Goal: Task Accomplishment & Management: Manage account settings

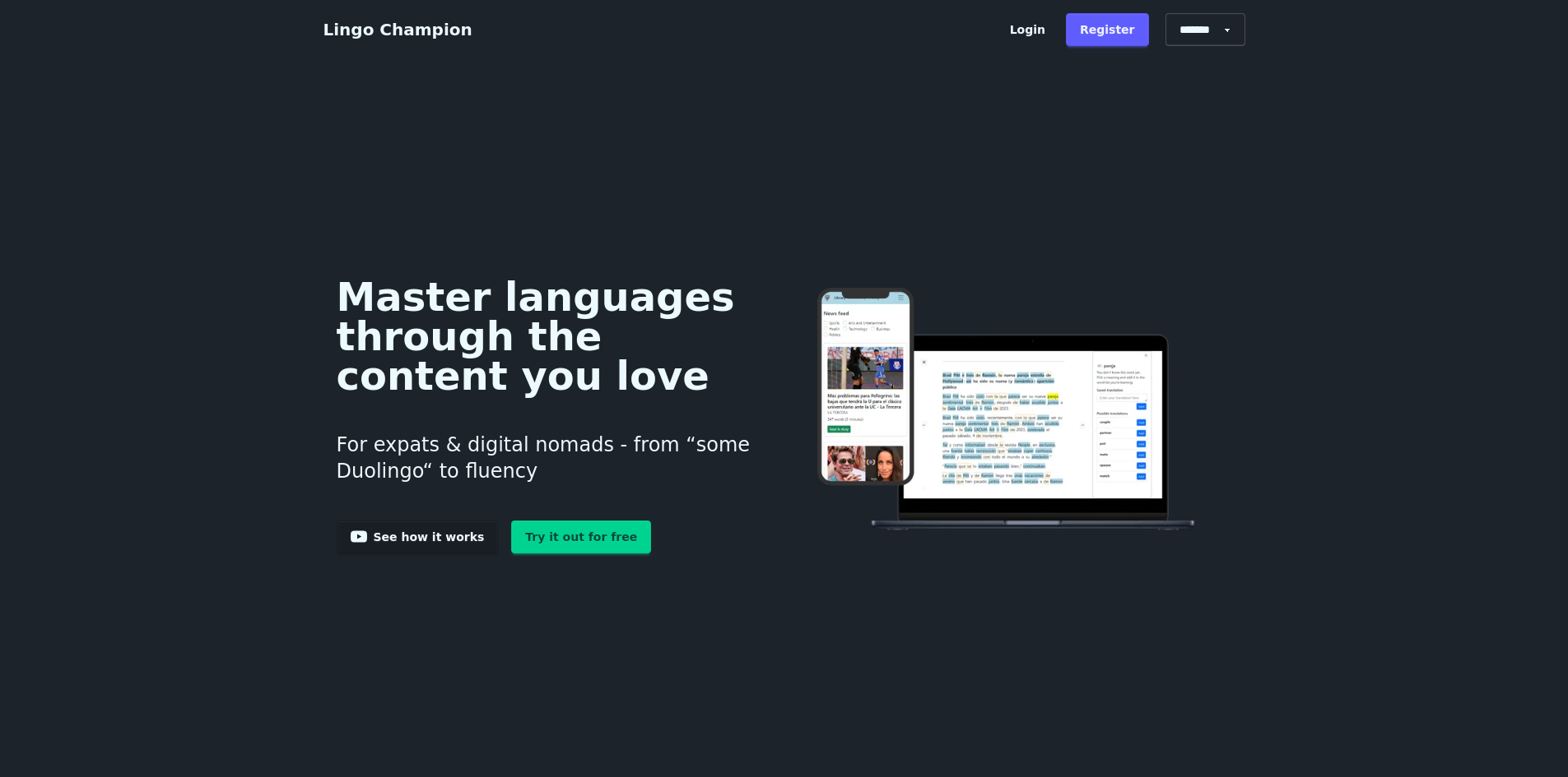
drag, startPoint x: 388, startPoint y: 400, endPoint x: 453, endPoint y: 162, distance: 246.7
click at [541, 550] on link "Try it out for free" at bounding box center [581, 536] width 140 height 33
click at [811, 163] on div "Master languages through the content you love For expats & digital nomads - fro…" at bounding box center [784, 410] width 922 height 637
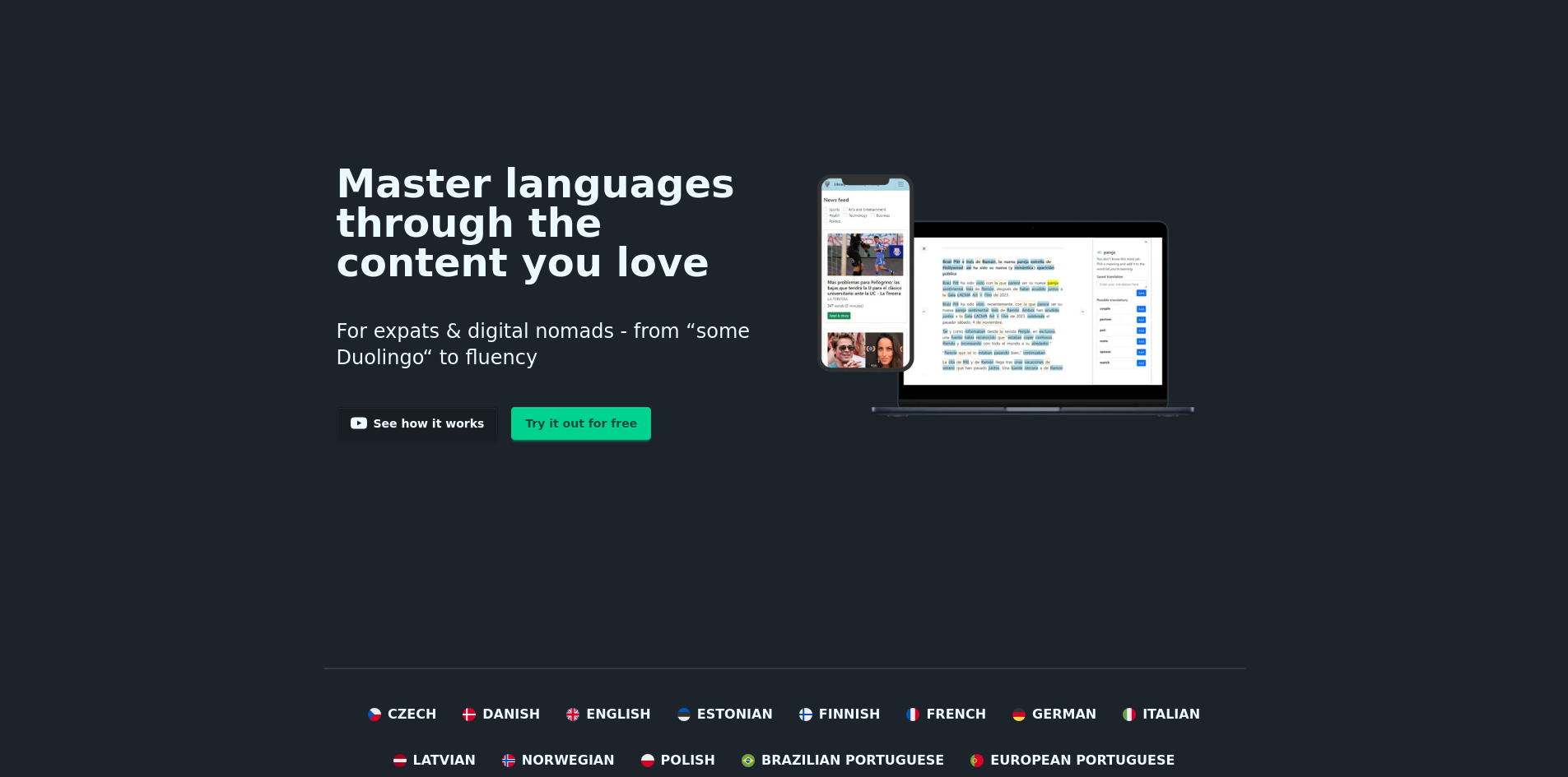
scroll to position [82, 0]
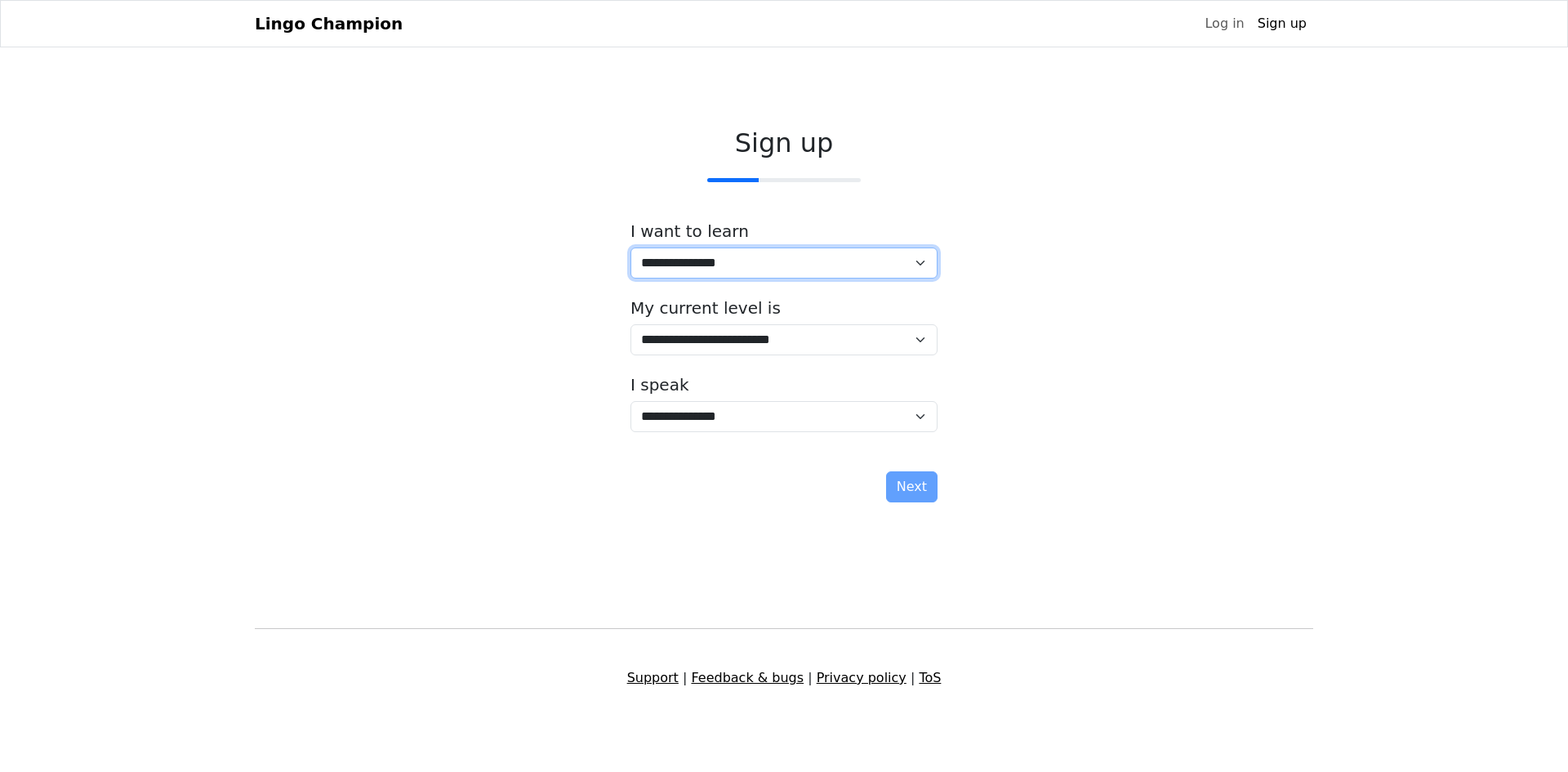
click at [776, 278] on select "**********" at bounding box center [784, 263] width 307 height 31
select select "**"
click at [630, 248] on select "**********" at bounding box center [784, 263] width 307 height 31
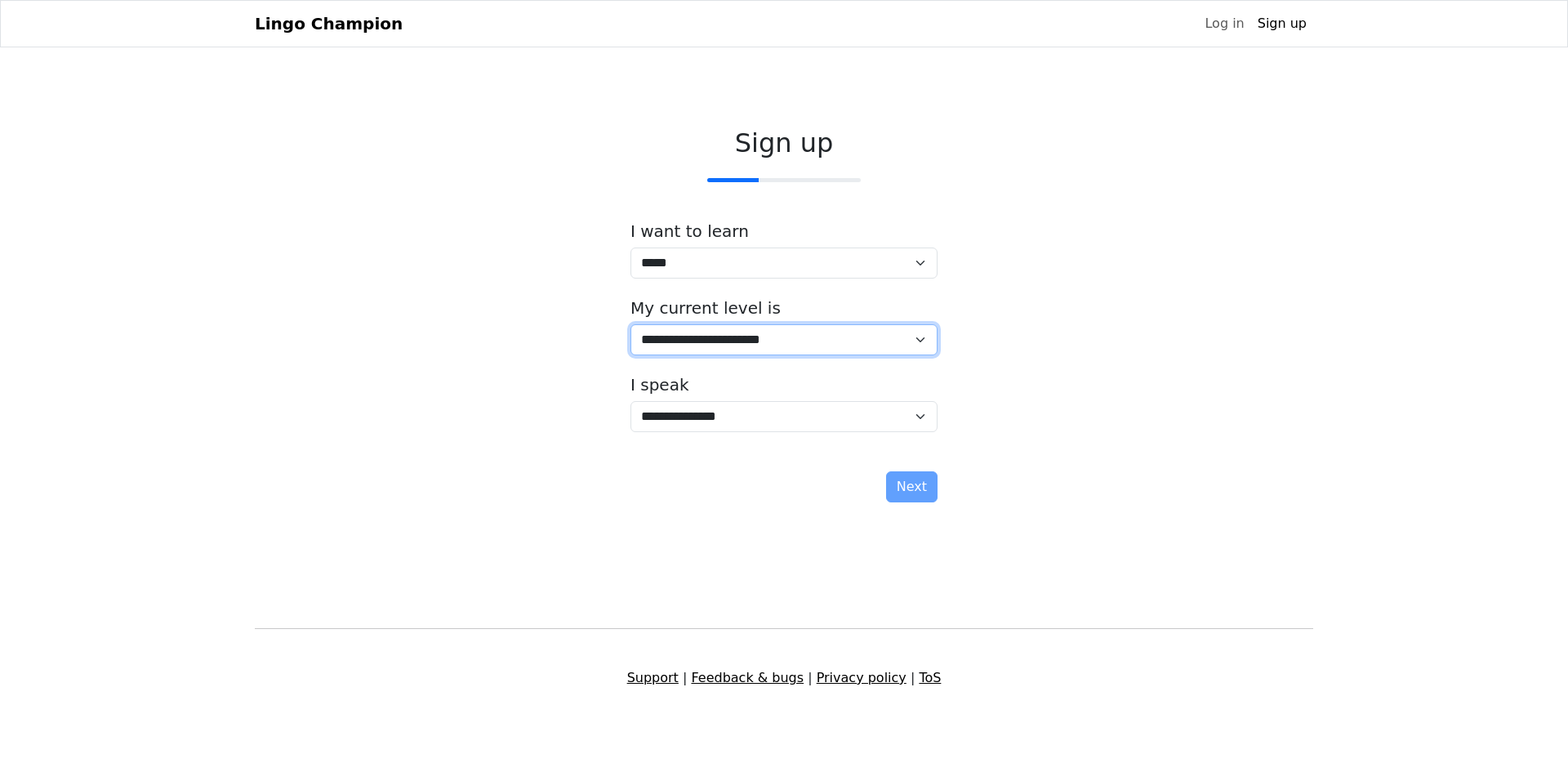
click at [800, 340] on select "**********" at bounding box center [784, 340] width 307 height 31
drag, startPoint x: 800, startPoint y: 340, endPoint x: 791, endPoint y: 351, distance: 14.2
click at [800, 340] on select "**********" at bounding box center [784, 340] width 307 height 31
select select "*"
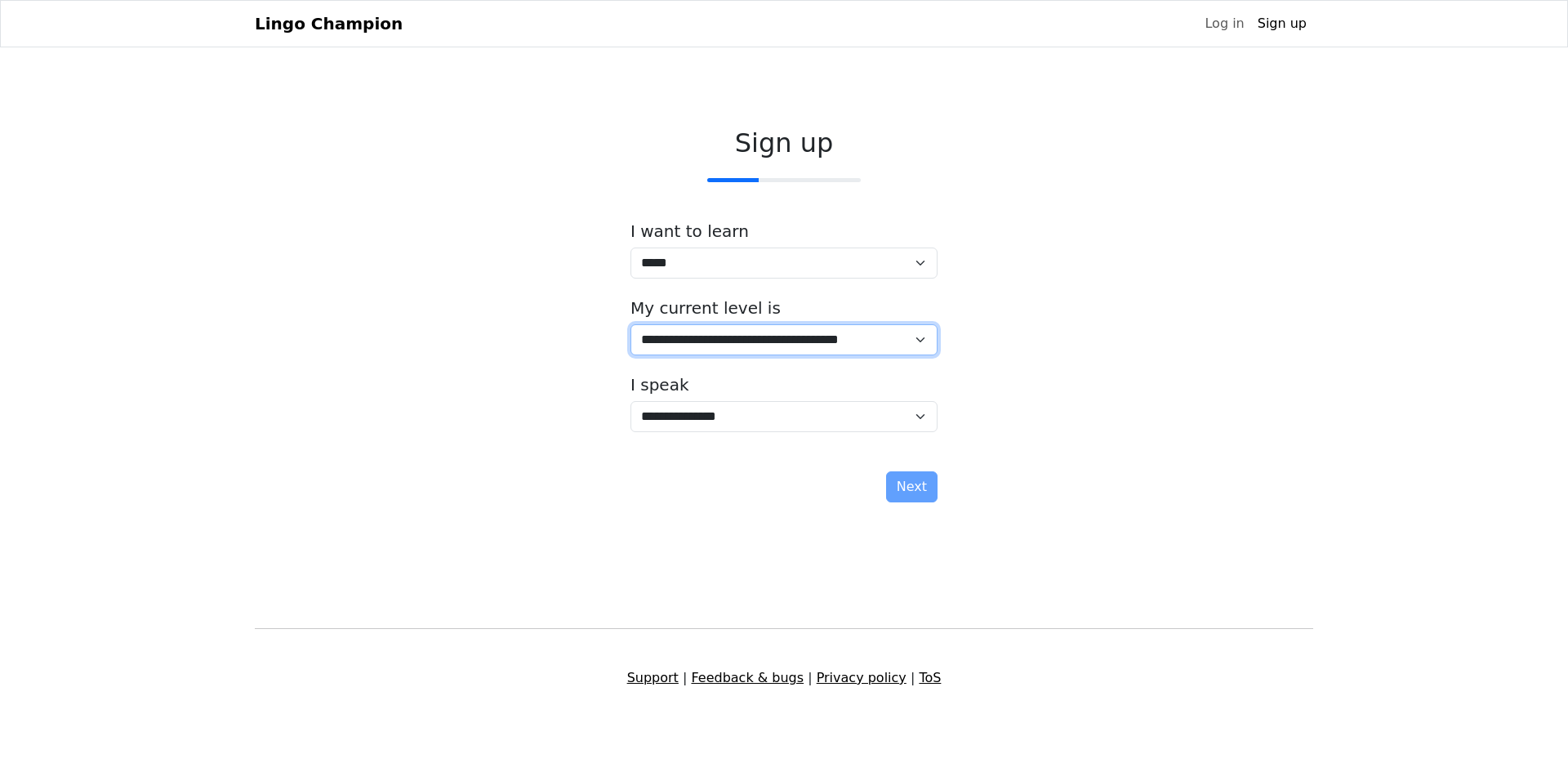
click at [630, 325] on select "**********" at bounding box center [784, 340] width 307 height 31
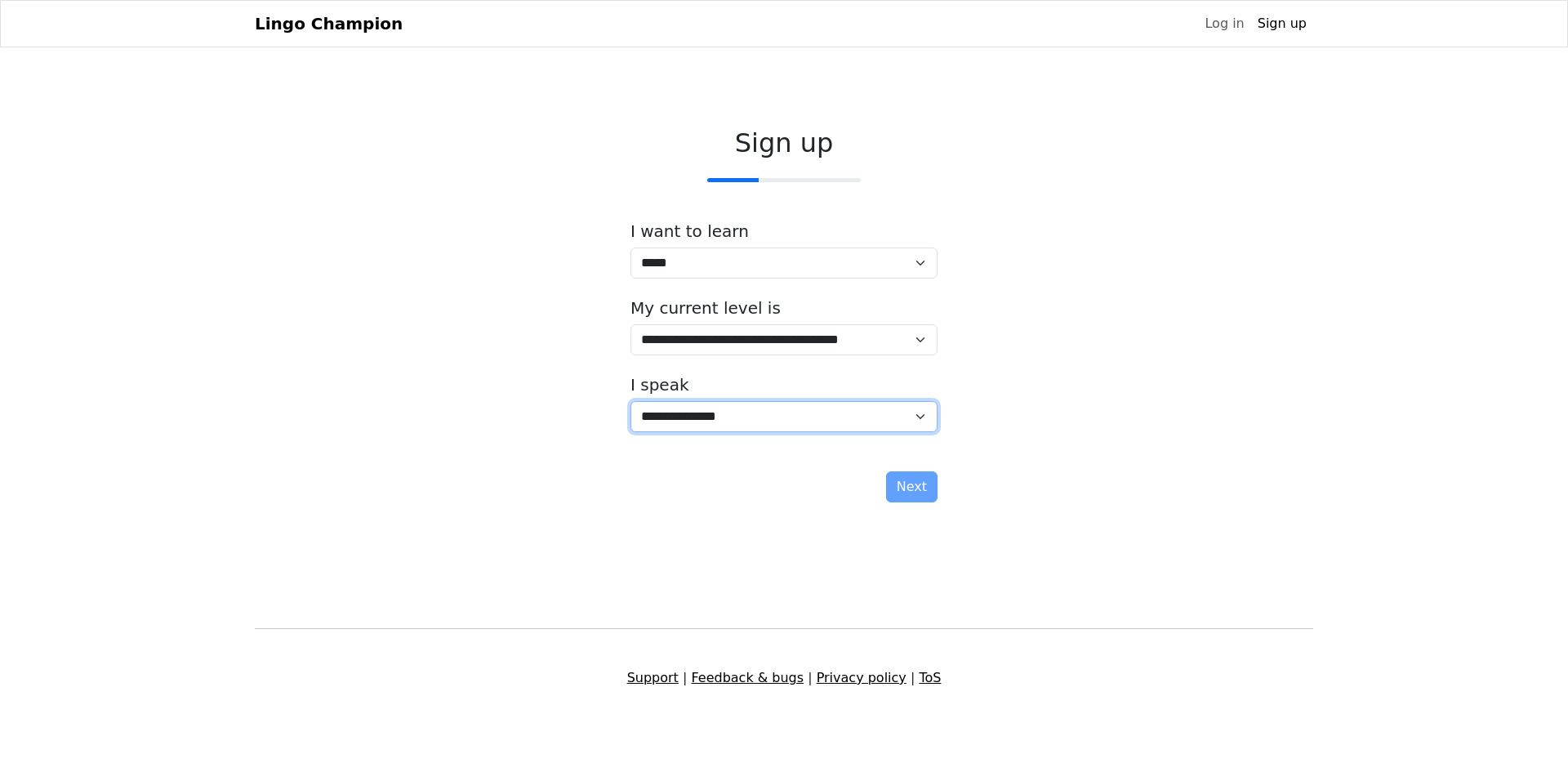
click at [773, 423] on select "**********" at bounding box center [784, 417] width 307 height 31
click at [773, 424] on select "**********" at bounding box center [784, 417] width 307 height 31
drag, startPoint x: 773, startPoint y: 424, endPoint x: 768, endPoint y: 402, distance: 22.6
click at [773, 424] on select "**********" at bounding box center [784, 417] width 307 height 31
select select "**"
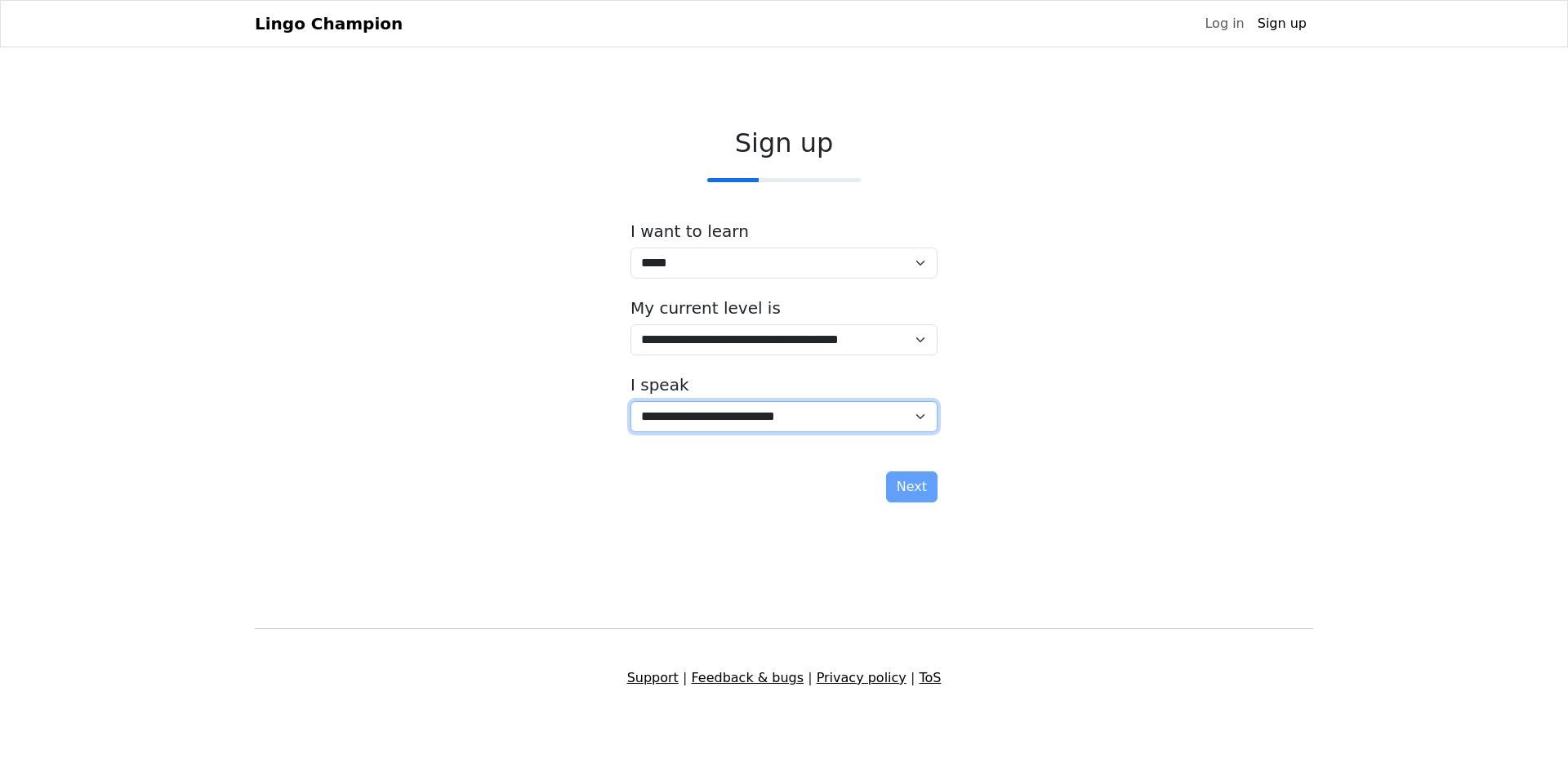
click at [630, 401] on select "**********" at bounding box center [784, 417] width 307 height 31
click at [888, 474] on form "**********" at bounding box center [784, 362] width 307 height 281
click at [900, 488] on button "Next" at bounding box center [912, 487] width 52 height 31
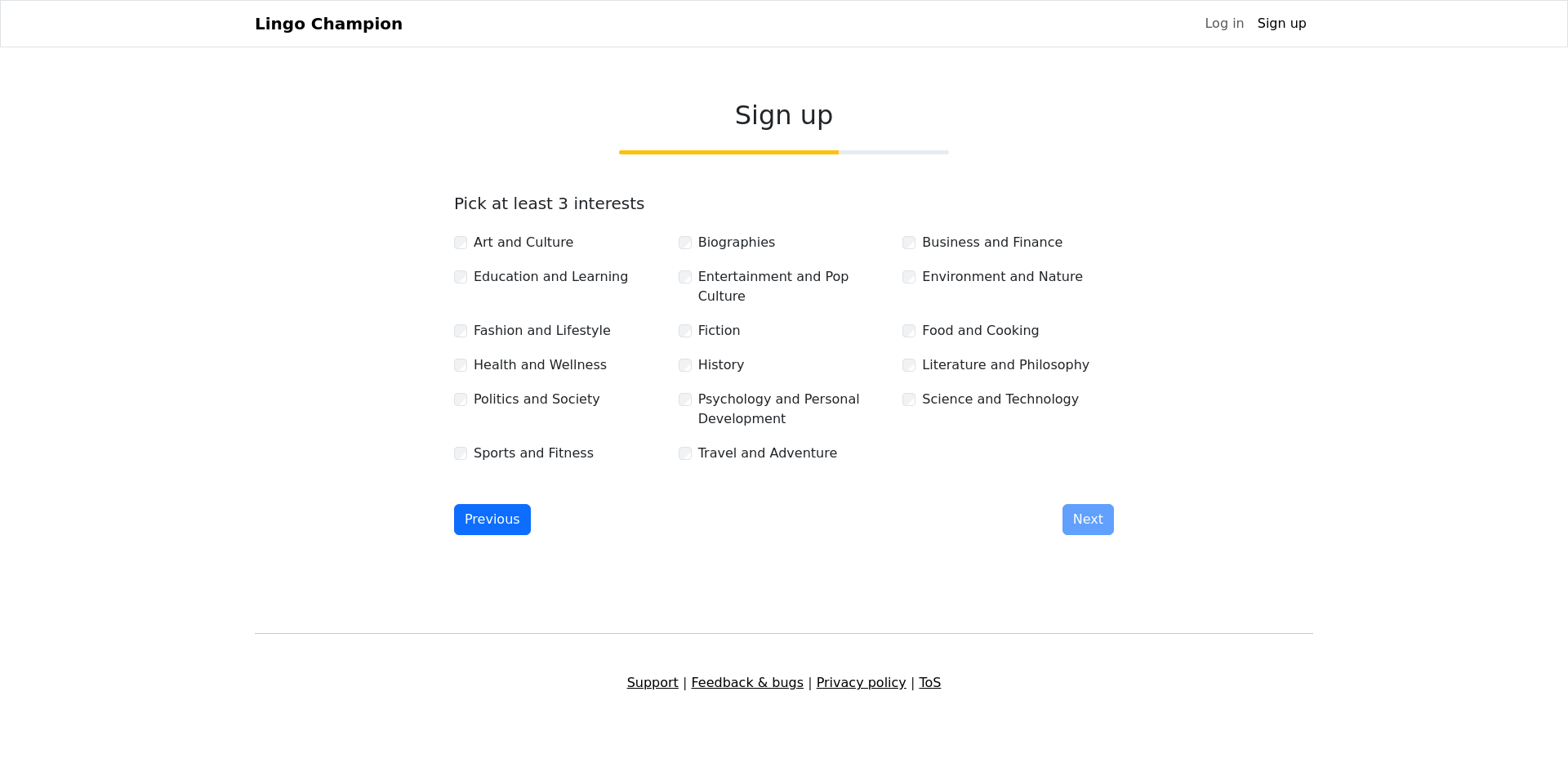
click at [535, 248] on label "Art and Culture" at bounding box center [524, 242] width 100 height 19
click at [954, 392] on label "Science and Technology" at bounding box center [1001, 399] width 157 height 19
click at [519, 234] on div "Pick at least 3 interests Art and Culture Biographies Business and Finance Educ…" at bounding box center [784, 328] width 660 height 271
click at [519, 241] on div "Pick at least 3 interests Art and Culture Biographies Business and Finance Educ…" at bounding box center [784, 328] width 660 height 271
click at [545, 254] on div "Art and Culture" at bounding box center [559, 243] width 225 height 21
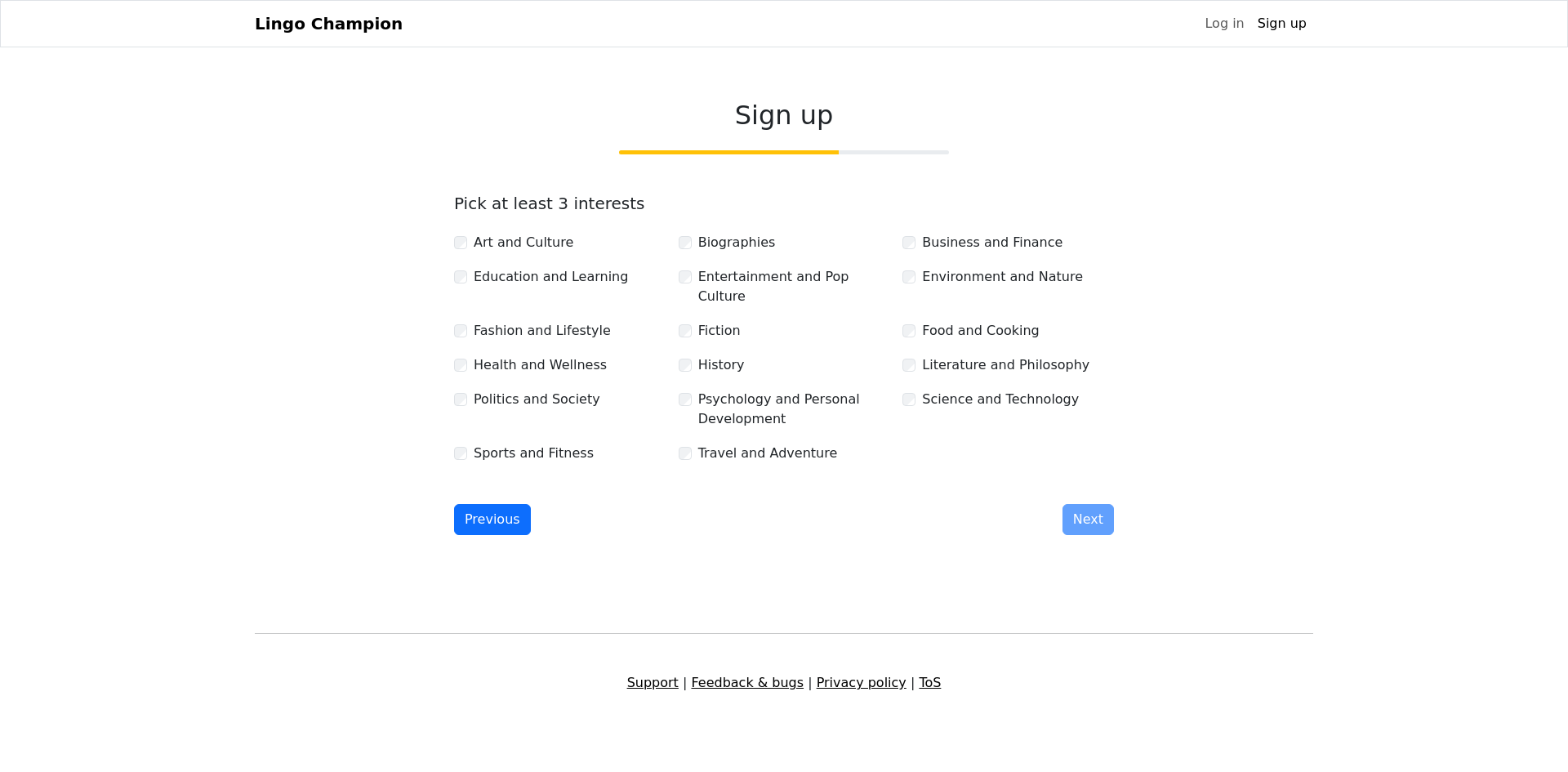
click at [541, 252] on label "Art and Culture" at bounding box center [524, 242] width 100 height 19
click at [1003, 267] on div "Art and Culture Biographies Business and Finance Education and Learning Enterta…" at bounding box center [784, 342] width 673 height 245
click at [1005, 254] on div "Business and Finance" at bounding box center [1008, 243] width 225 height 21
click at [998, 251] on label "Business and Finance" at bounding box center [992, 242] width 140 height 19
click at [748, 355] on div "History" at bounding box center [784, 364] width 212 height 19
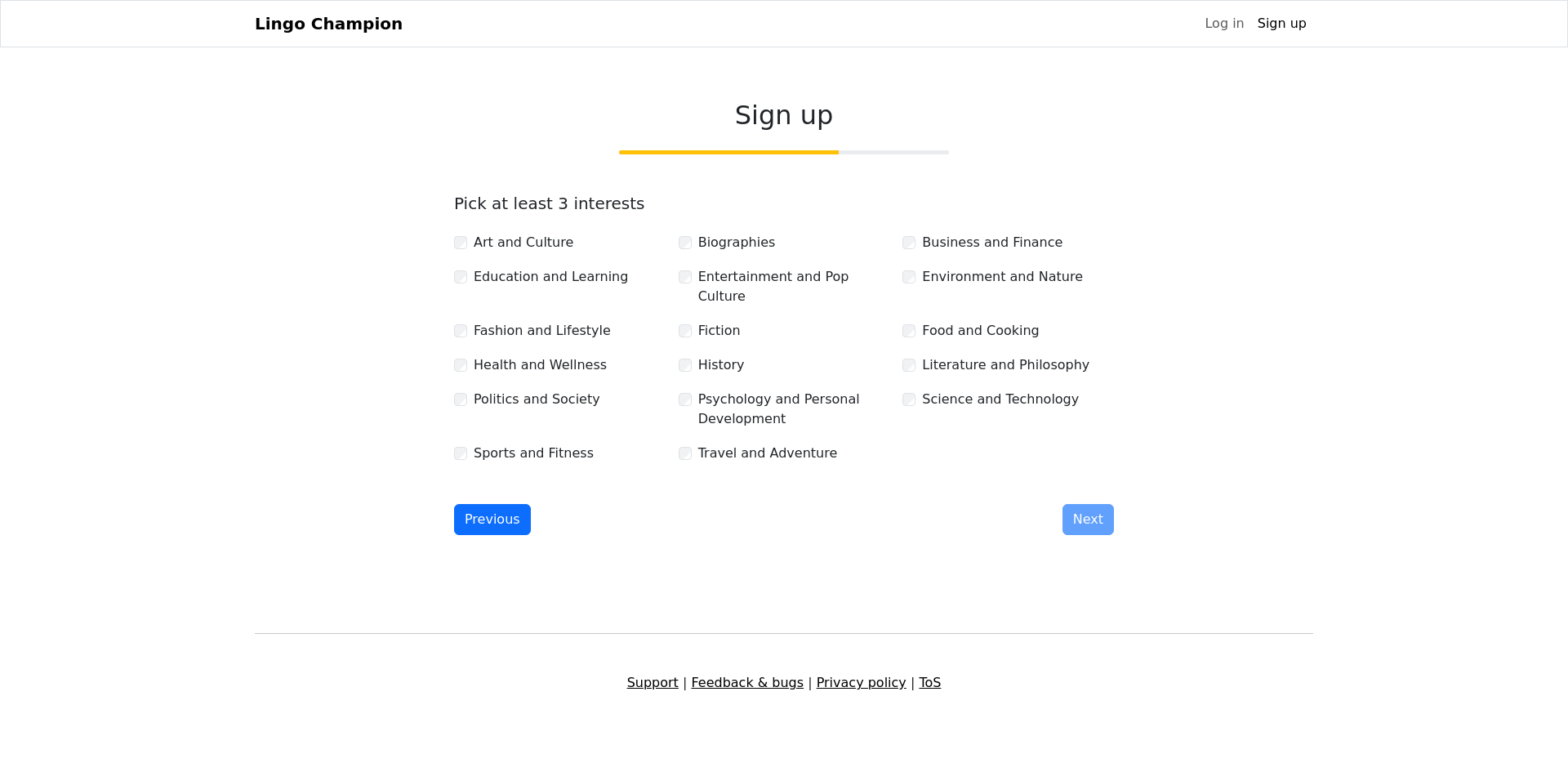
click at [735, 355] on label "History" at bounding box center [722, 364] width 46 height 19
click at [1081, 510] on button "Next" at bounding box center [1088, 520] width 52 height 31
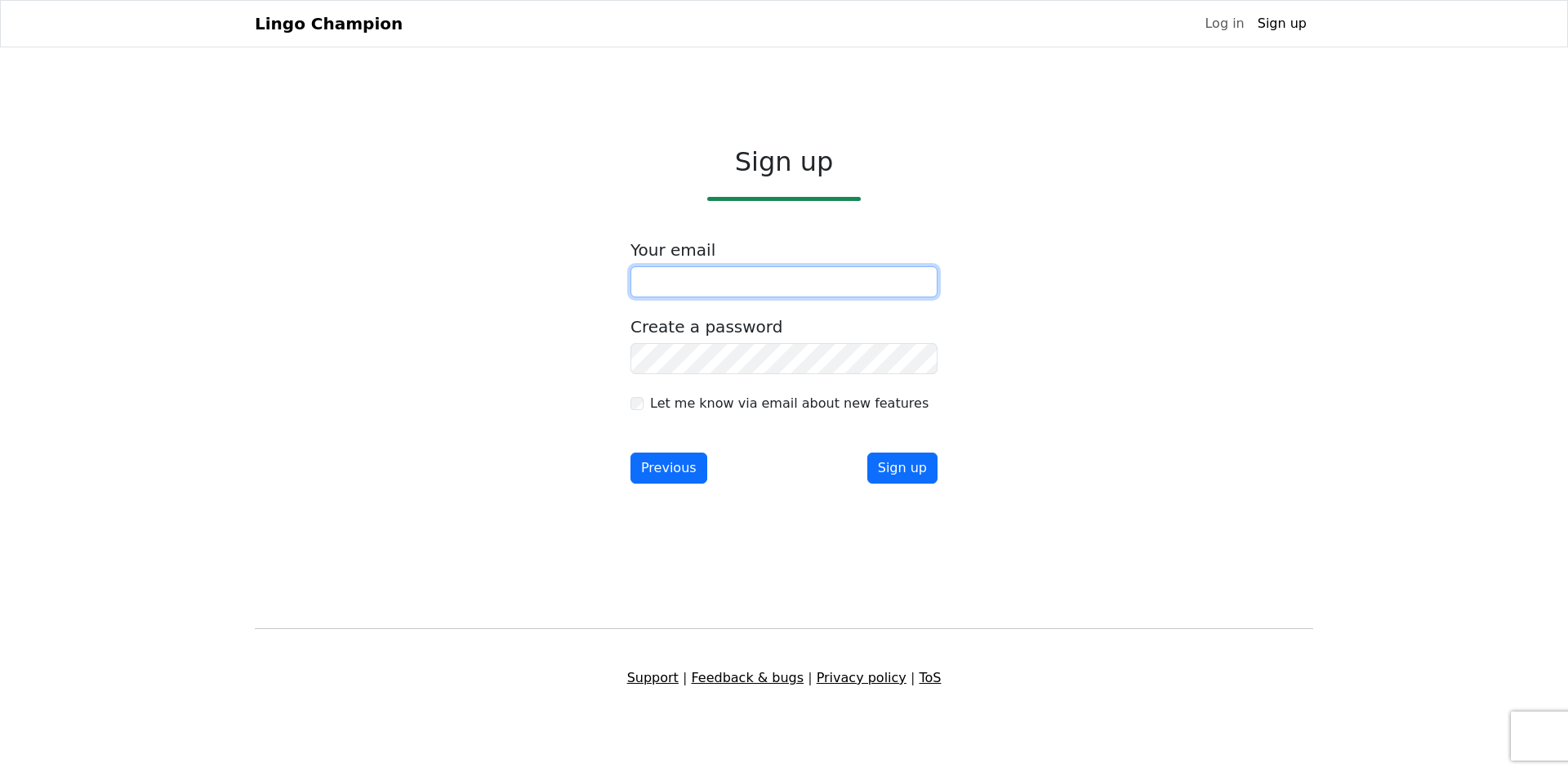
click at [776, 278] on input "email" at bounding box center [784, 282] width 307 height 31
type input "**********"
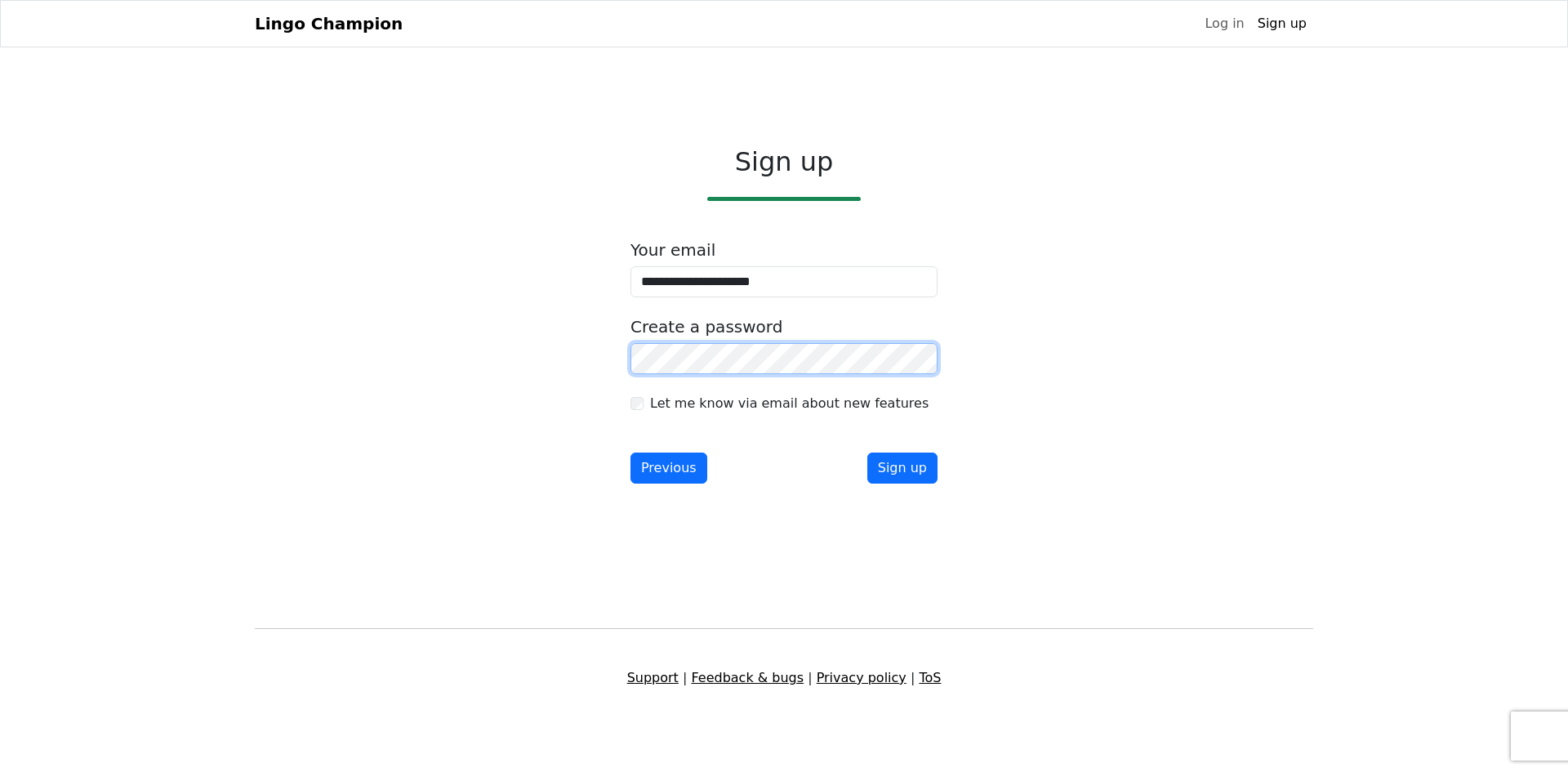
click at [868, 453] on button "Sign up" at bounding box center [903, 469] width 70 height 31
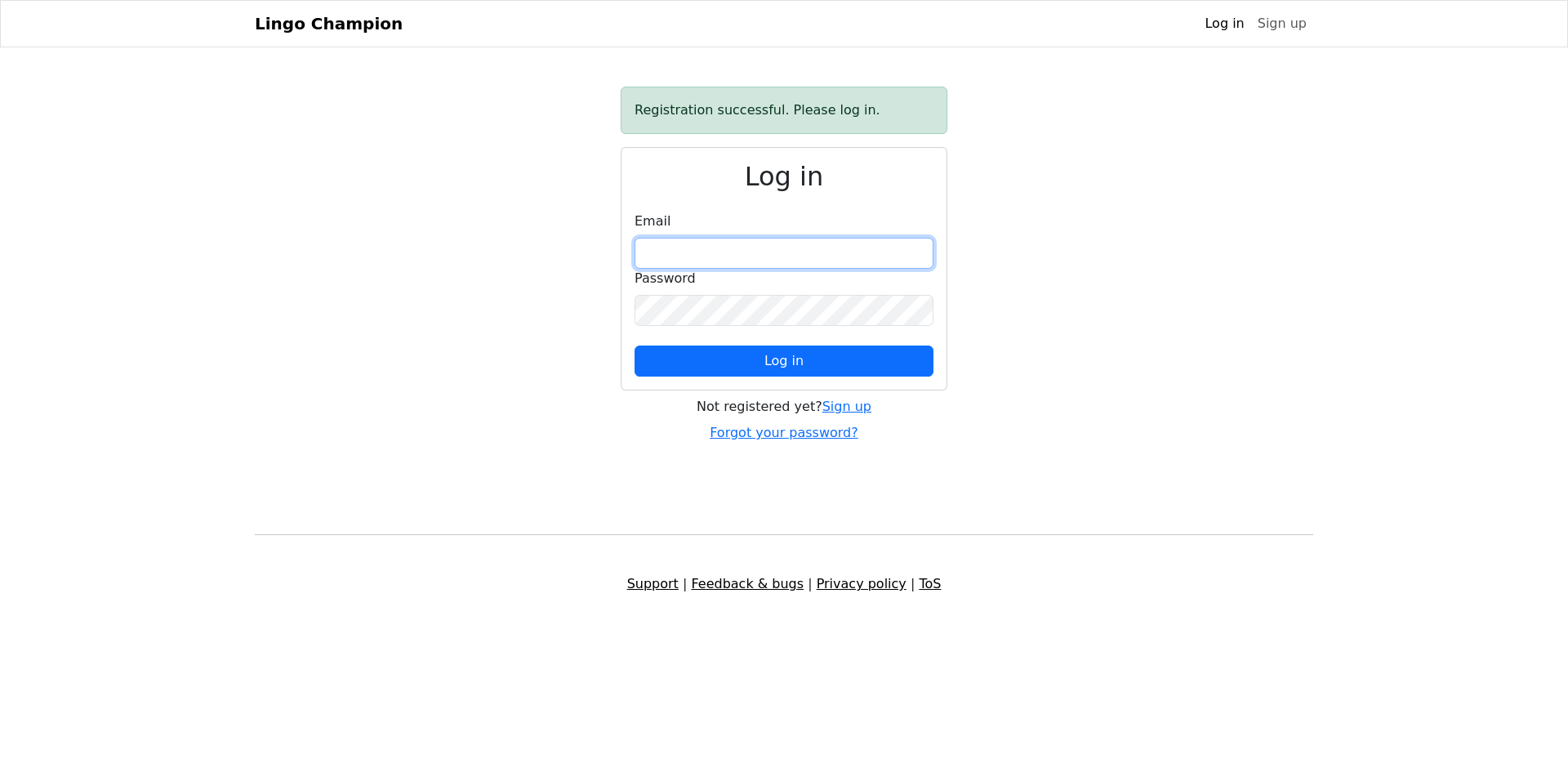
click at [769, 246] on input "email" at bounding box center [784, 253] width 298 height 31
type input "**********"
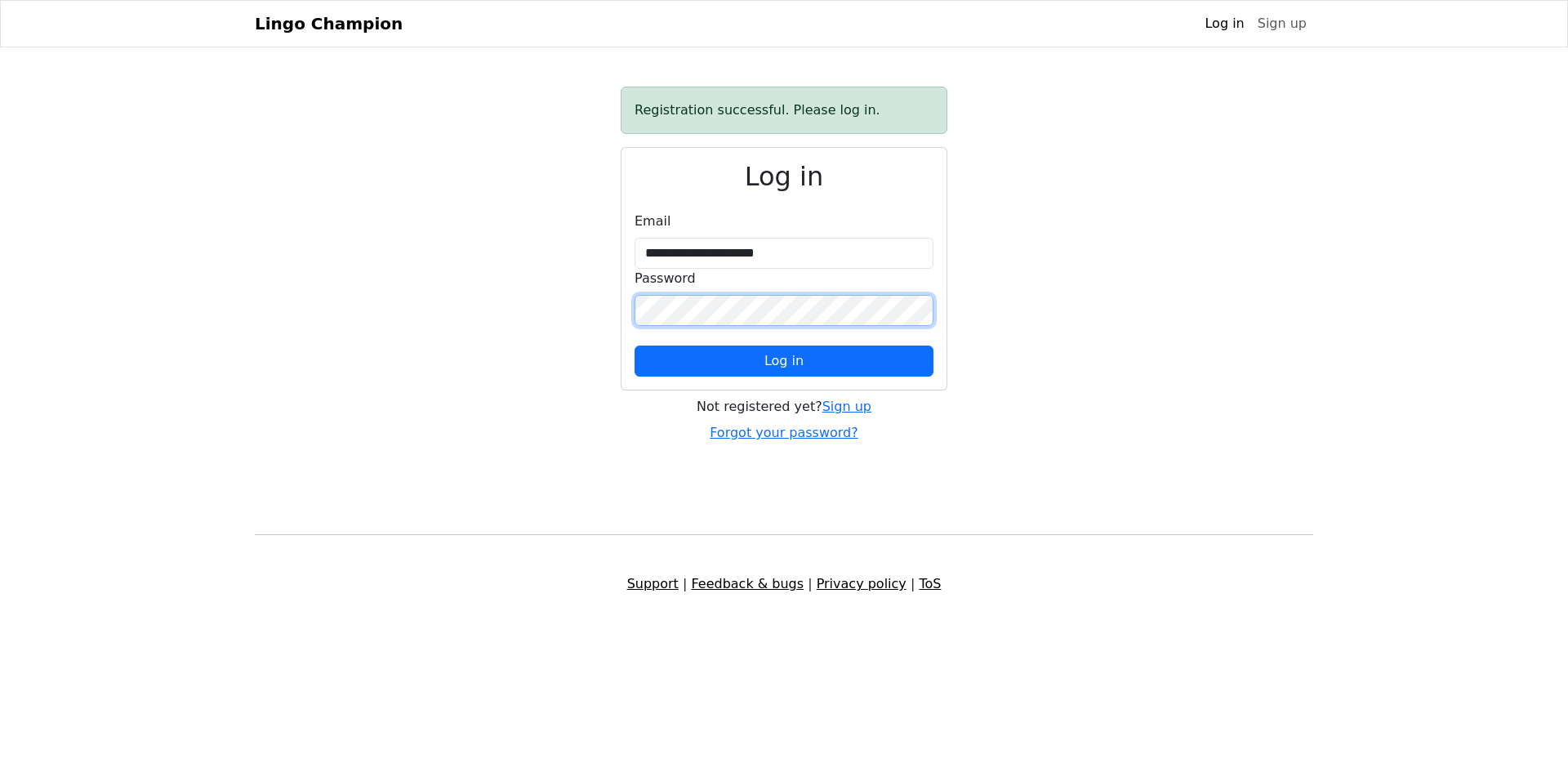
click at [635, 346] on button "Log in" at bounding box center [784, 361] width 298 height 31
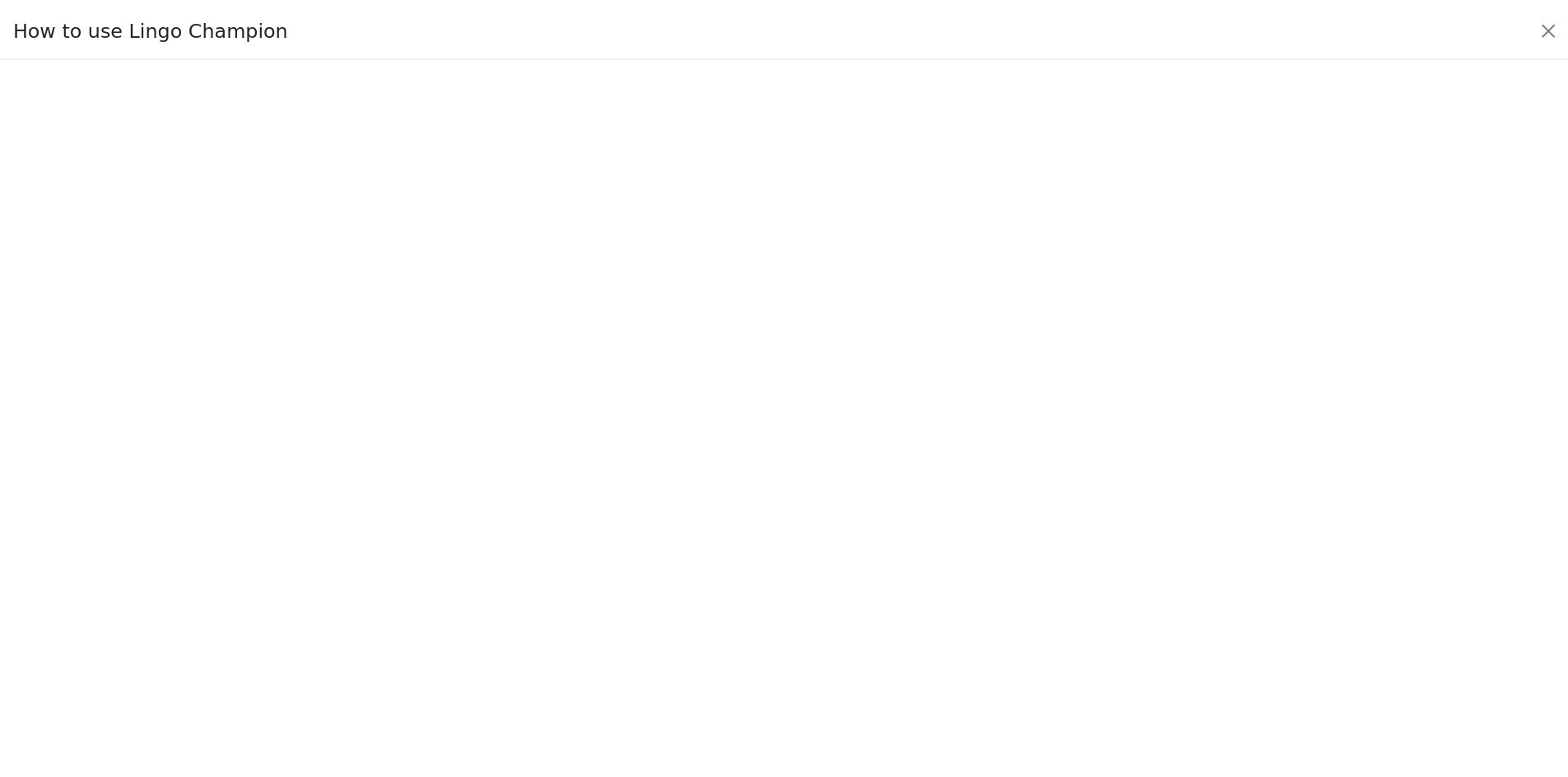
scroll to position [173, 0]
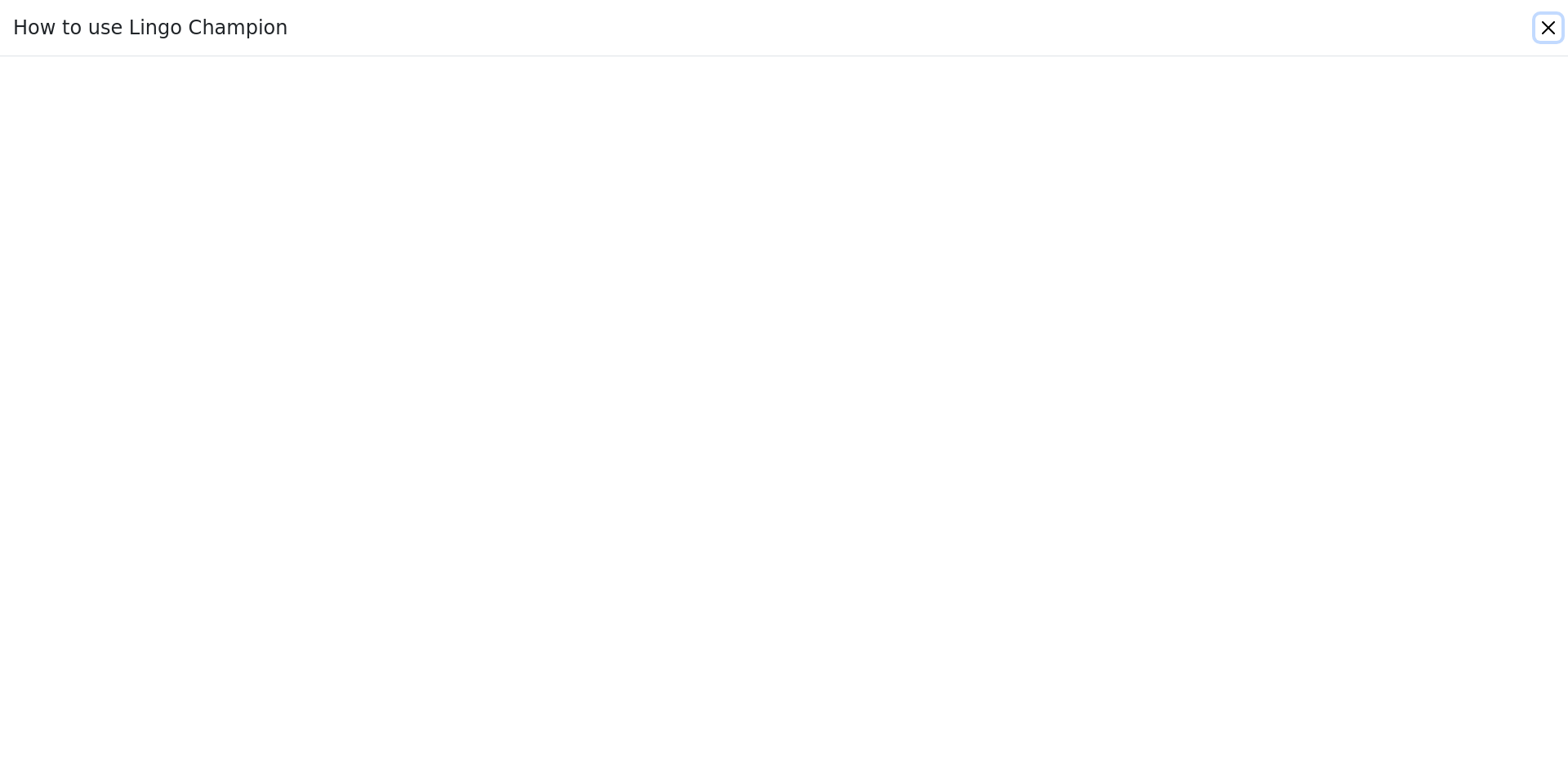
click at [1553, 33] on button "Close" at bounding box center [1549, 28] width 26 height 26
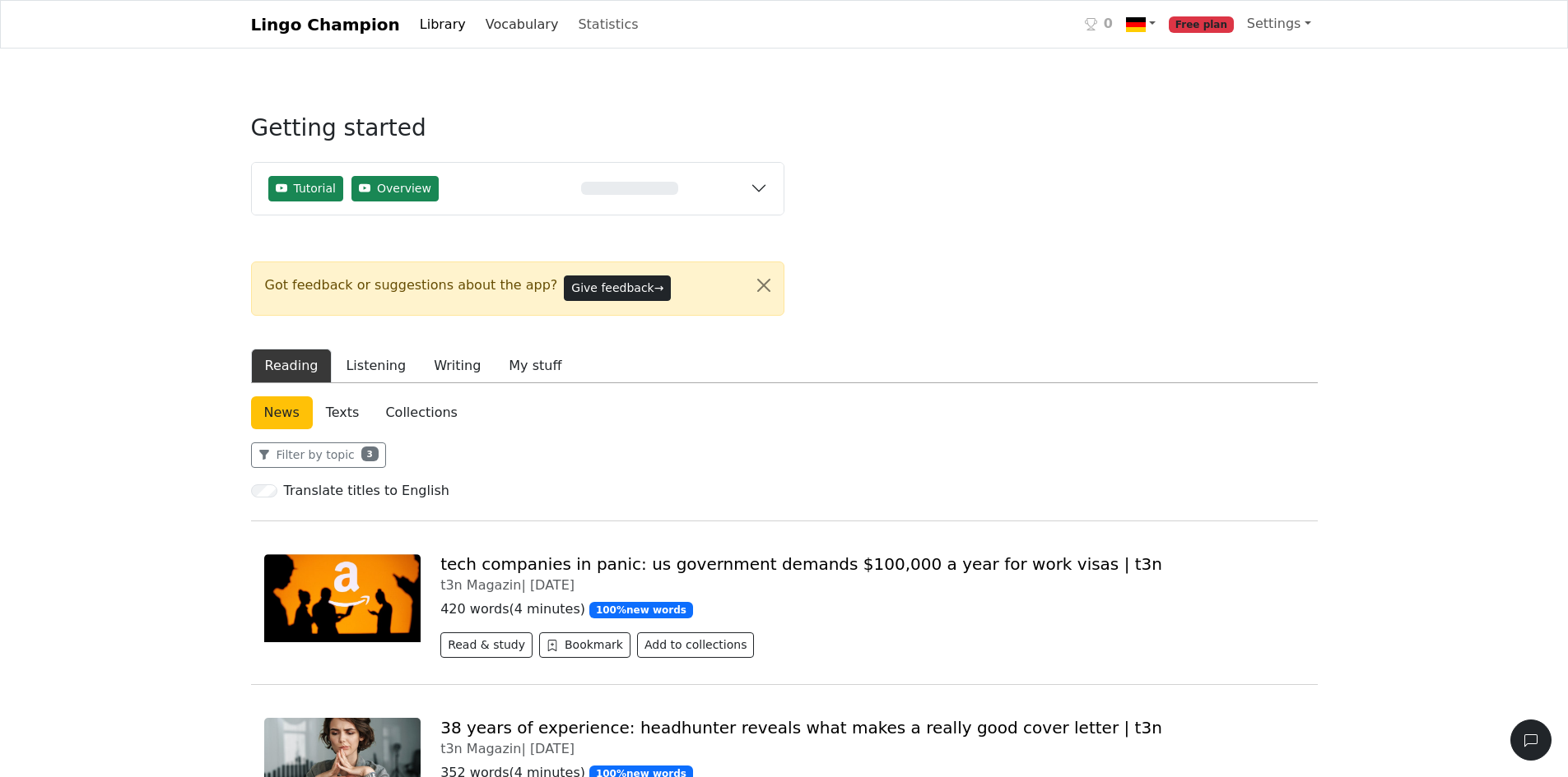
click at [479, 29] on link "Vocabulary" at bounding box center [521, 24] width 87 height 33
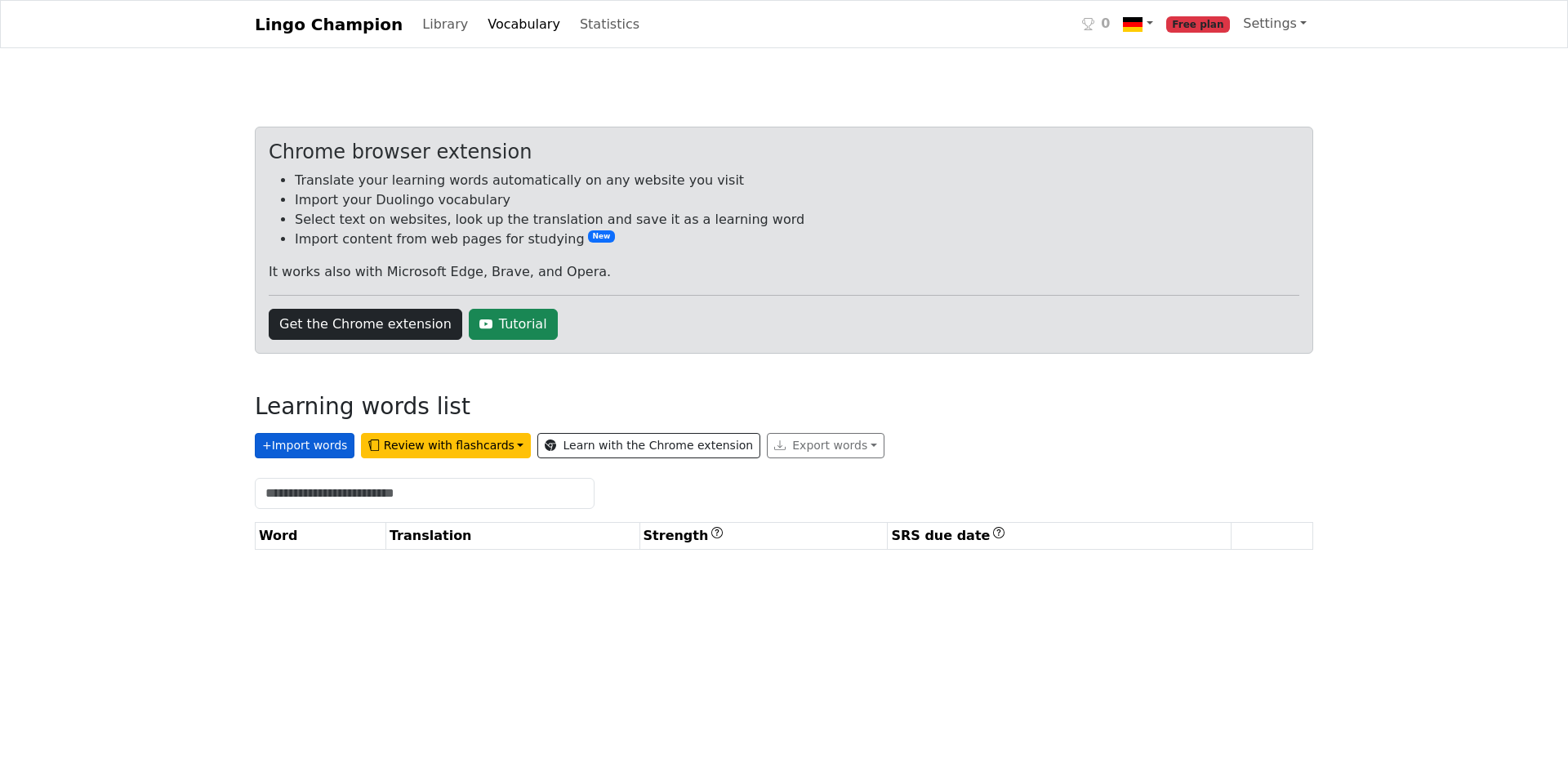
click at [326, 446] on button "+ Import words" at bounding box center [305, 445] width 100 height 25
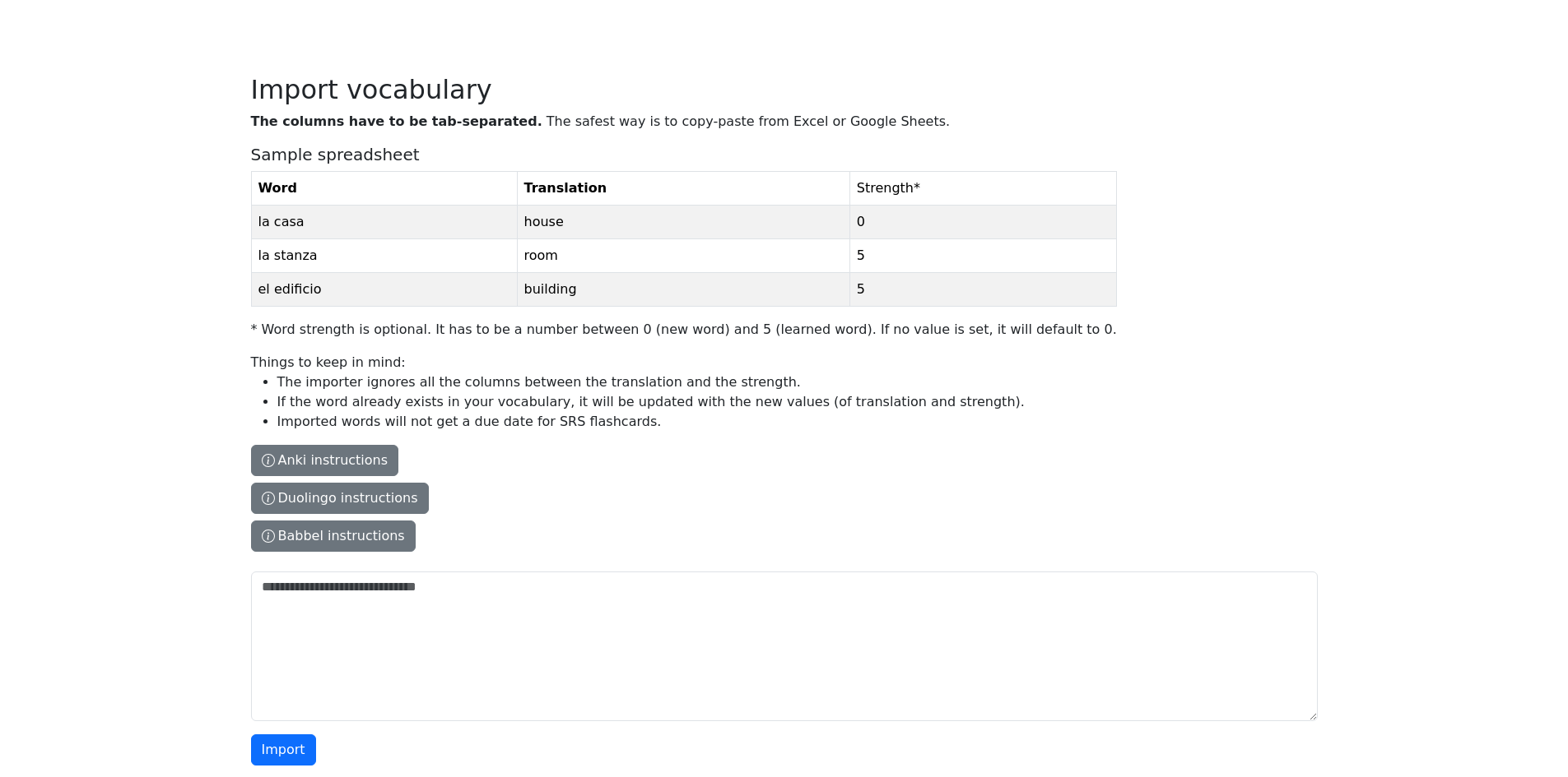
scroll to position [69, 0]
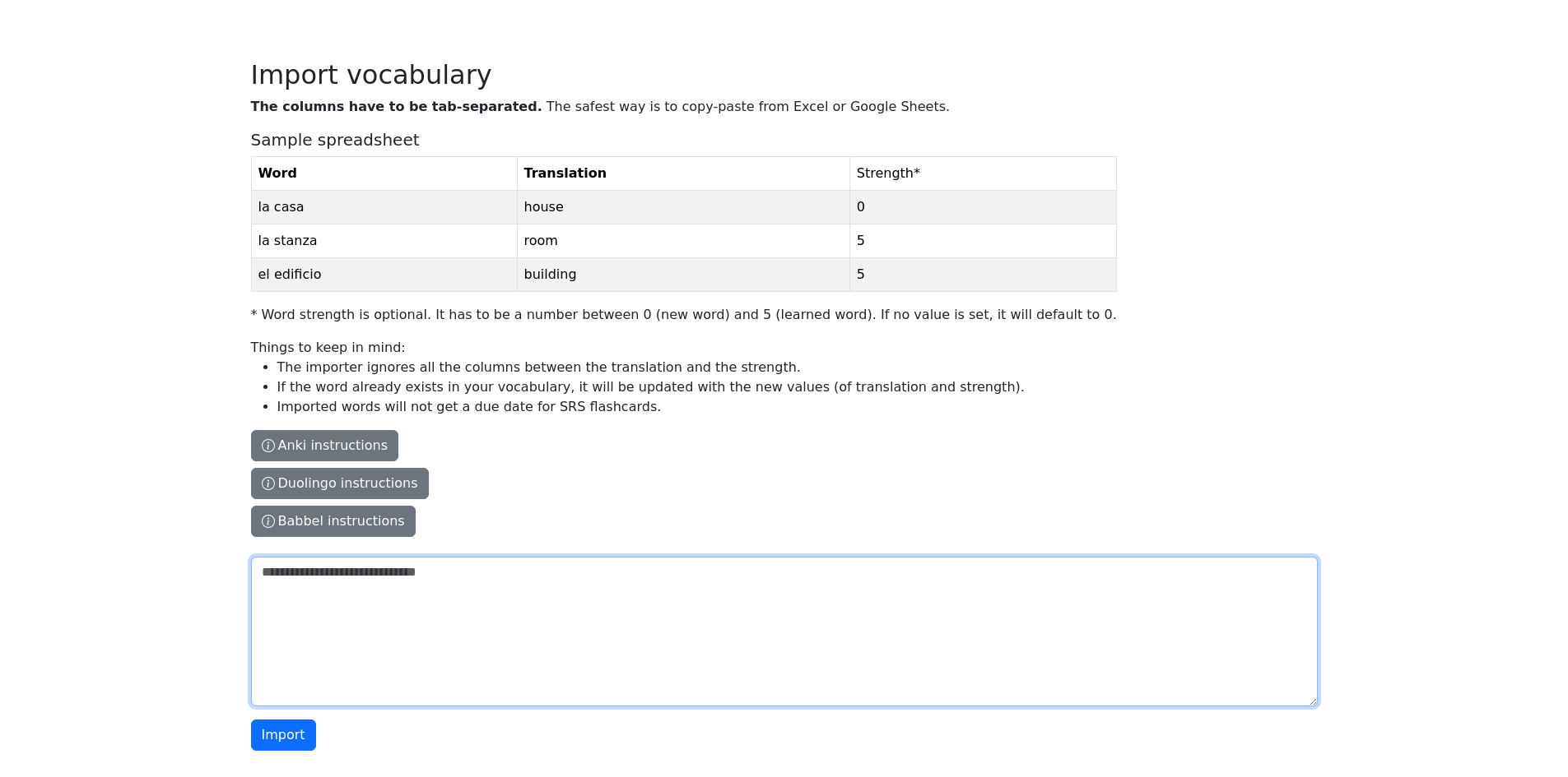
click at [414, 572] on textarea "The columns have to be tab-separated. The safest way is to copy-paste from Exce…" at bounding box center [784, 631] width 1066 height 150
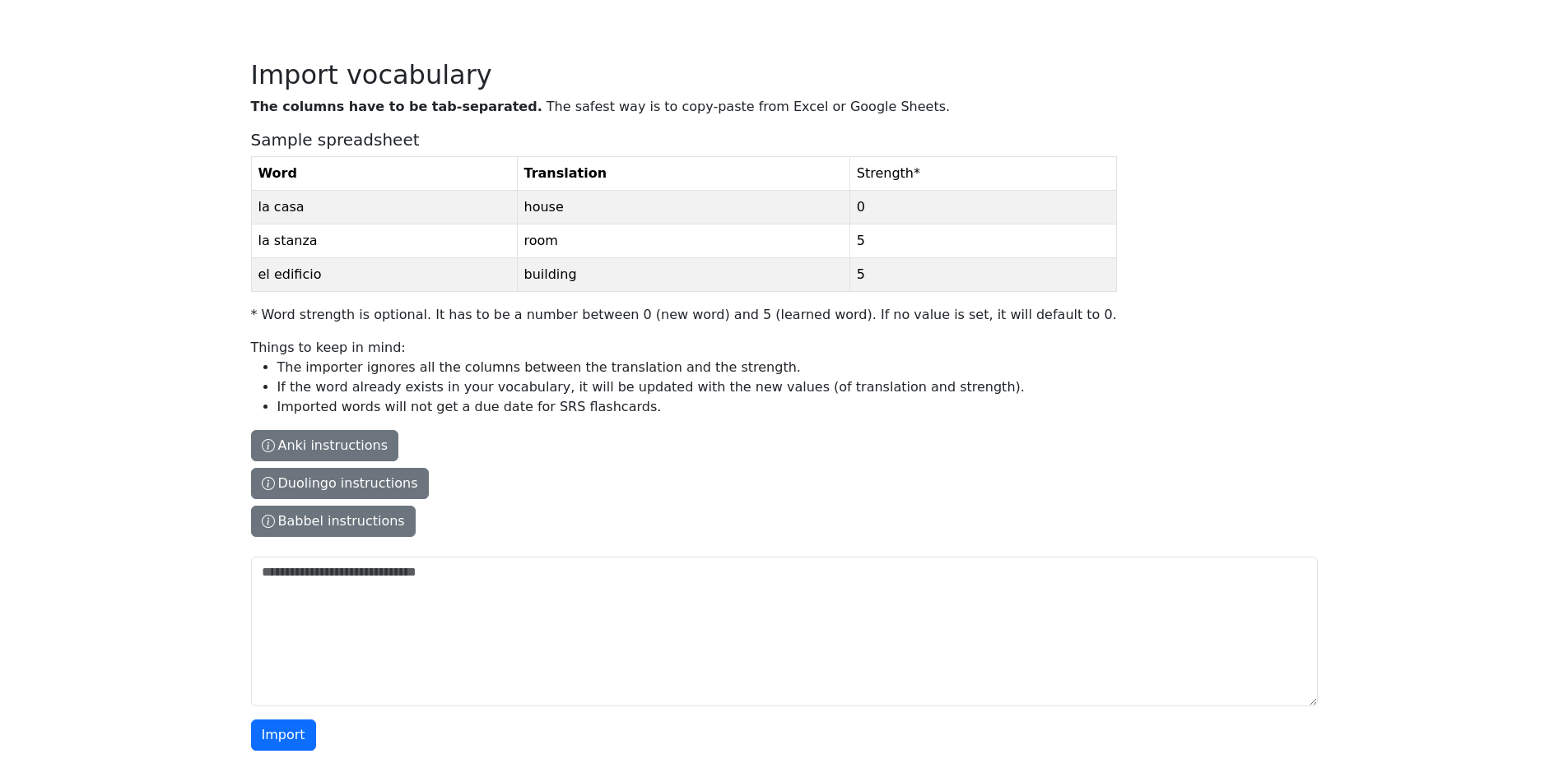
click at [478, 528] on label "The columns have to be tab-separated. The safest way is to copy-paste from Exce…" at bounding box center [684, 323] width 866 height 453
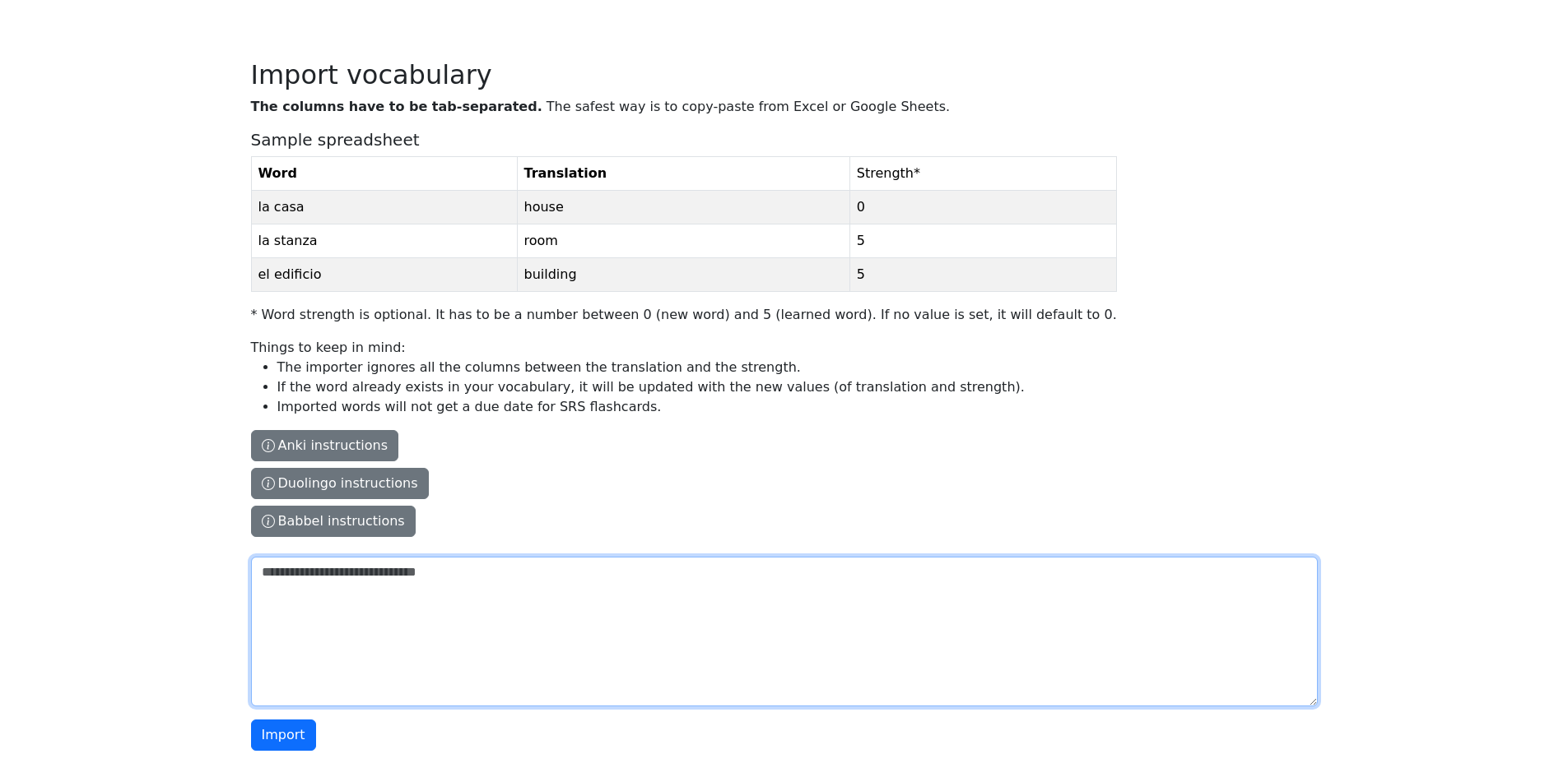
click at [478, 556] on textarea "The columns have to be tab-separated. The safest way is to copy-paste from Exce…" at bounding box center [784, 631] width 1066 height 150
click at [377, 634] on textarea "The columns have to be tab-separated. The safest way is to copy-paste from Exce…" at bounding box center [784, 631] width 1066 height 150
paste textarea "**********"
type textarea "**********"
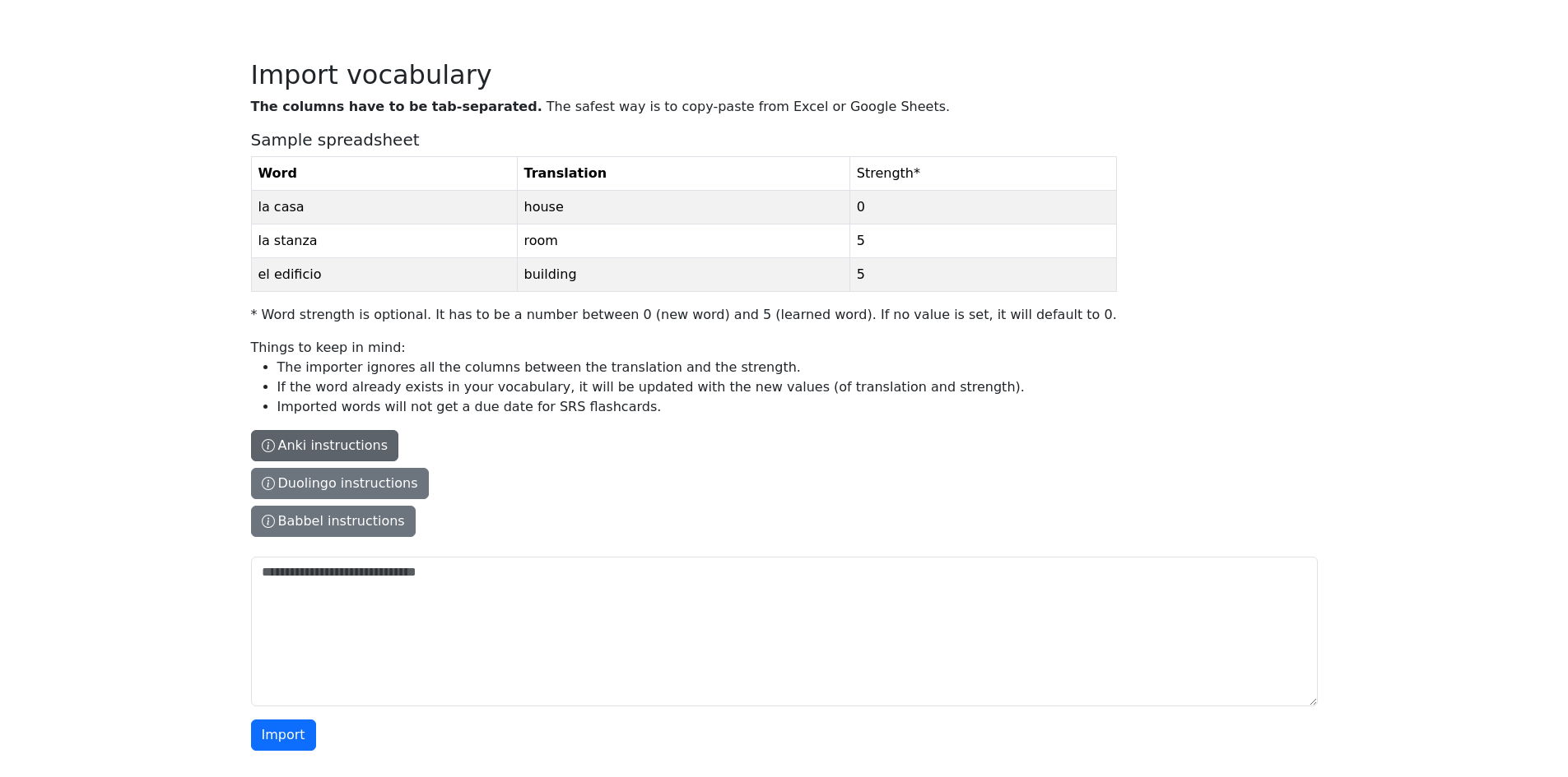
click at [318, 453] on button "Anki instructions" at bounding box center [325, 446] width 148 height 32
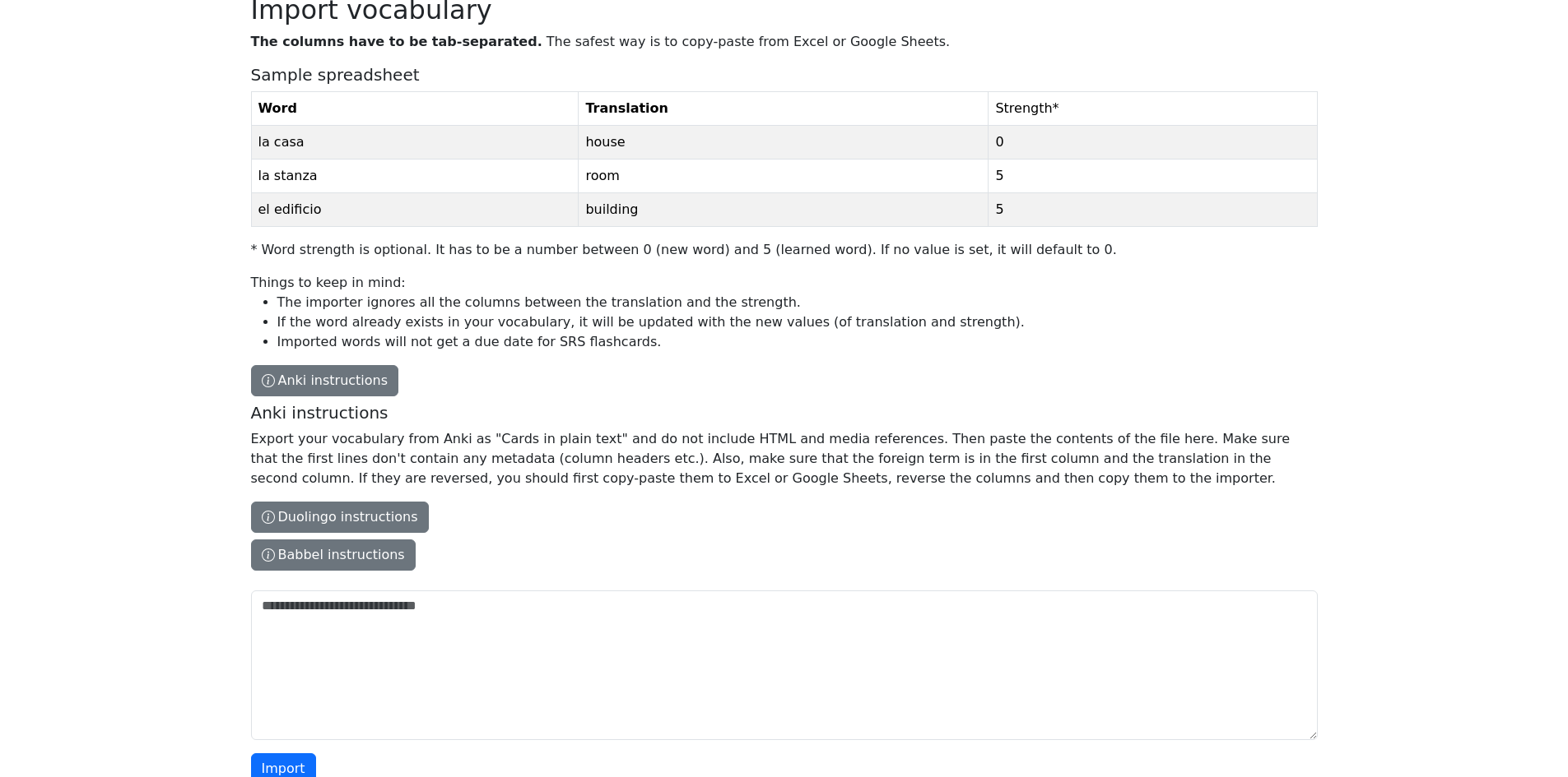
scroll to position [167, 0]
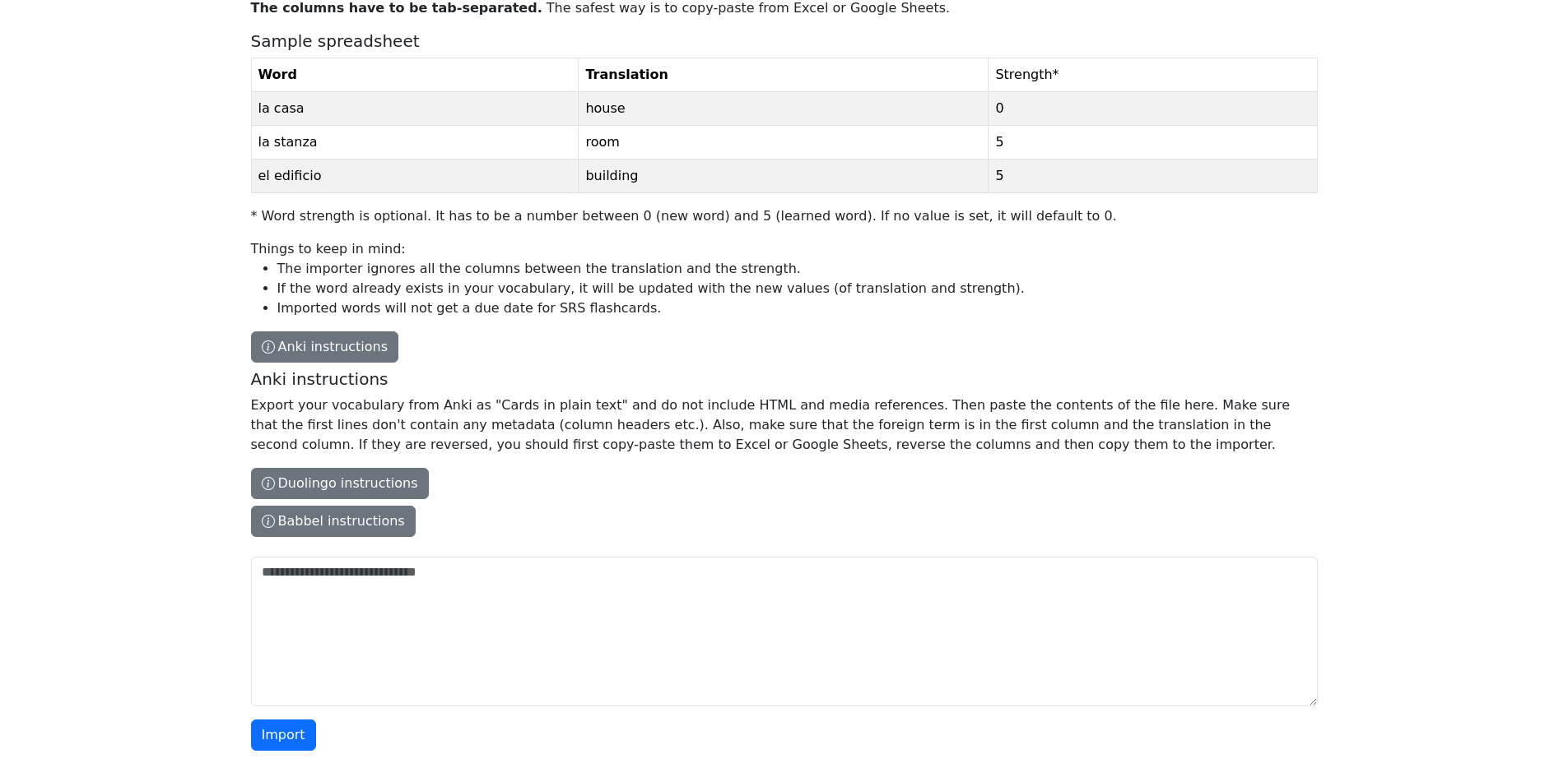
click at [178, 278] on div "Lingo Champion Library Vocabulary Statistics 0 Free plan Settings Browser exten…" at bounding box center [784, 305] width 1568 height 944
click at [198, 322] on div "Lingo Champion Library Vocabulary Statistics 0 Free plan Settings Browser exten…" at bounding box center [784, 305] width 1568 height 944
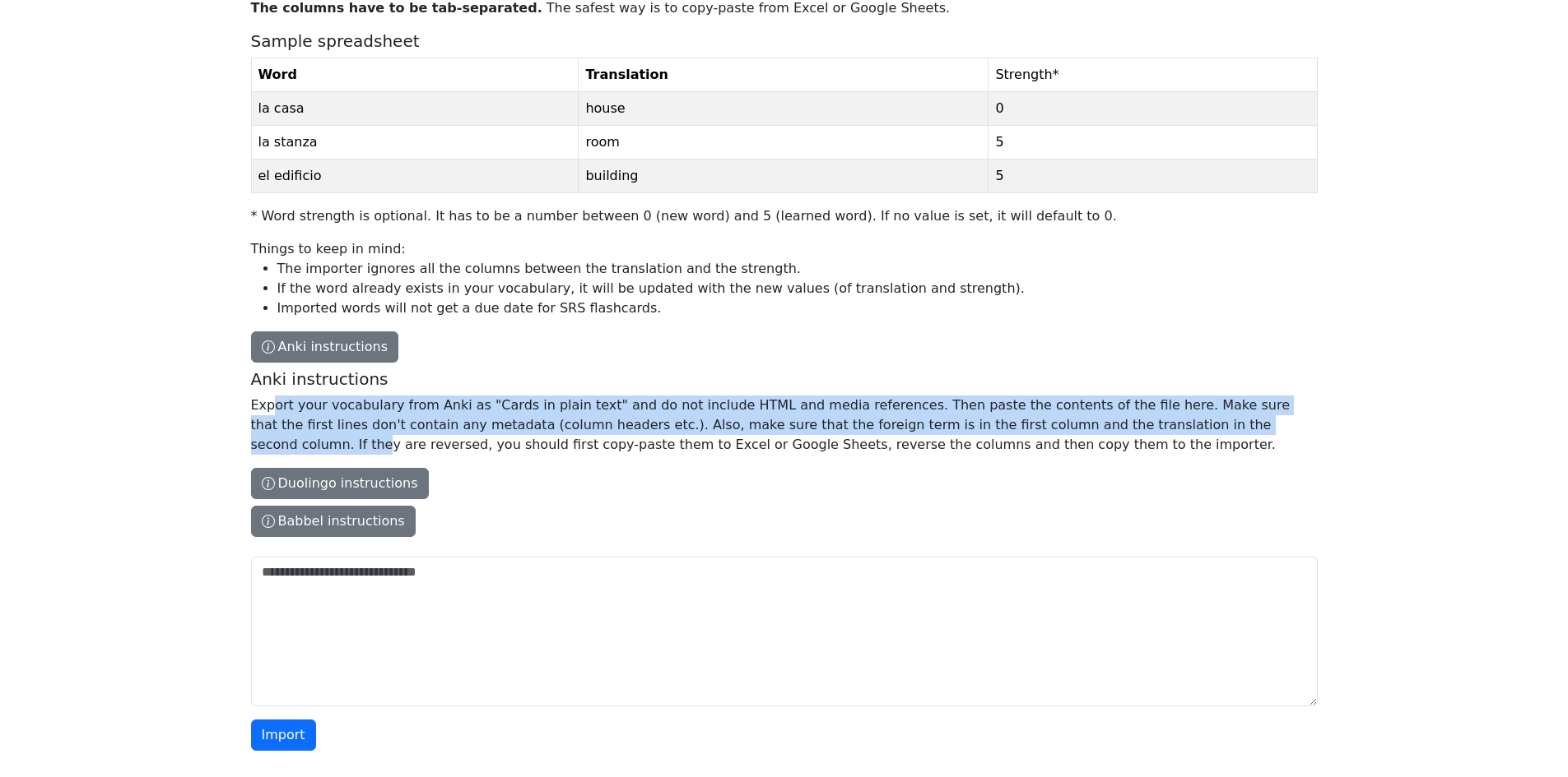
drag, startPoint x: 270, startPoint y: 400, endPoint x: 1127, endPoint y: 422, distance: 857.3
click at [1127, 422] on p "Export your vocabulary from Anki as "Cards in plain text" and do not include HT…" at bounding box center [781, 425] width 1060 height 60
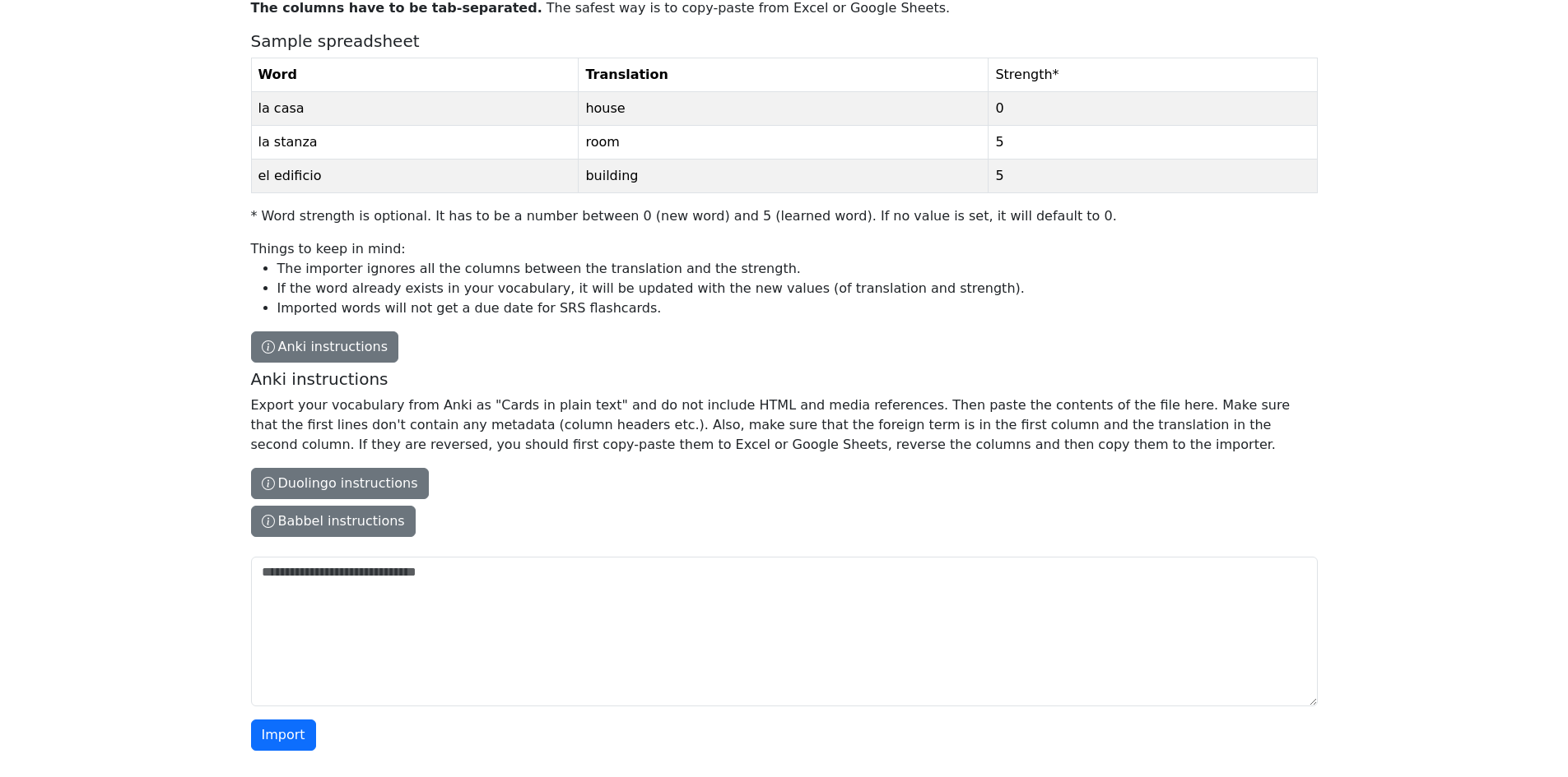
click at [1058, 452] on p "Export your vocabulary from Anki as "Cards in plain text" and do not include HT…" at bounding box center [781, 425] width 1060 height 60
click at [1058, 556] on textarea "The columns have to be tab-separated. The safest way is to copy-paste from Exce…" at bounding box center [784, 631] width 1066 height 150
click at [226, 396] on div "Lingo Champion Library Vocabulary Statistics 0 Free plan Settings Browser exten…" at bounding box center [784, 305] width 1568 height 944
click at [223, 336] on div "Lingo Champion Library Vocabulary Statistics 0 Free plan Settings Browser exten…" at bounding box center [784, 305] width 1568 height 944
click at [4, 373] on div "Lingo Champion Library Vocabulary Statistics 0 Free plan Settings Browser exten…" at bounding box center [784, 305] width 1568 height 944
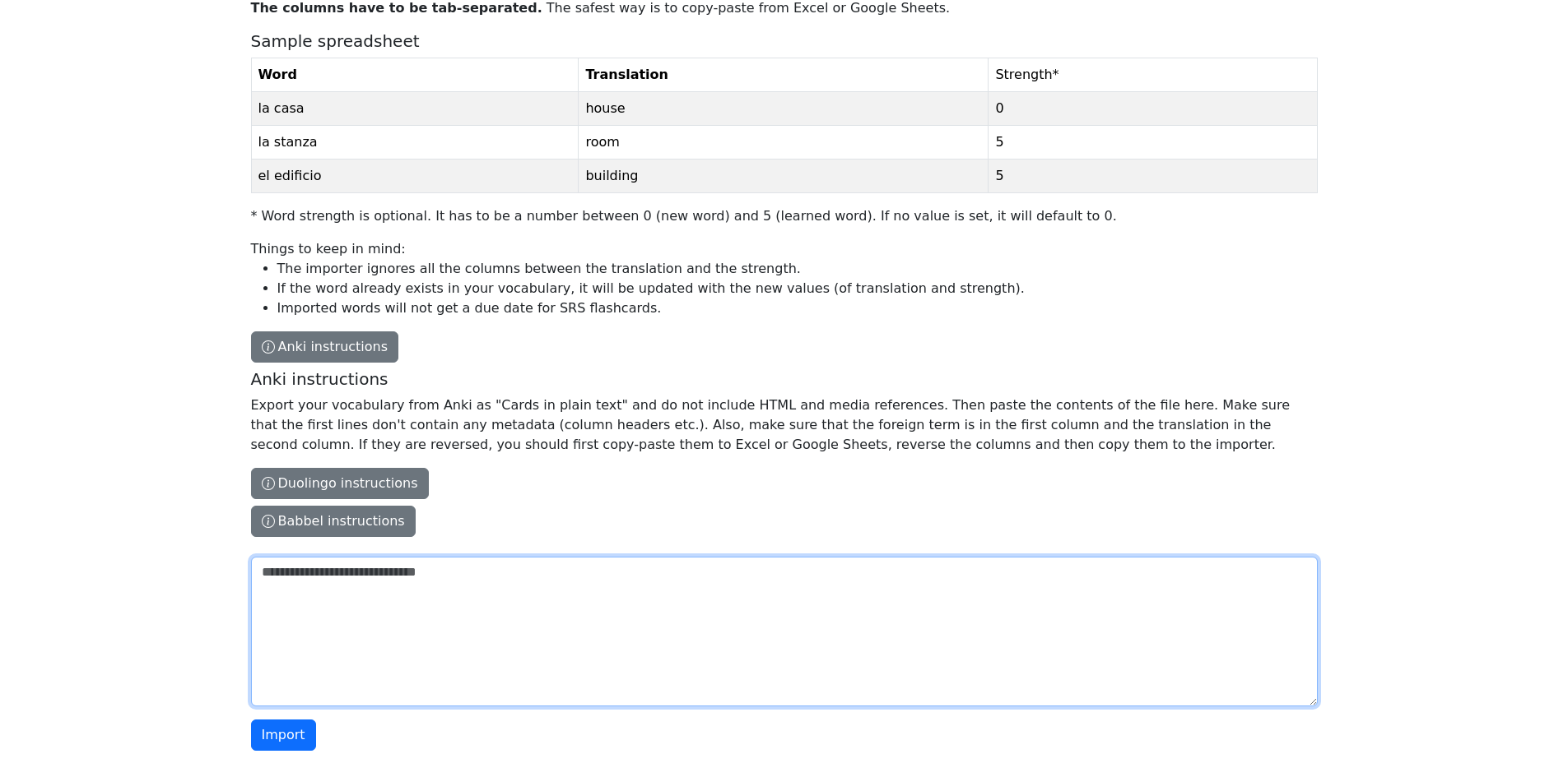
click at [614, 565] on textarea "The columns have to be tab-separated. The safest way is to copy-paste from Exce…" at bounding box center [784, 631] width 1066 height 150
paste textarea "**********"
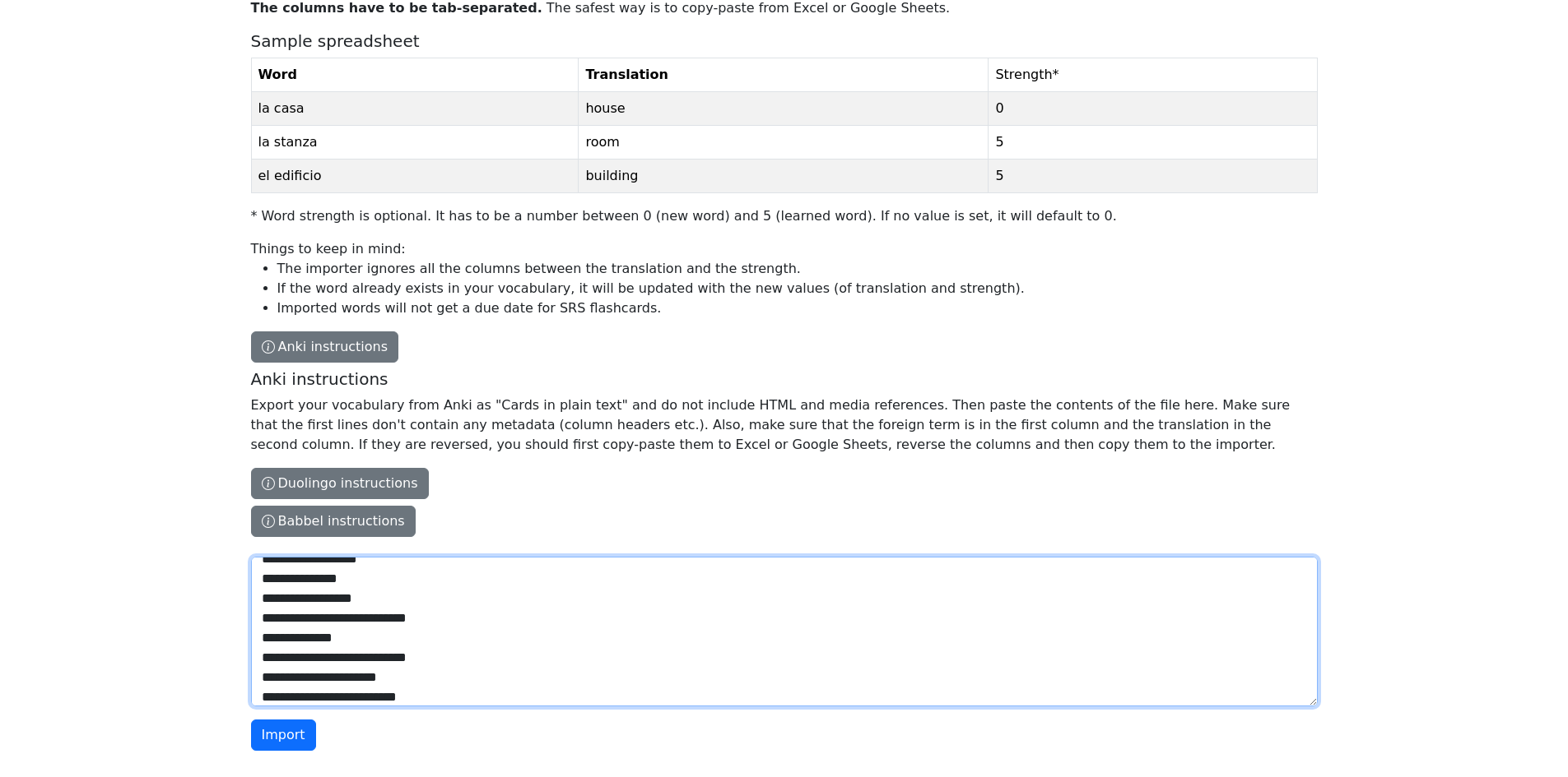
scroll to position [0, 0]
drag, startPoint x: 333, startPoint y: 588, endPoint x: 202, endPoint y: 568, distance: 132.5
click at [202, 568] on div "Lingo Champion Library Vocabulary Statistics 0 Free plan Settings Browser exten…" at bounding box center [784, 305] width 1568 height 944
drag, startPoint x: 362, startPoint y: 579, endPoint x: 185, endPoint y: 580, distance: 177.0
click at [185, 580] on div "Lingo Champion Library Vocabulary Statistics 0 Free plan Settings Browser exten…" at bounding box center [784, 305] width 1568 height 944
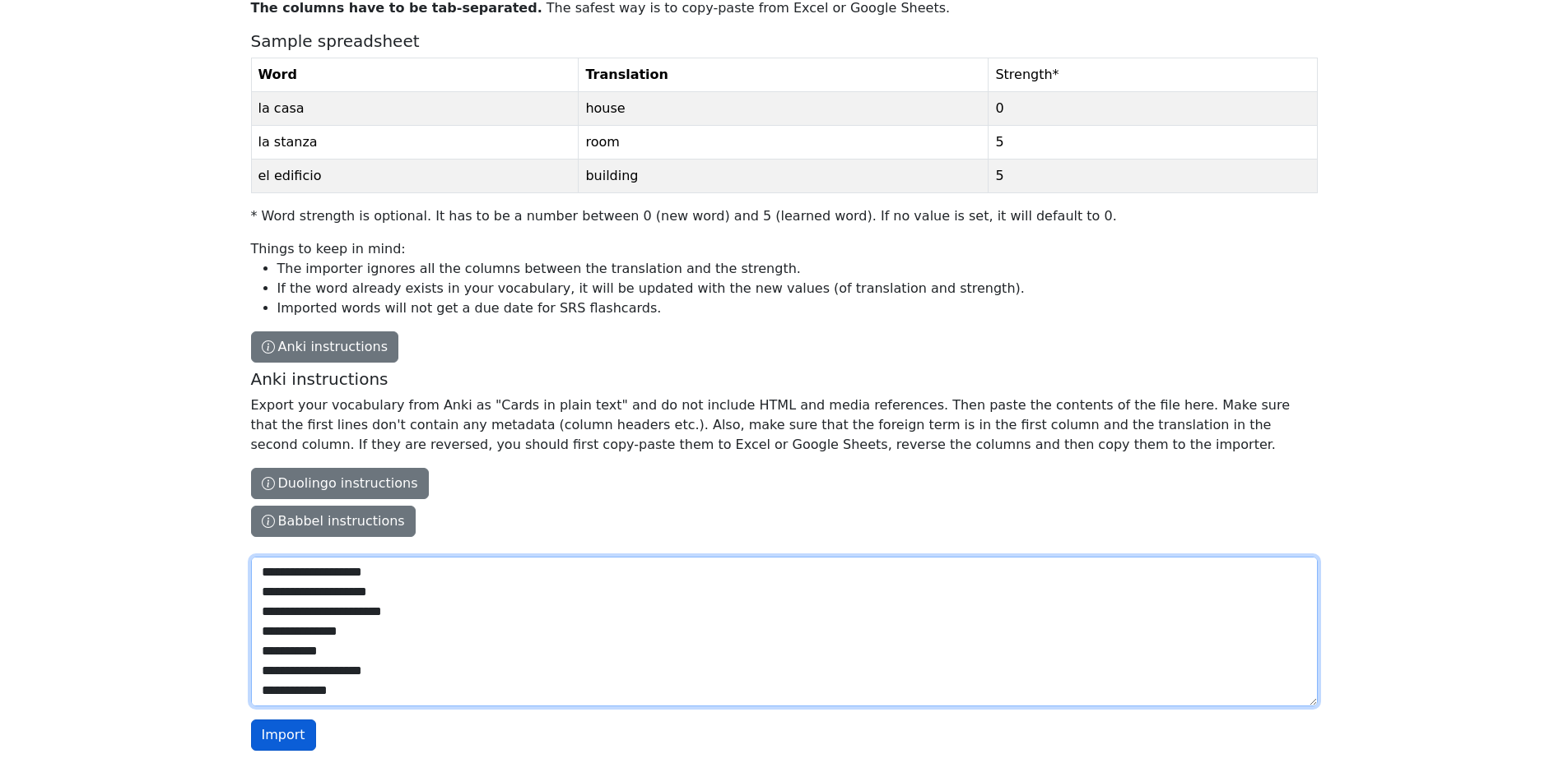
type textarea "**********"
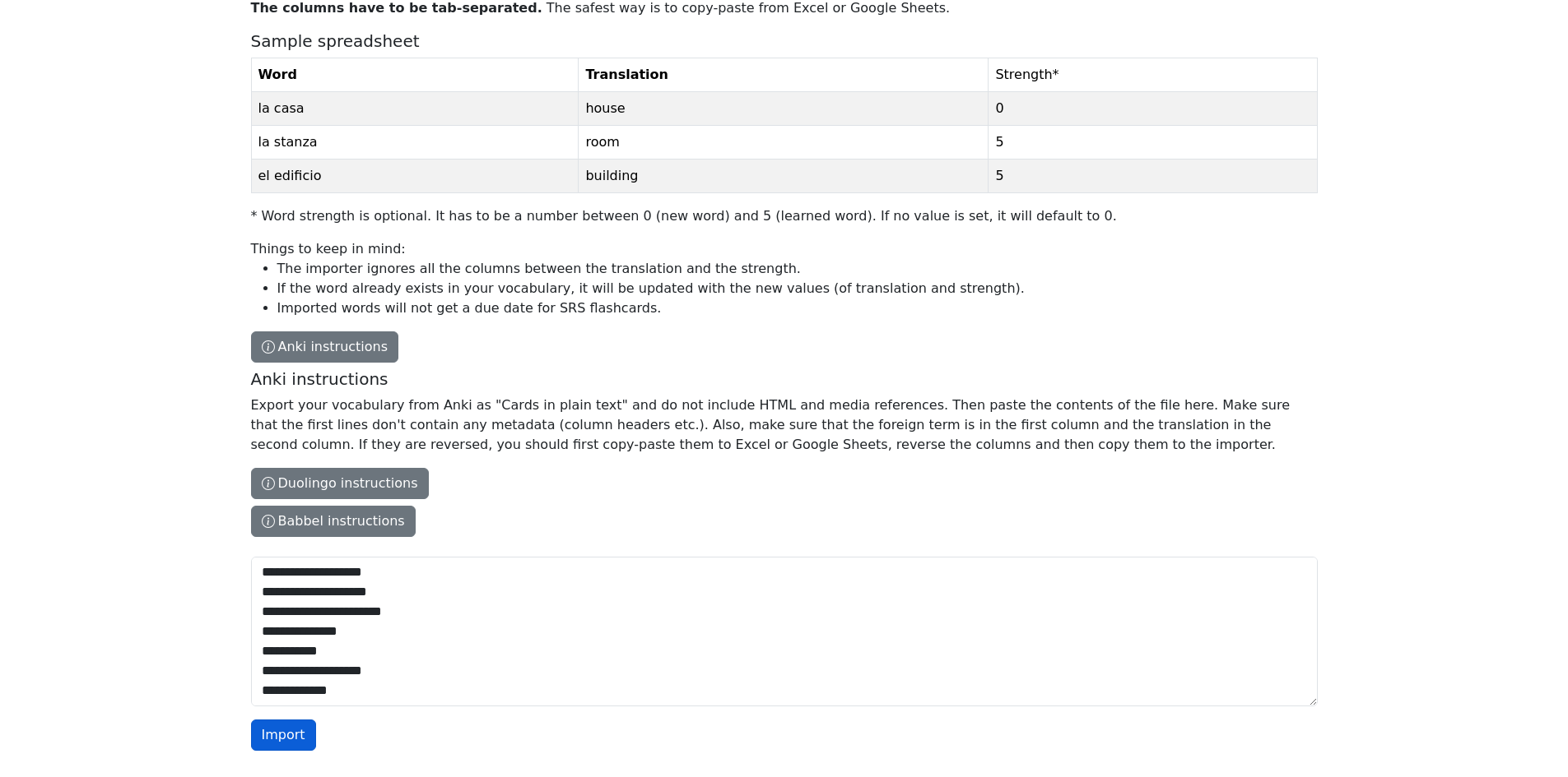
click at [264, 740] on button "Import" at bounding box center [284, 735] width 65 height 32
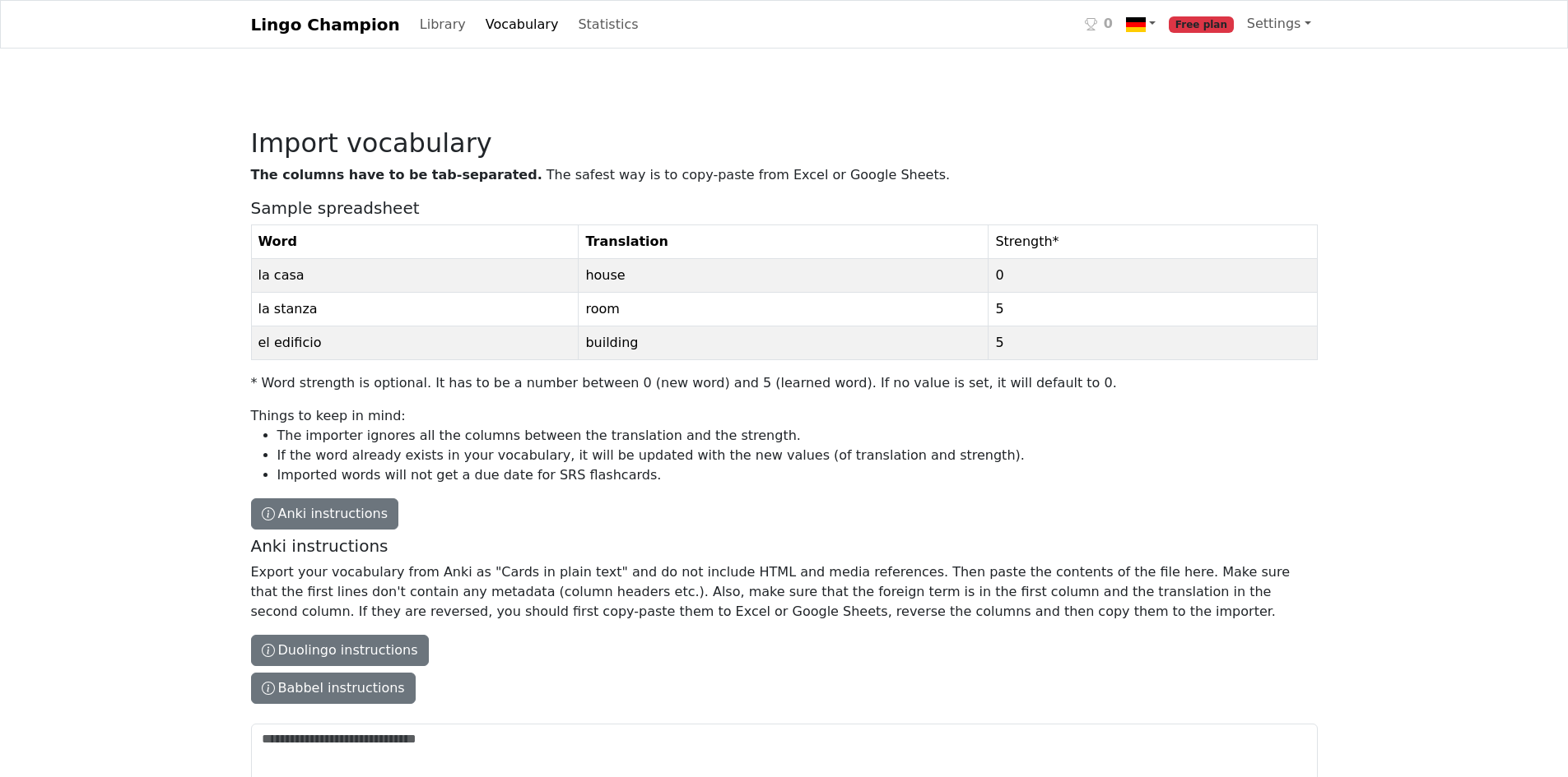
click at [491, 27] on link "Vocabulary" at bounding box center [521, 24] width 87 height 33
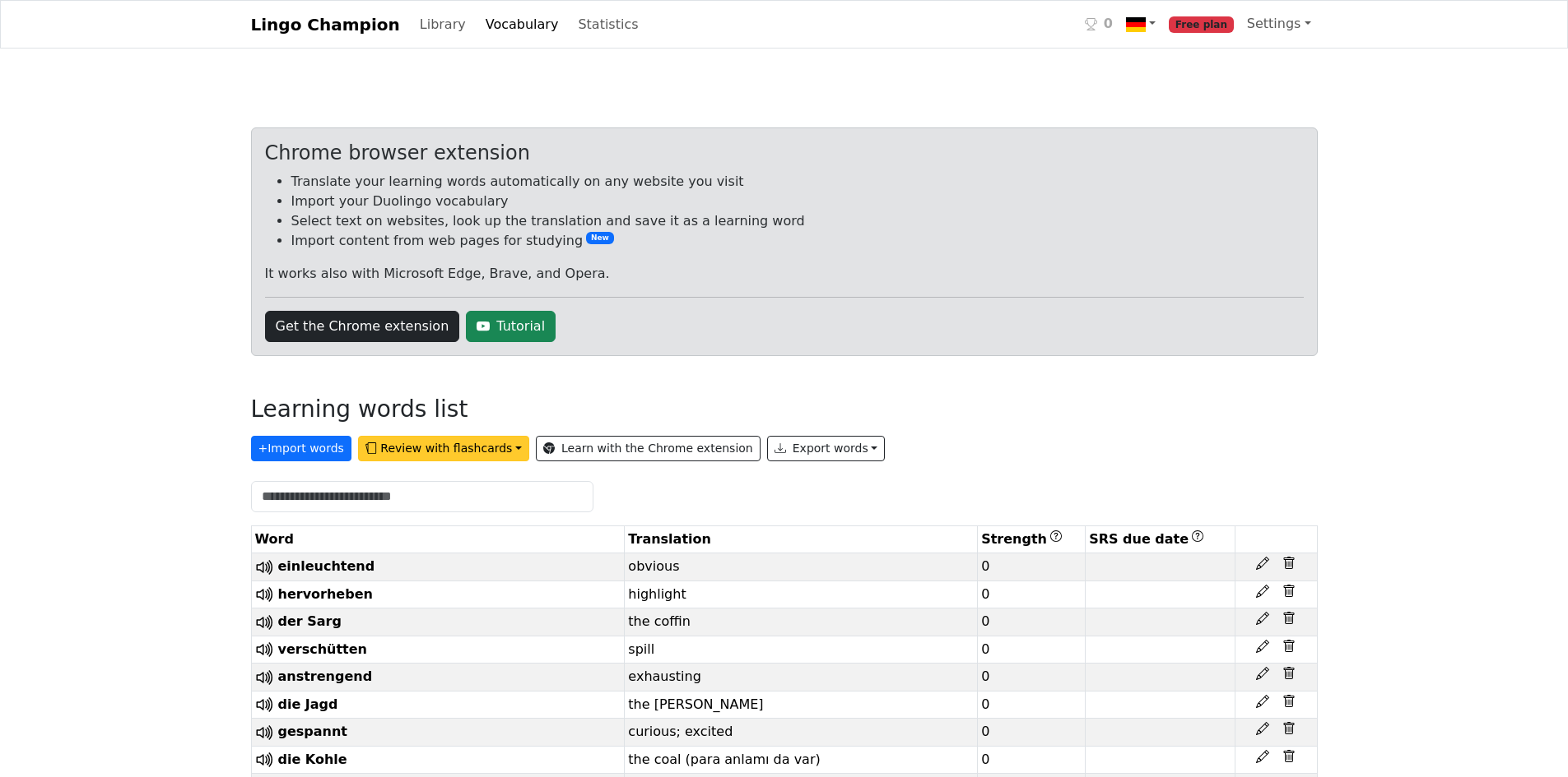
click at [442, 448] on button "Review with flashcards" at bounding box center [443, 448] width 171 height 25
click at [429, 482] on strong "General flashcards (lowest strength first)" at bounding box center [525, 483] width 308 height 16
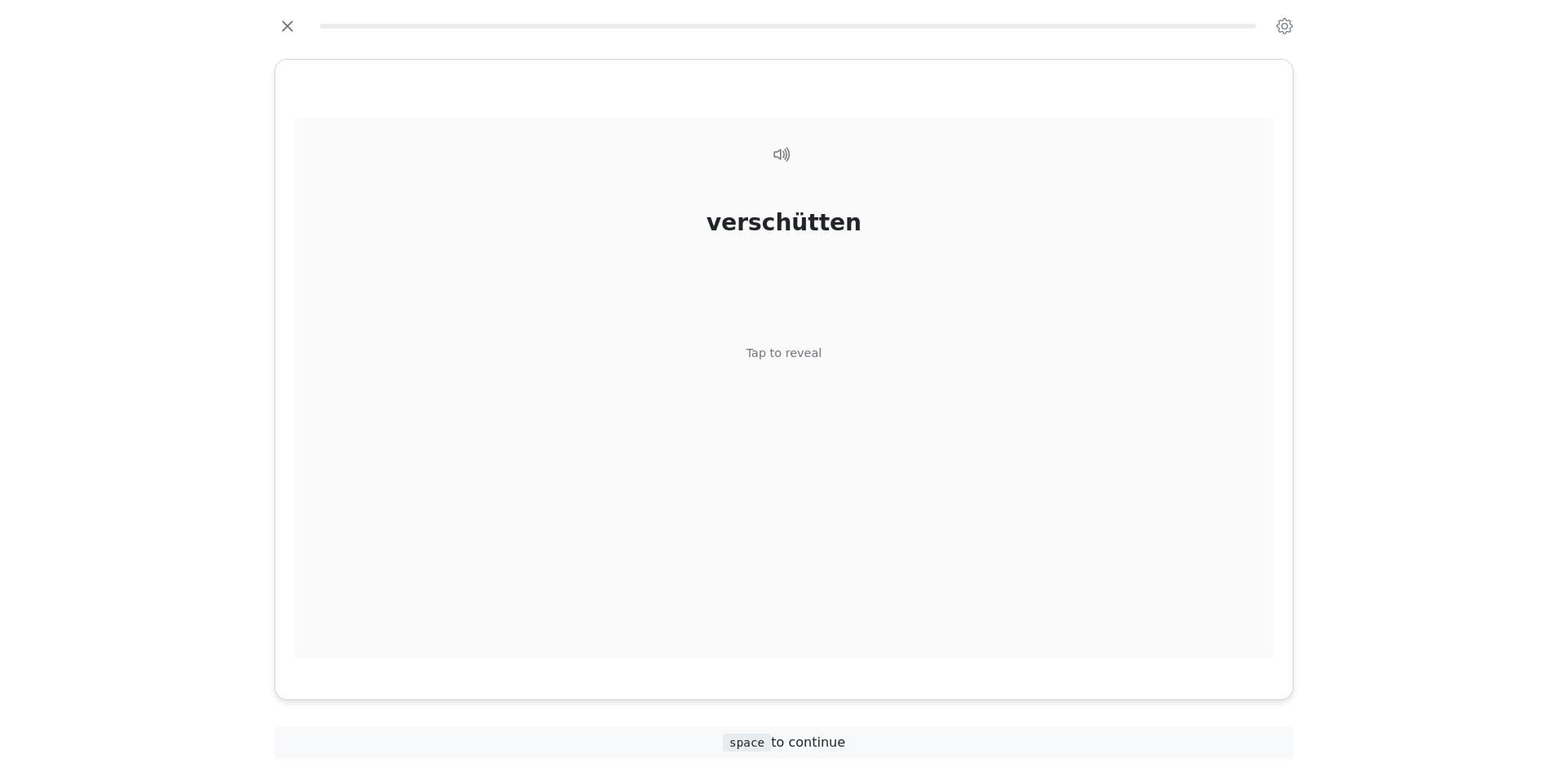
click at [480, 332] on div "verschütten Tap to reveal" at bounding box center [784, 387] width 978 height 541
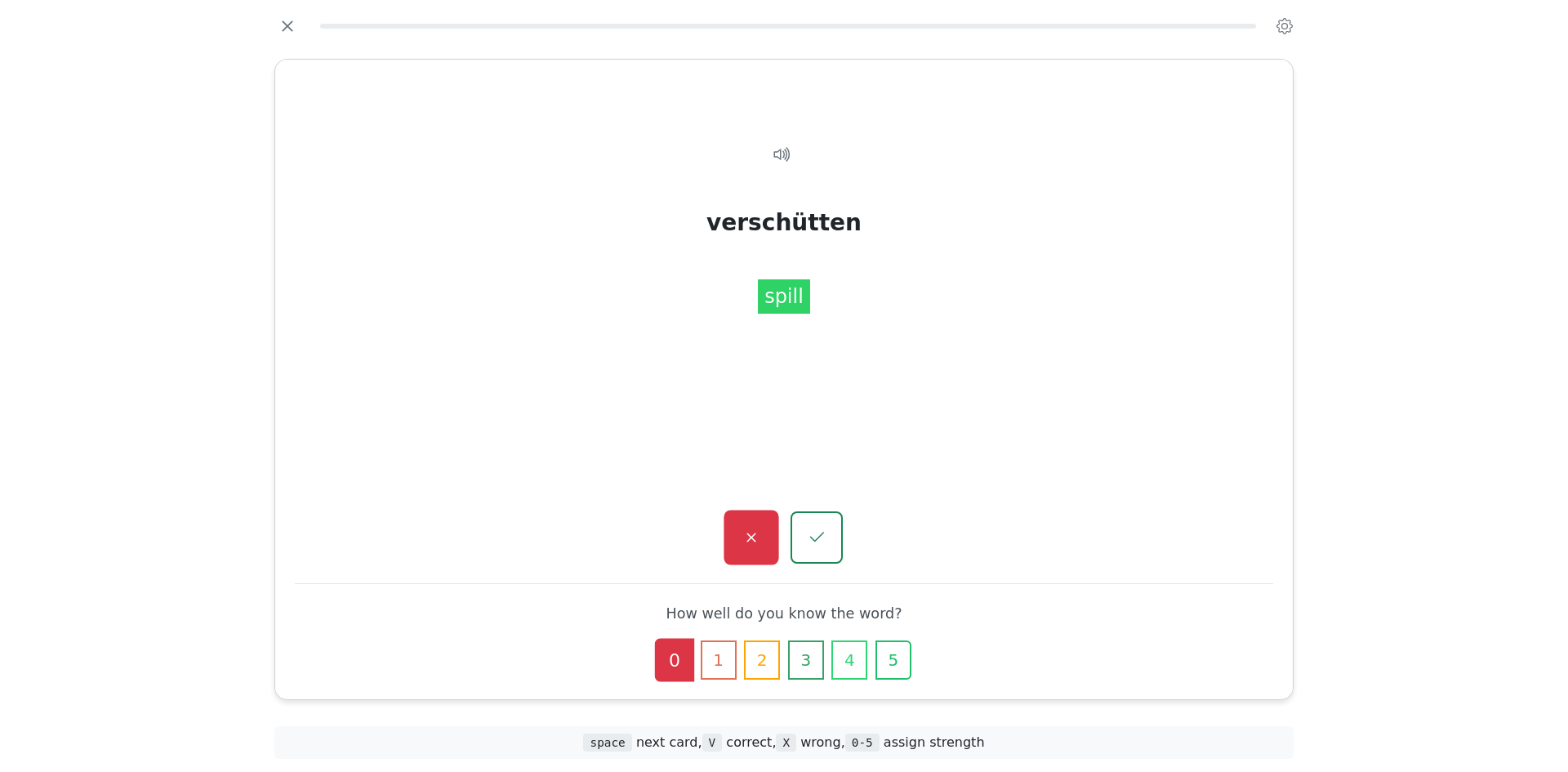
click at [751, 529] on icon "button" at bounding box center [751, 538] width 20 height 20
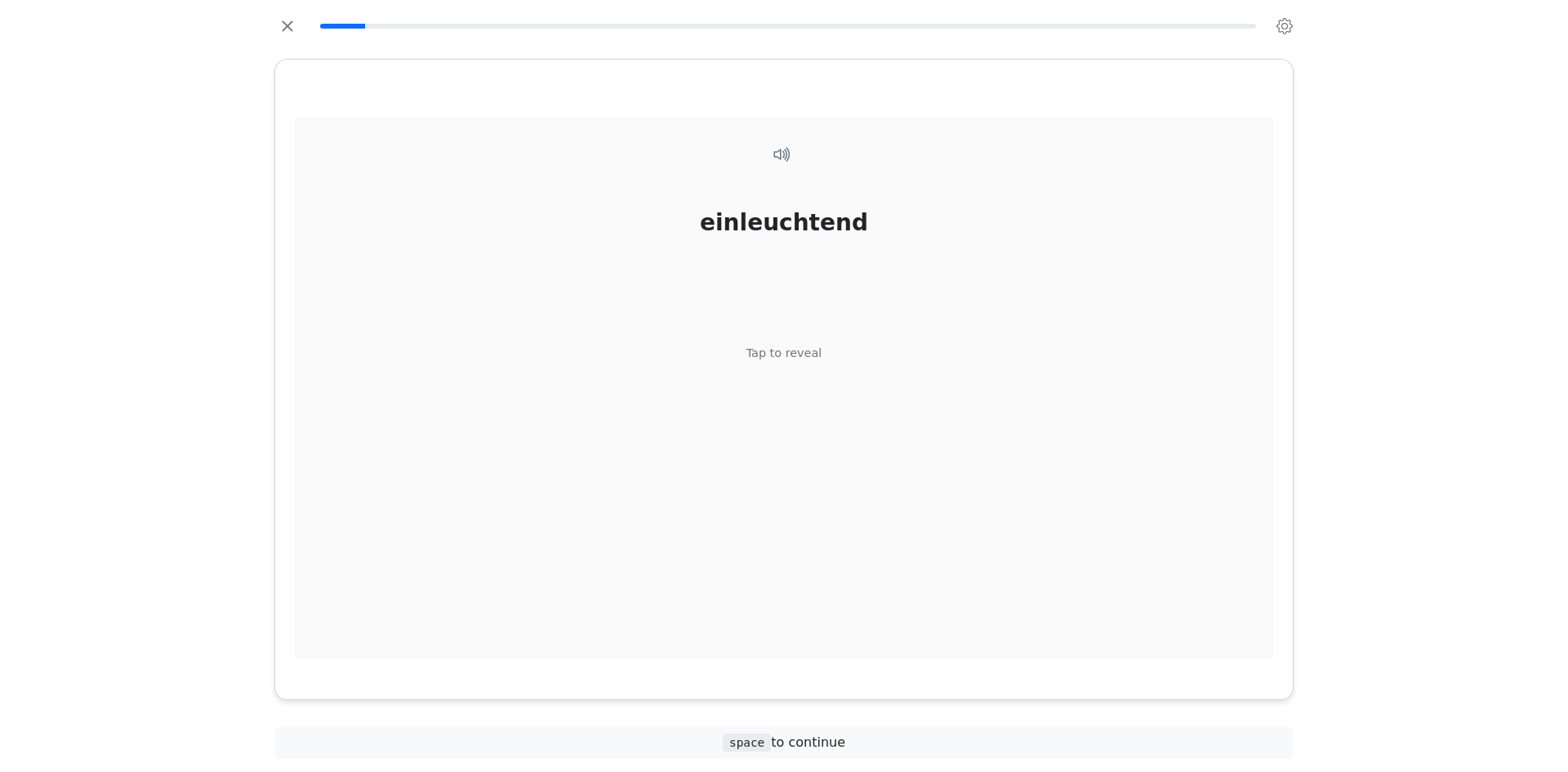
click at [747, 527] on div "einleuchtend Tap to reveal" at bounding box center [784, 387] width 978 height 541
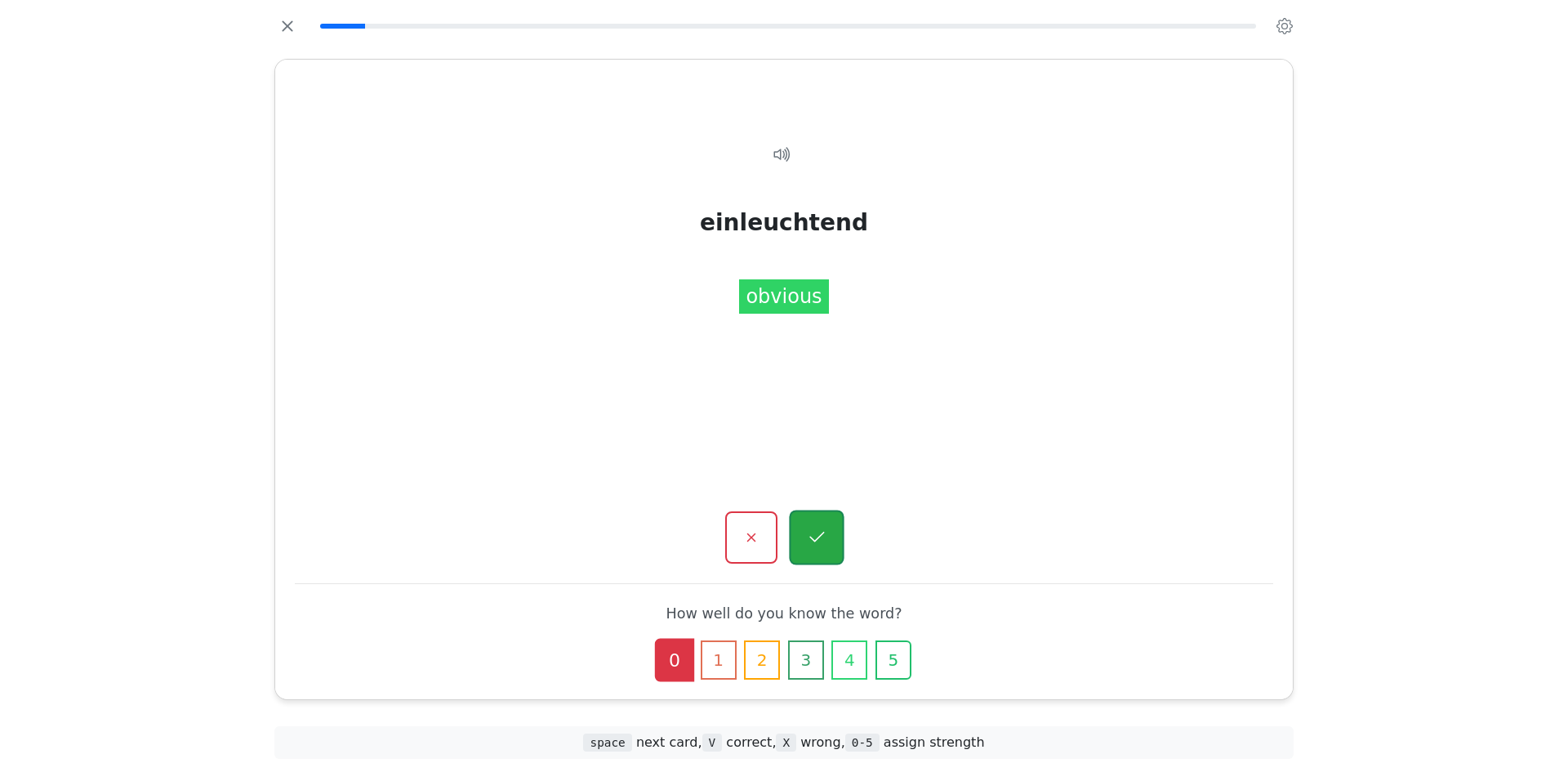
click at [796, 539] on button "button" at bounding box center [816, 537] width 55 height 55
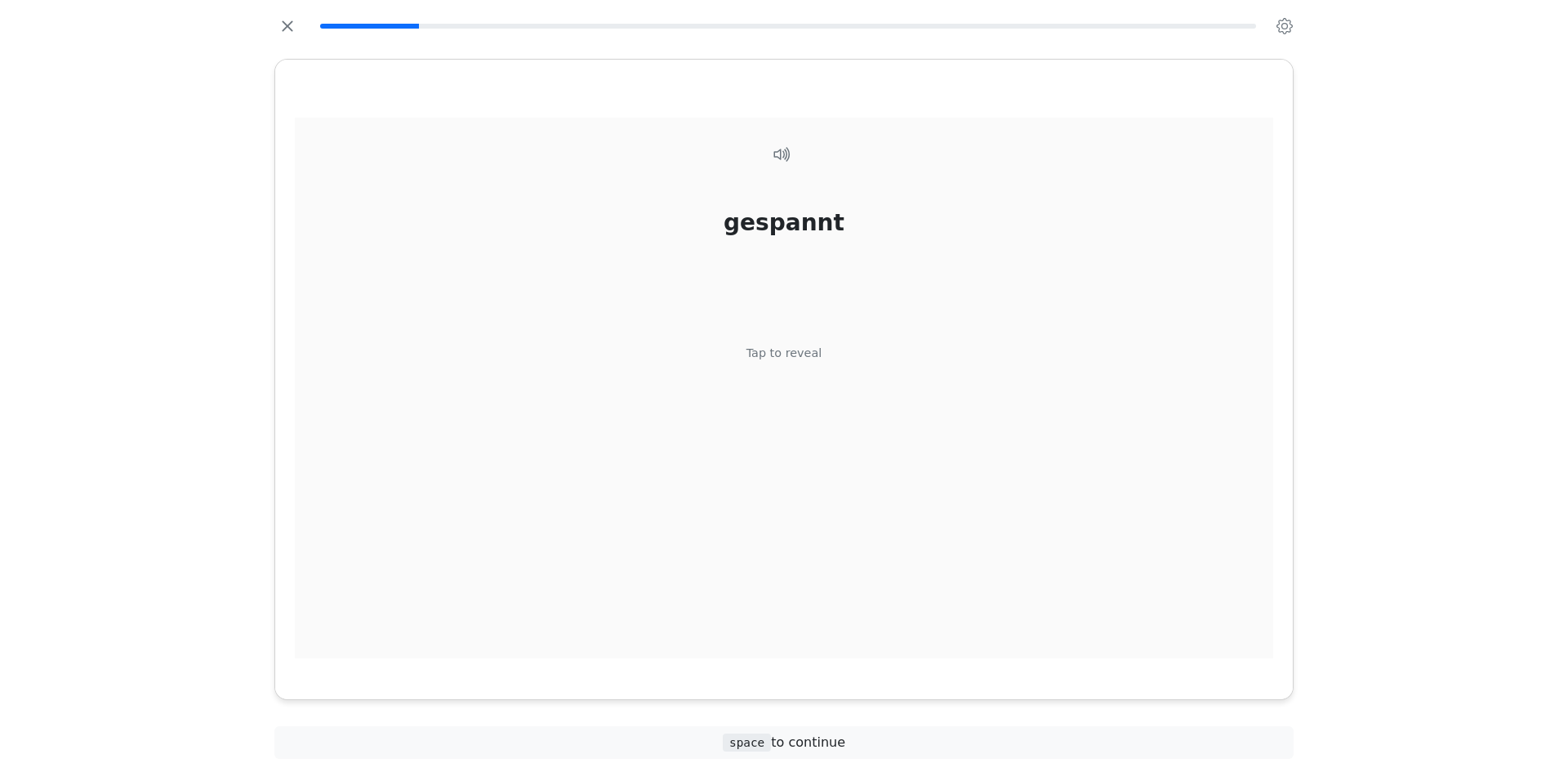
click at [796, 539] on div "gespannt Tap to reveal" at bounding box center [784, 387] width 978 height 541
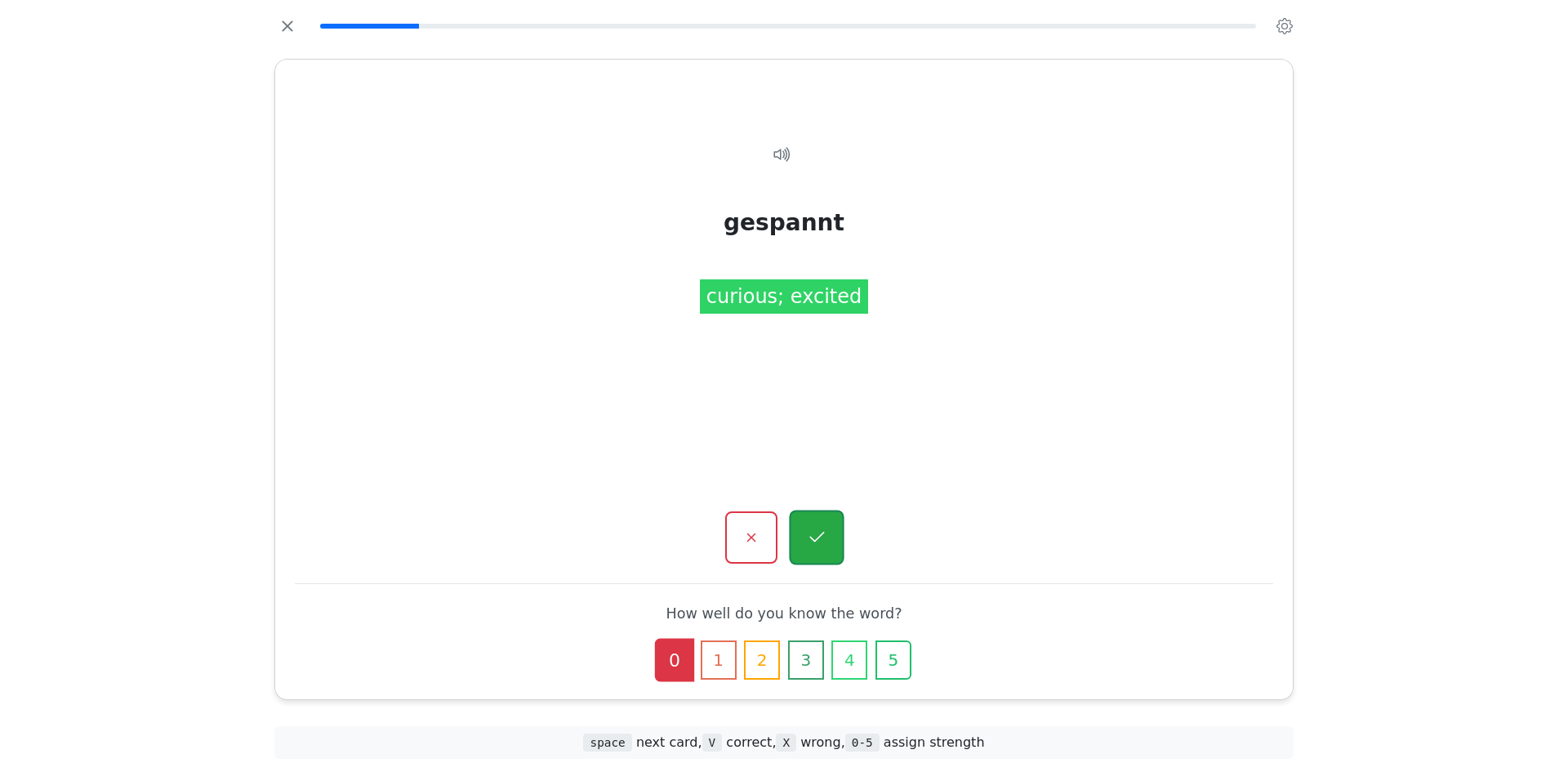
click at [822, 547] on icon "button" at bounding box center [816, 538] width 20 height 20
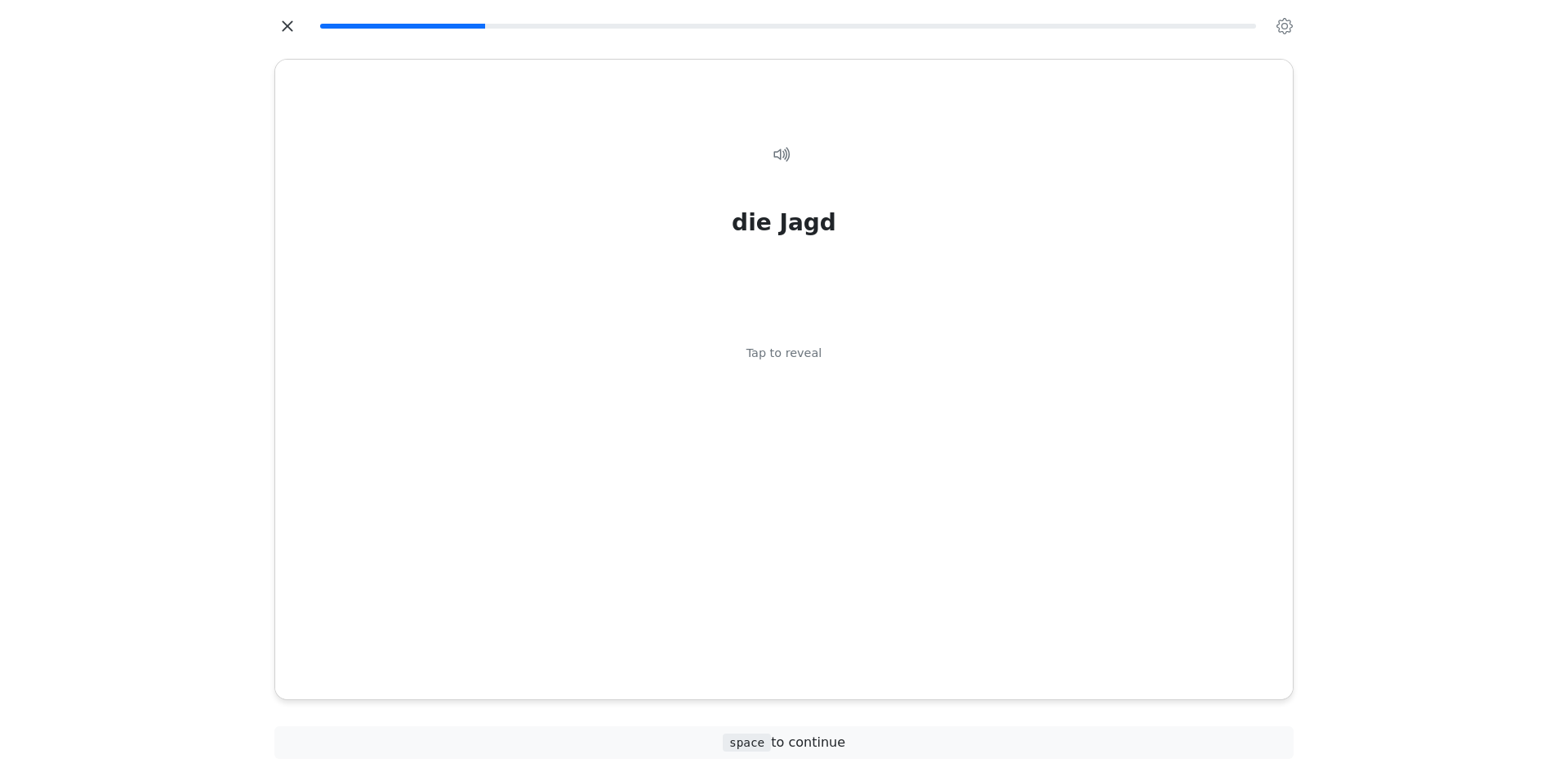
click at [292, 21] on icon "button" at bounding box center [286, 25] width 10 height 10
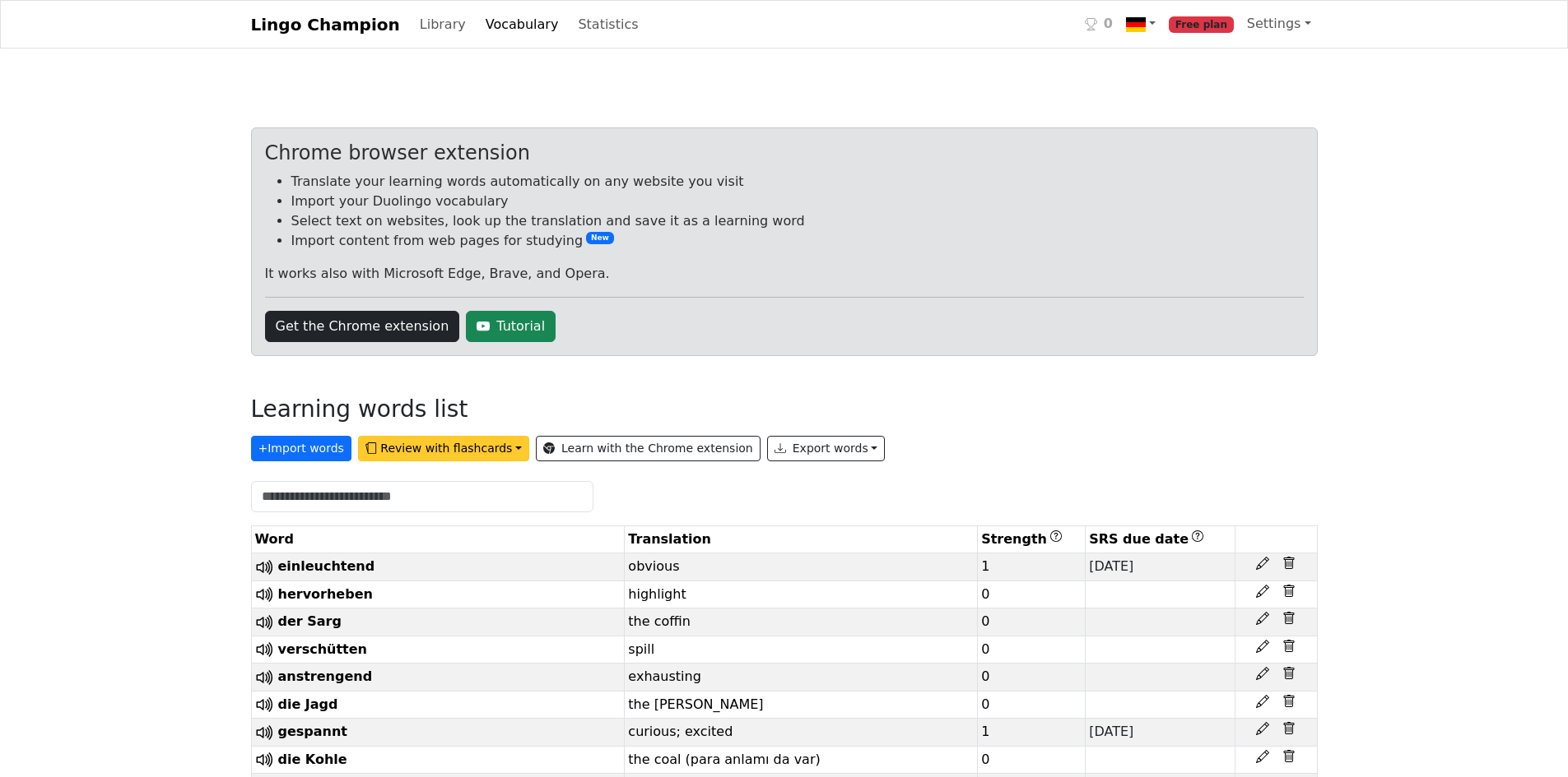
click at [394, 449] on button "Review with flashcards" at bounding box center [443, 448] width 171 height 25
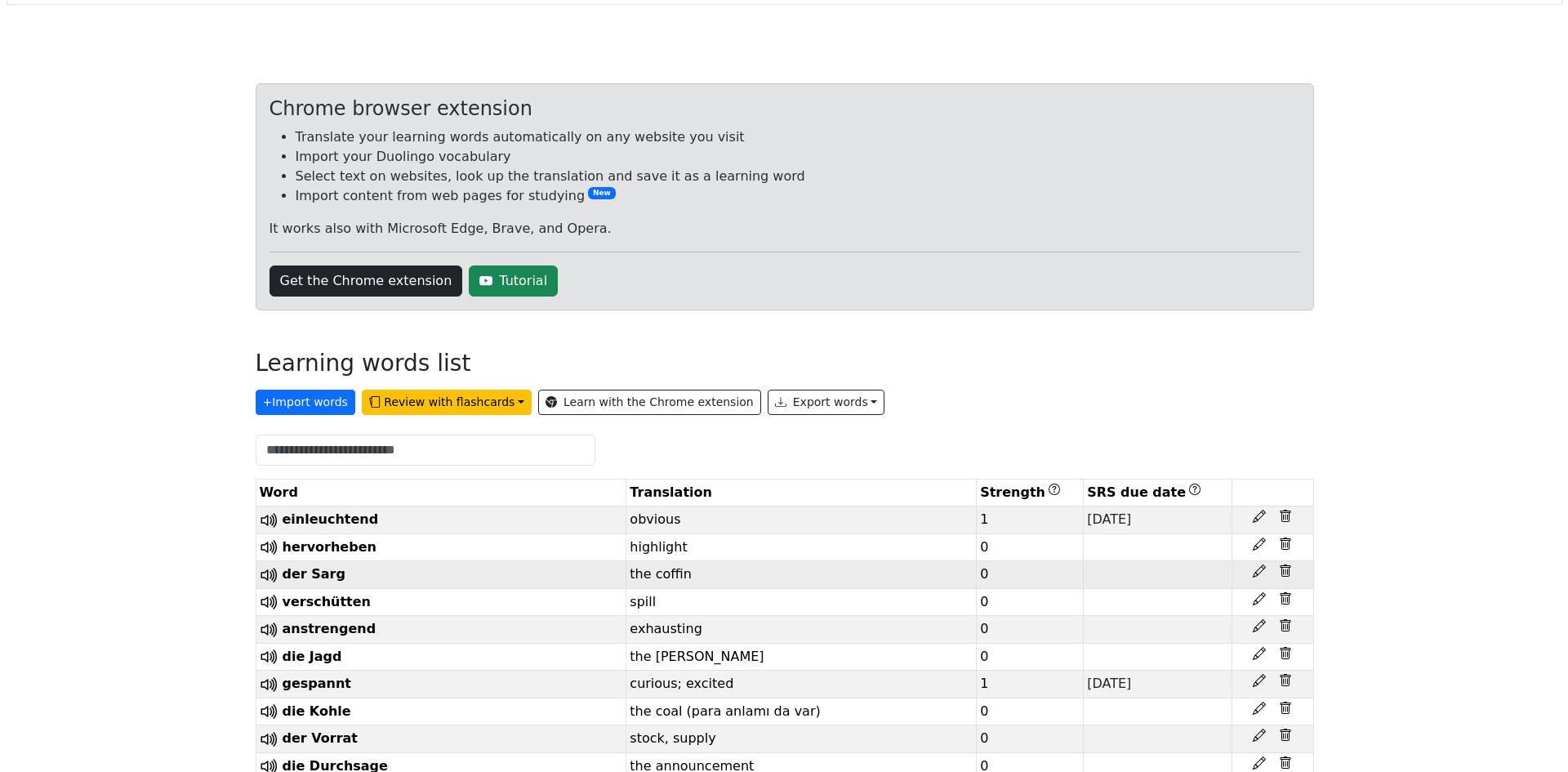
scroll to position [81, 0]
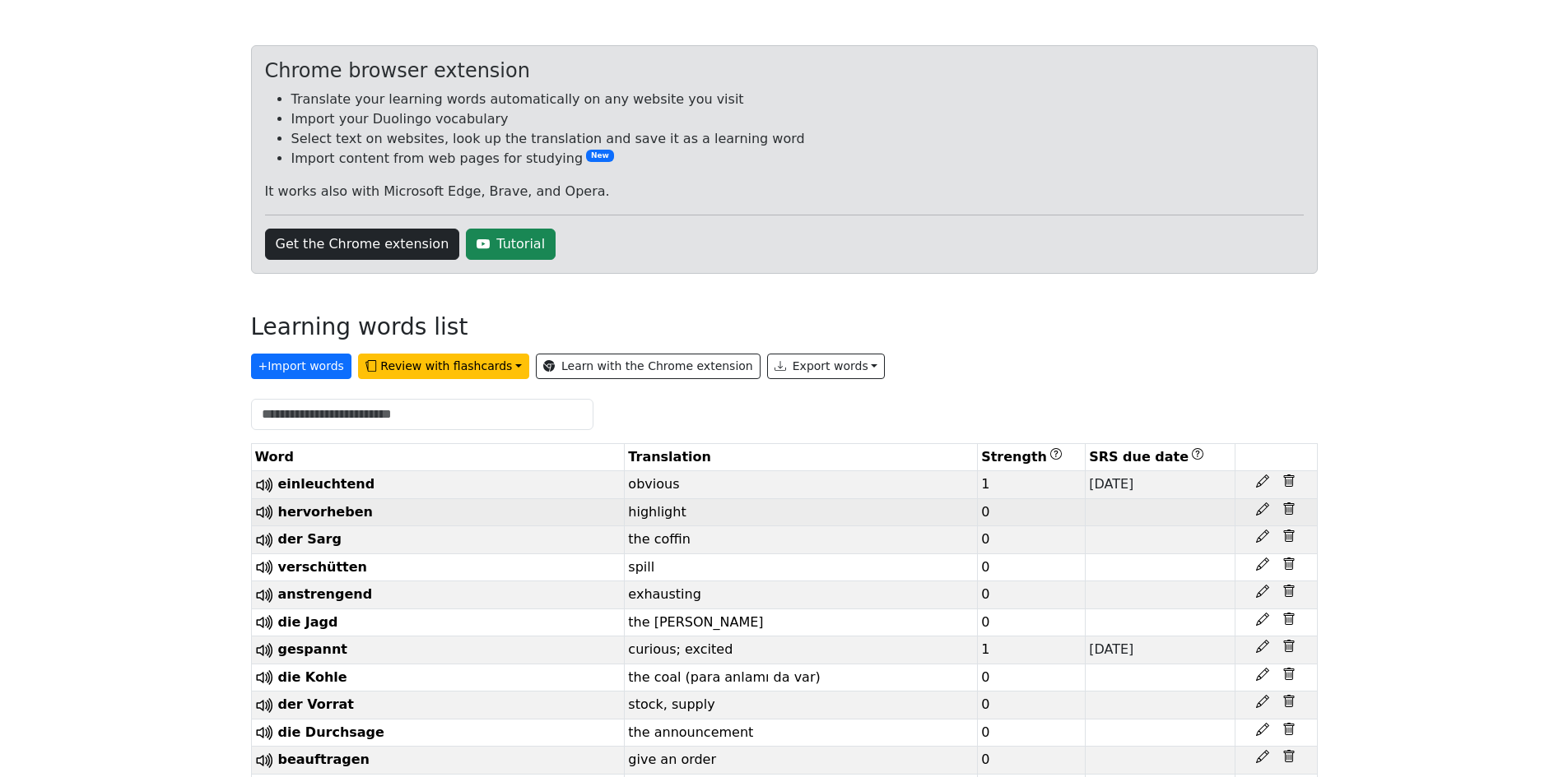
click at [1255, 505] on div at bounding box center [1276, 509] width 74 height 13
click at [1260, 508] on icon at bounding box center [1263, 509] width 13 height 13
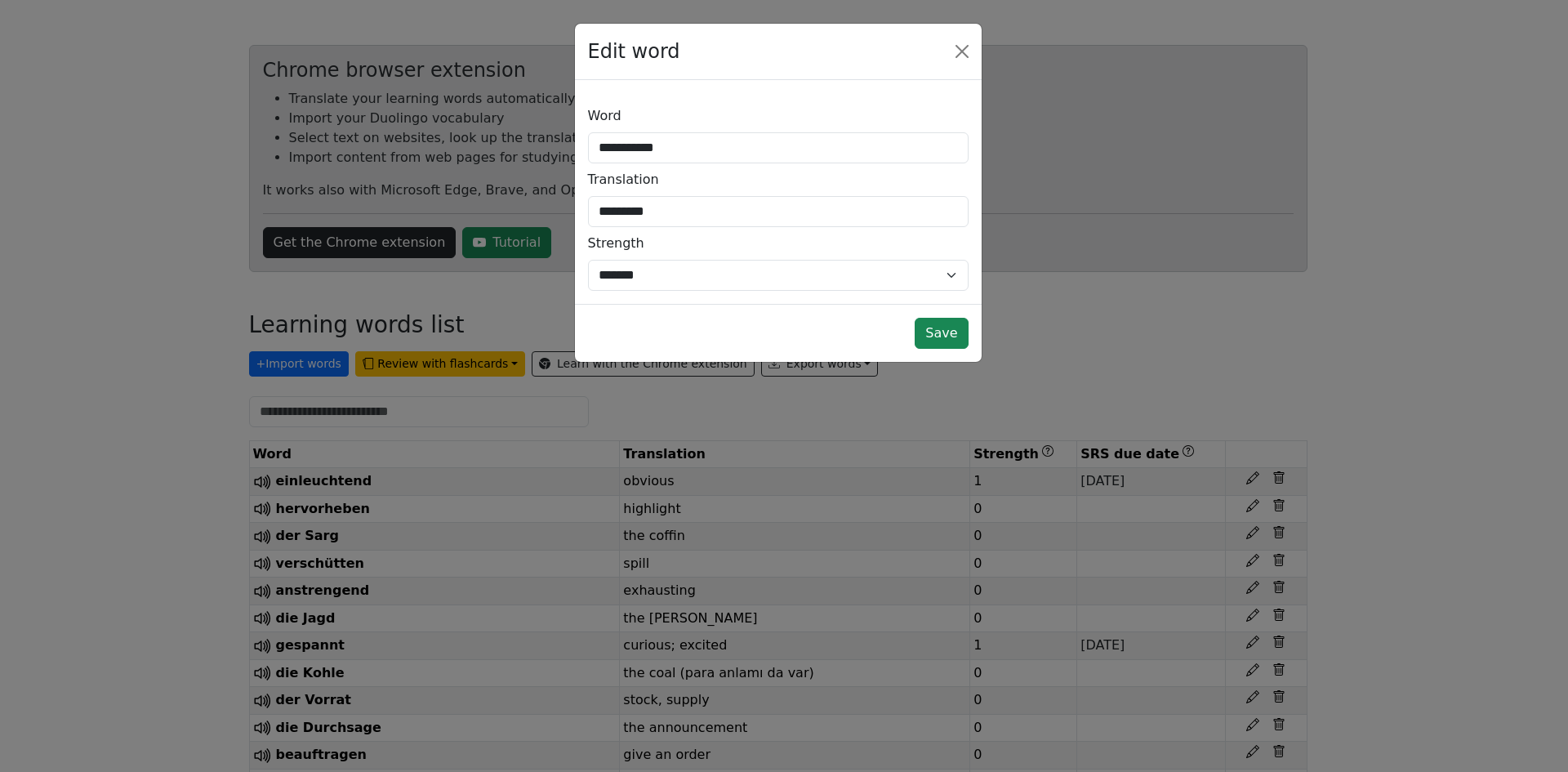
drag, startPoint x: 742, startPoint y: 245, endPoint x: 738, endPoint y: 271, distance: 26.3
click at [740, 260] on div "**********" at bounding box center [778, 199] width 381 height 185
click at [961, 51] on button "Close" at bounding box center [962, 52] width 26 height 26
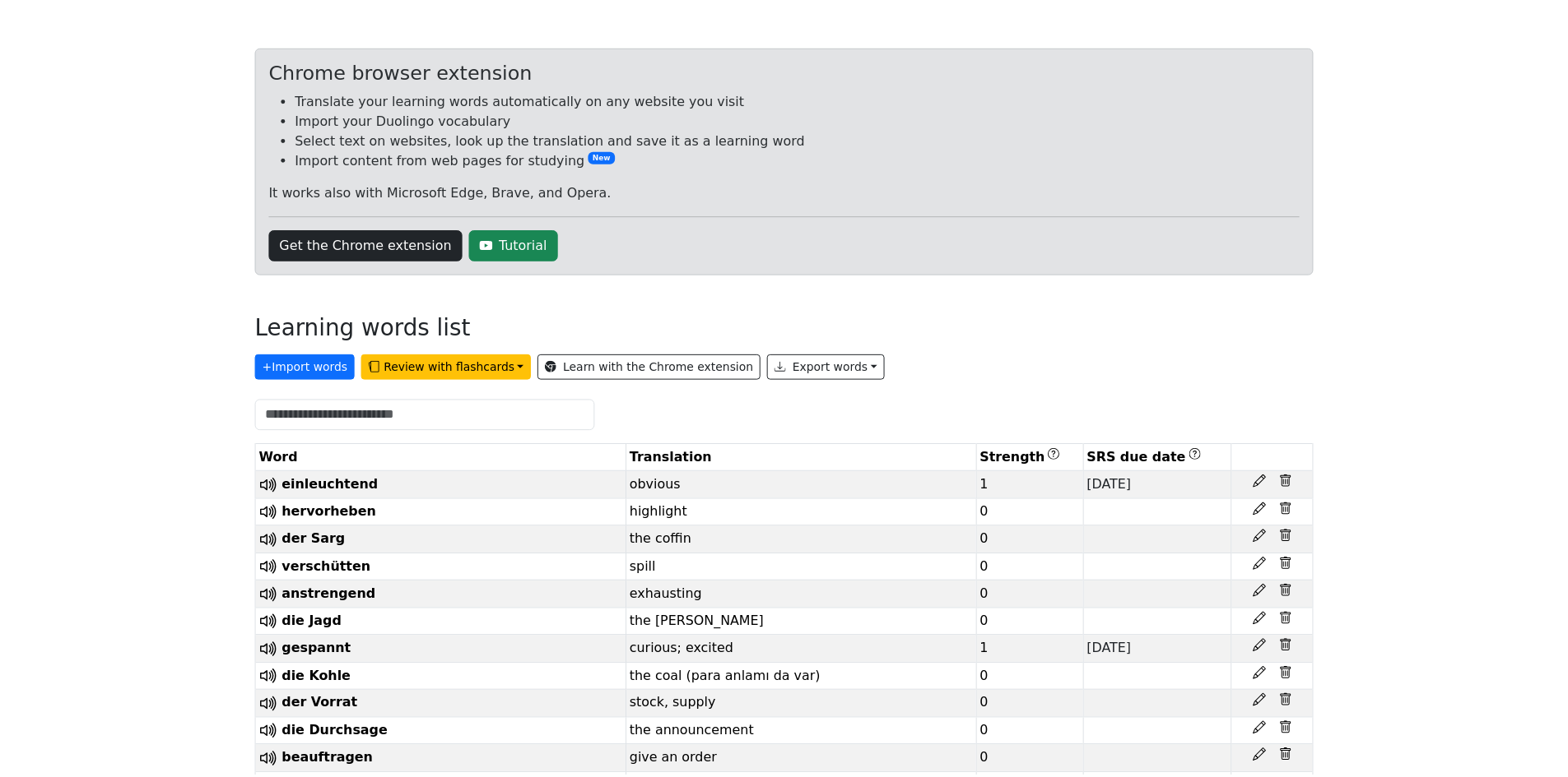
scroll to position [0, 0]
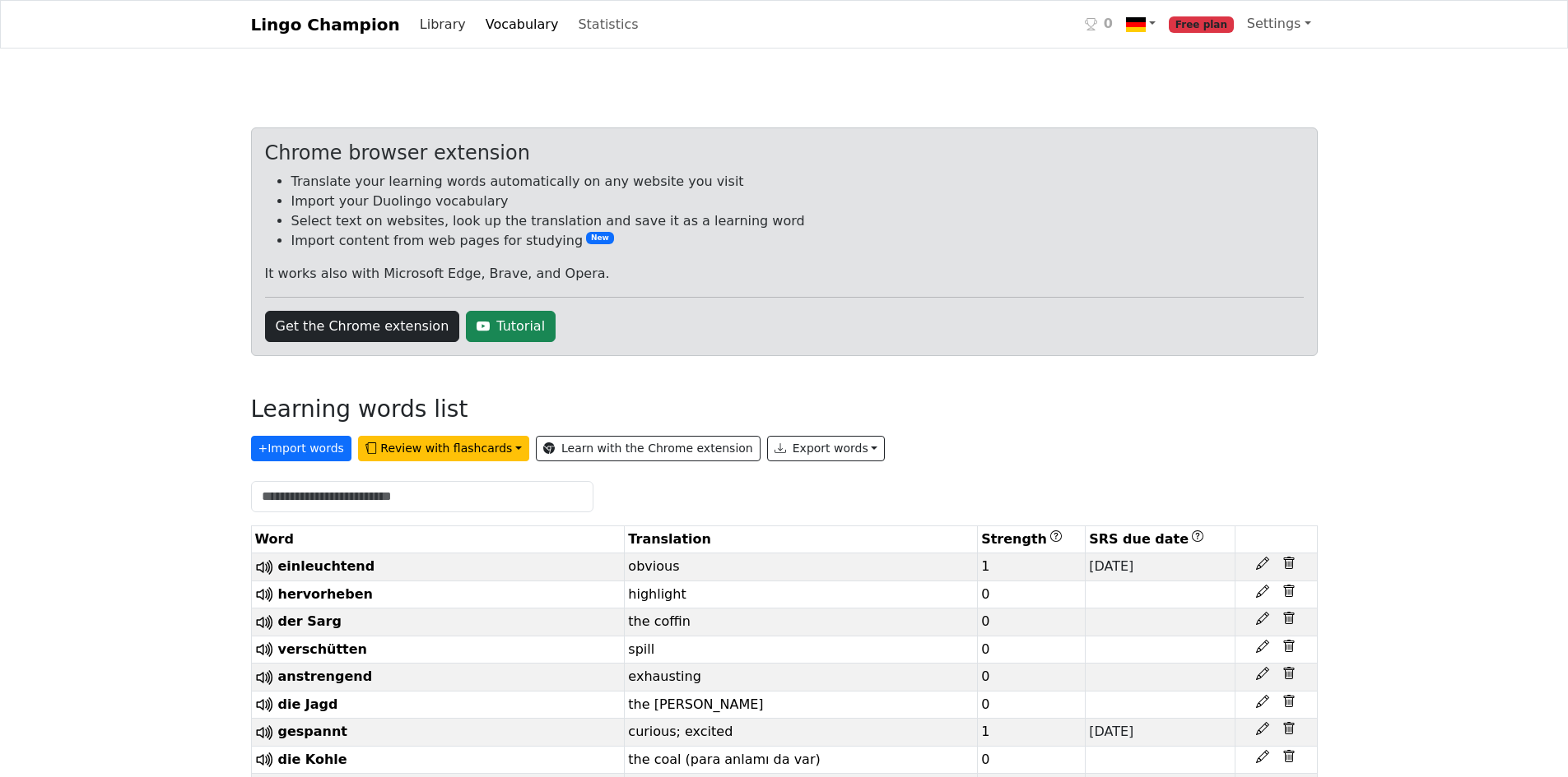
click at [413, 28] on link "Library" at bounding box center [443, 24] width 60 height 33
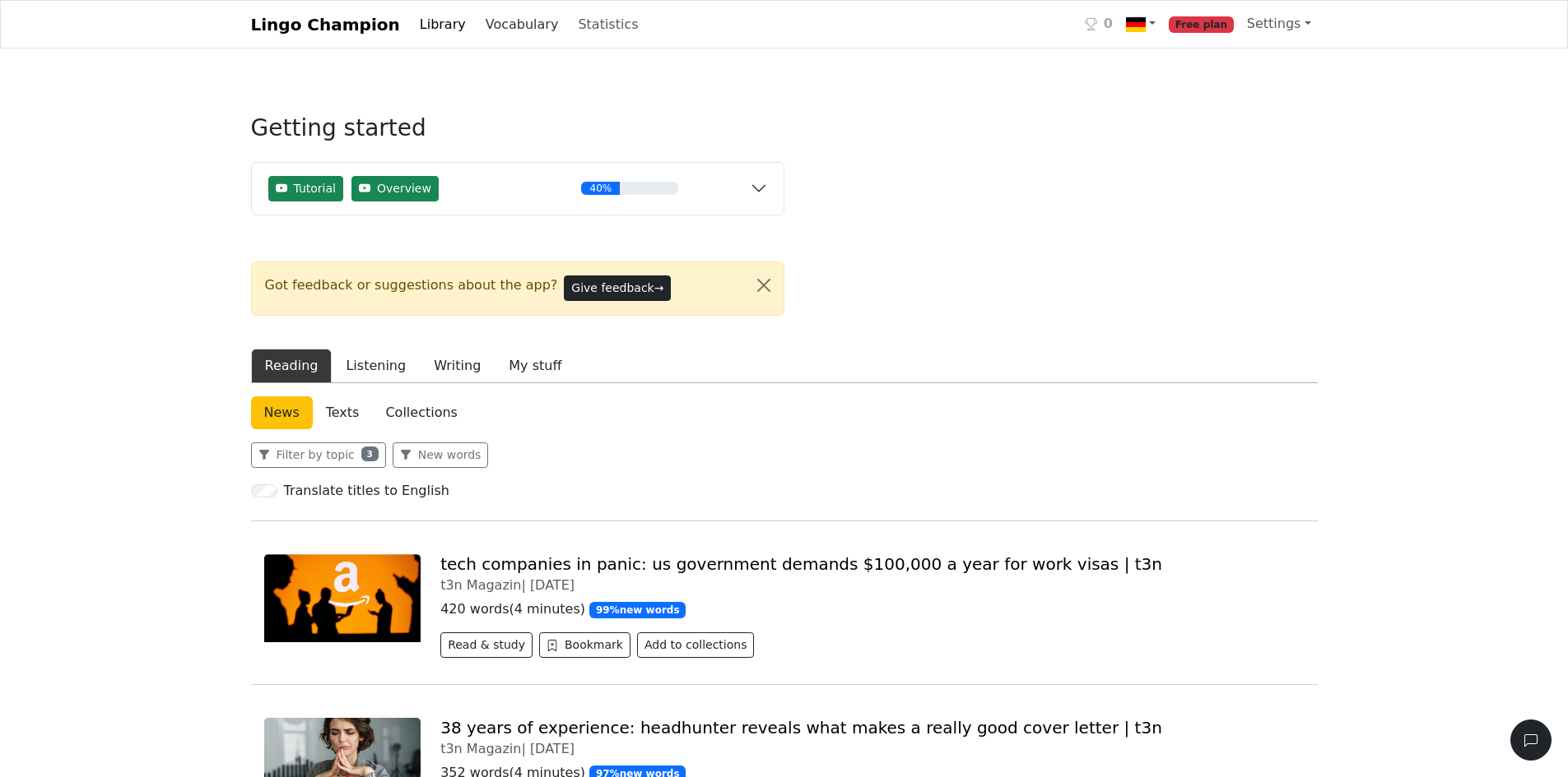
click at [479, 35] on link "Vocabulary" at bounding box center [521, 24] width 87 height 33
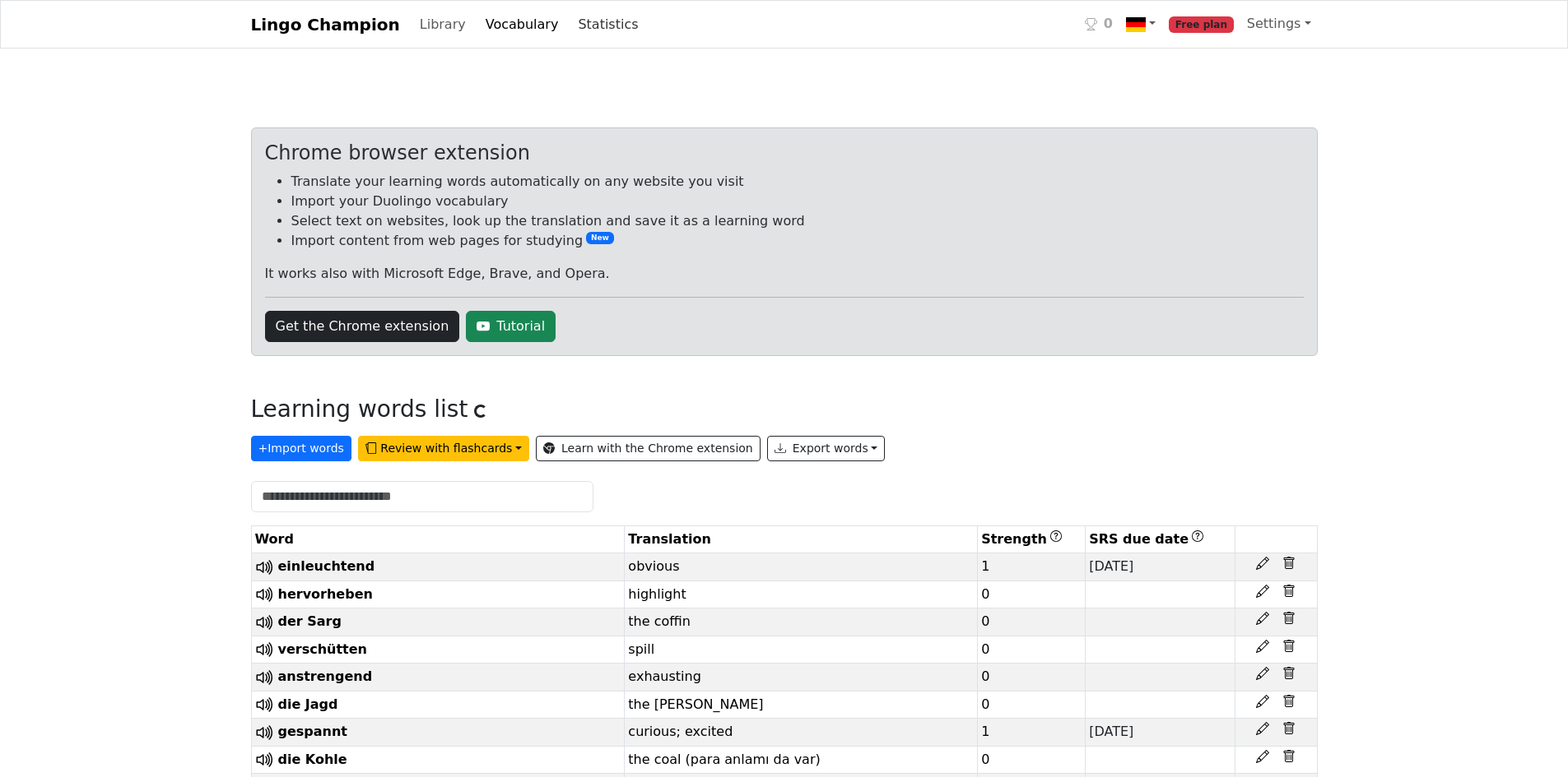
click at [571, 32] on link "Statistics" at bounding box center [607, 24] width 74 height 33
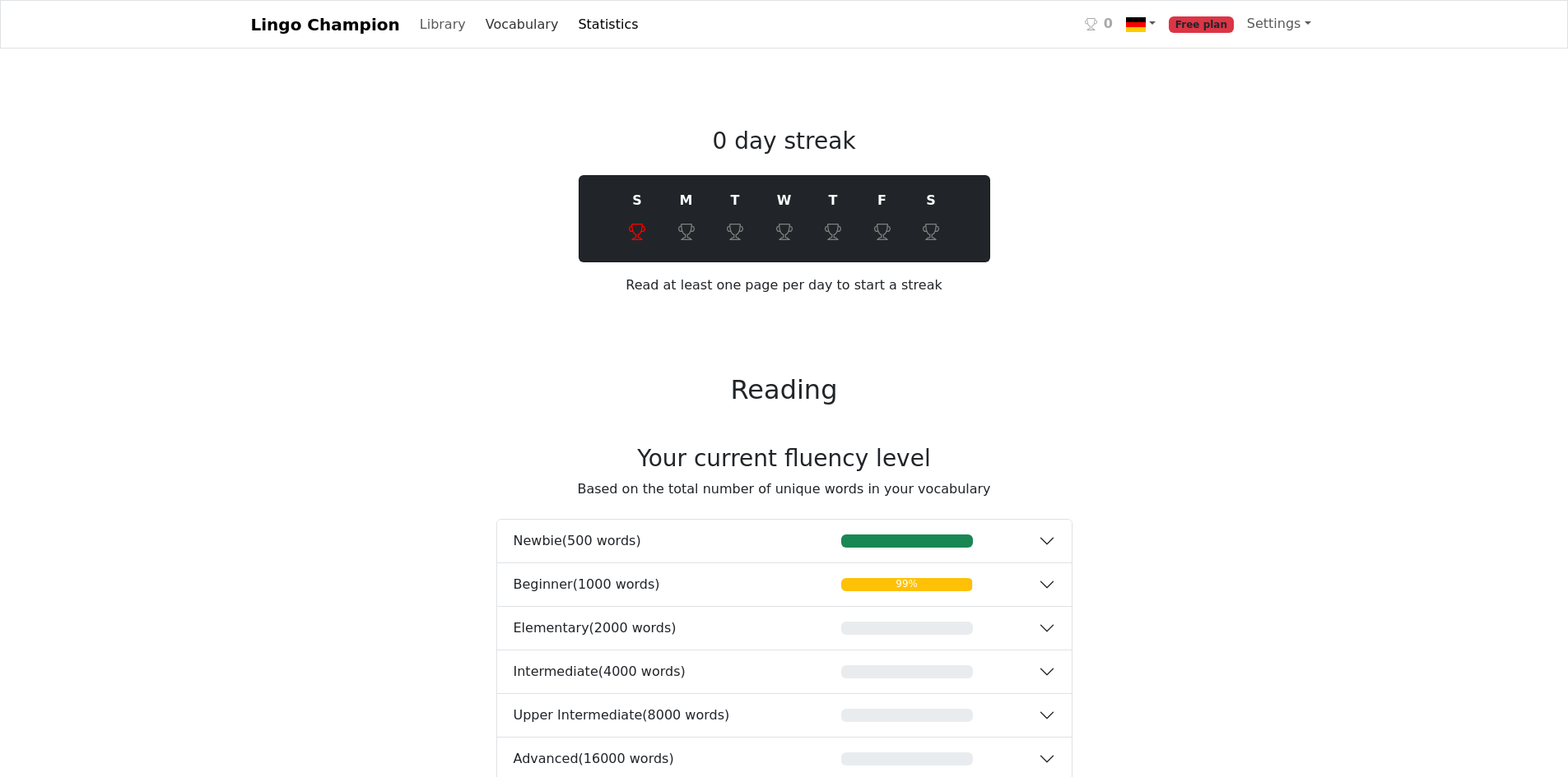
click at [520, 25] on link "Vocabulary" at bounding box center [521, 24] width 87 height 33
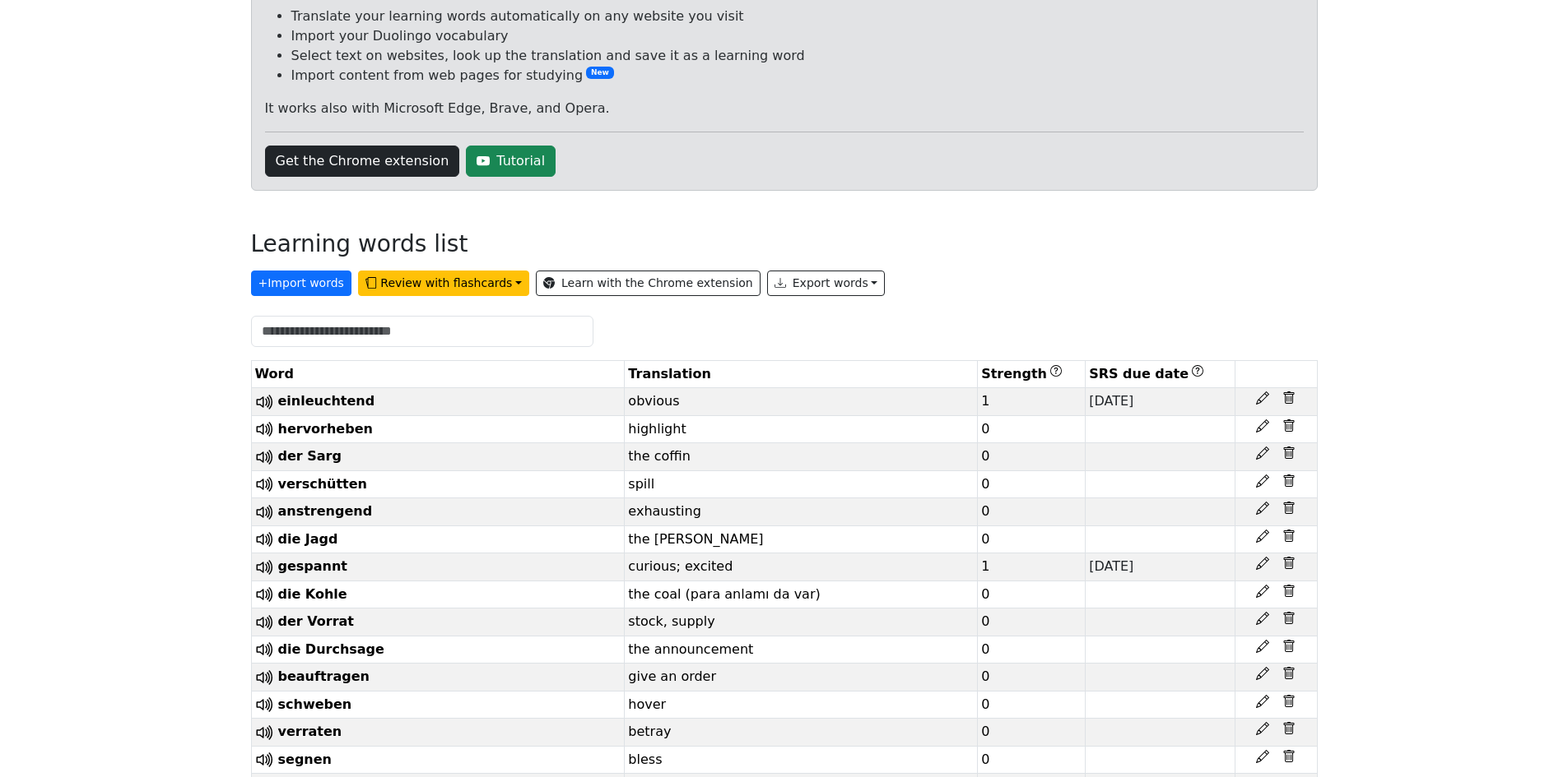
scroll to position [165, 0]
click at [398, 289] on button "Review with flashcards" at bounding box center [443, 284] width 171 height 25
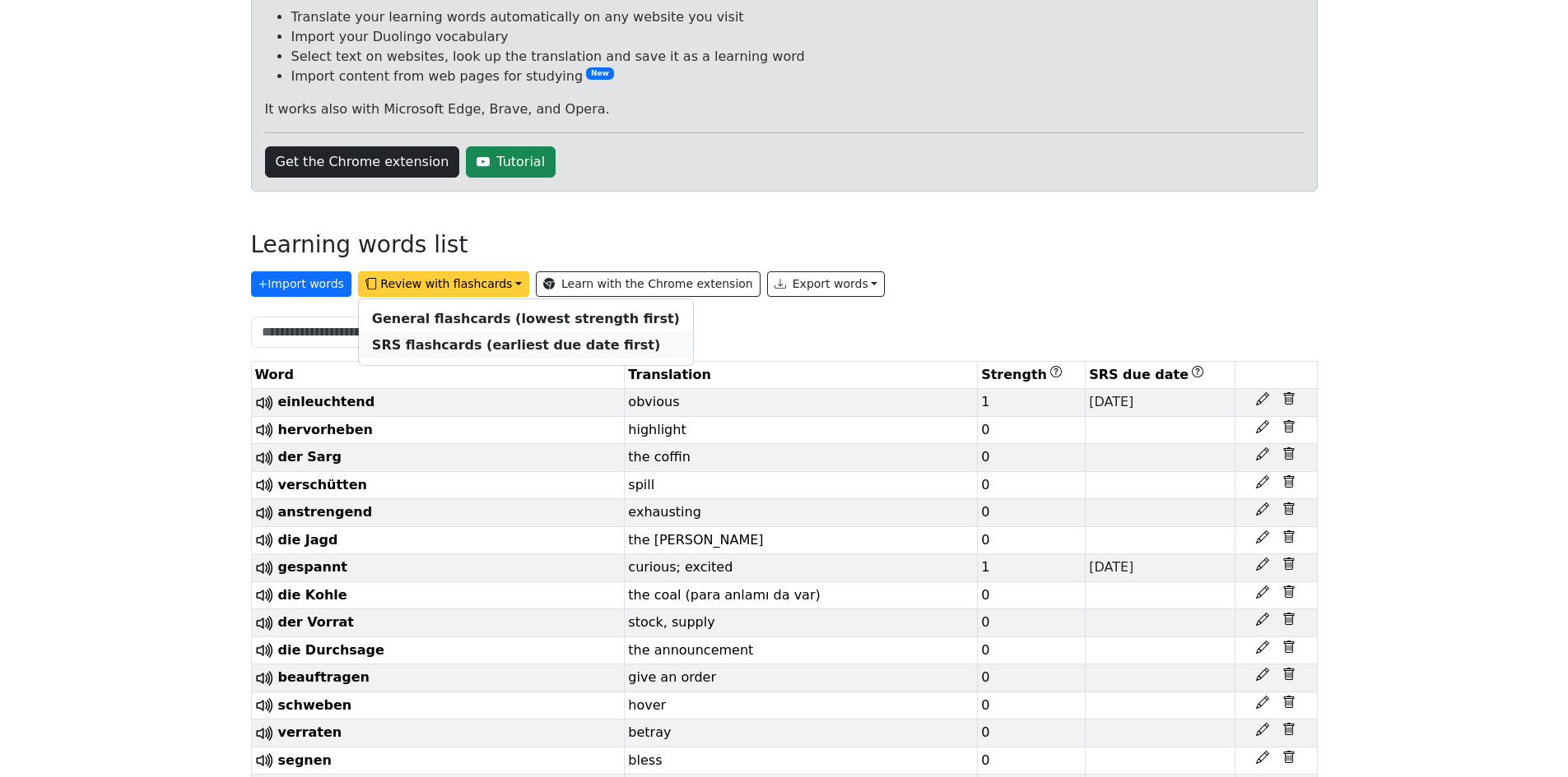
click at [399, 346] on strong "SRS flashcards (earliest due date first)" at bounding box center [515, 344] width 288 height 16
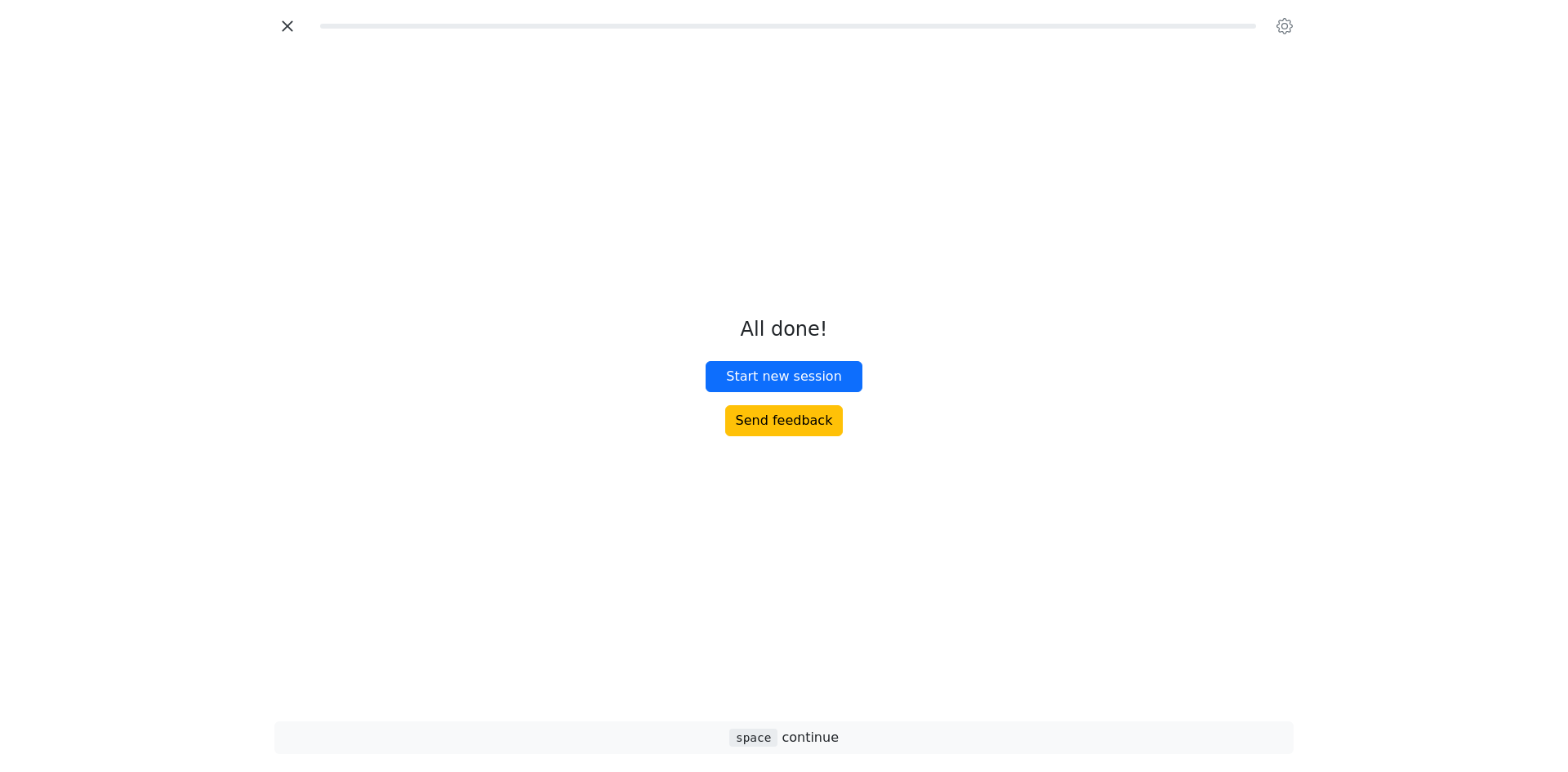
click at [285, 22] on icon "button" at bounding box center [286, 25] width 10 height 10
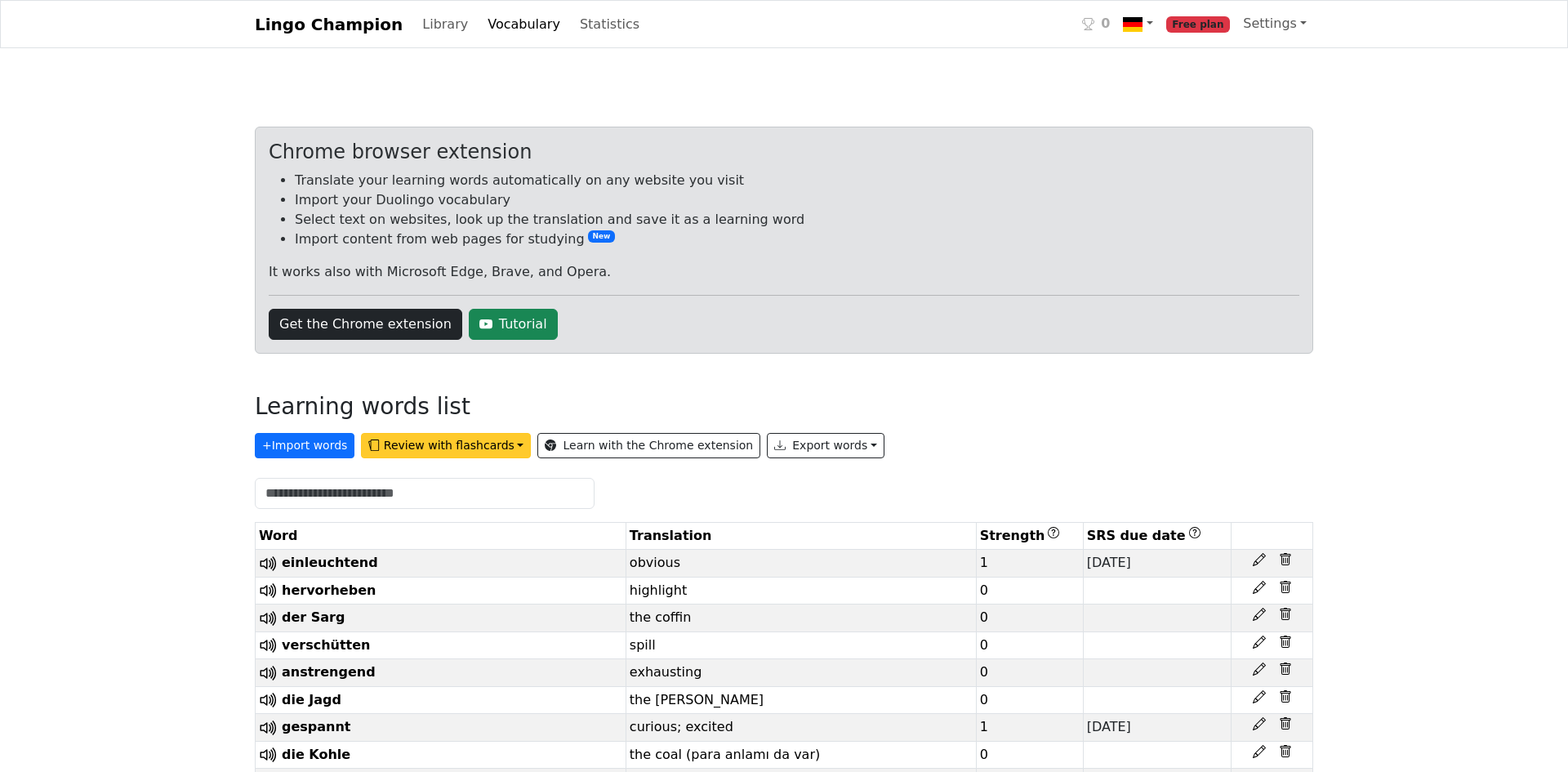
click at [432, 439] on button "Review with flashcards" at bounding box center [446, 445] width 170 height 25
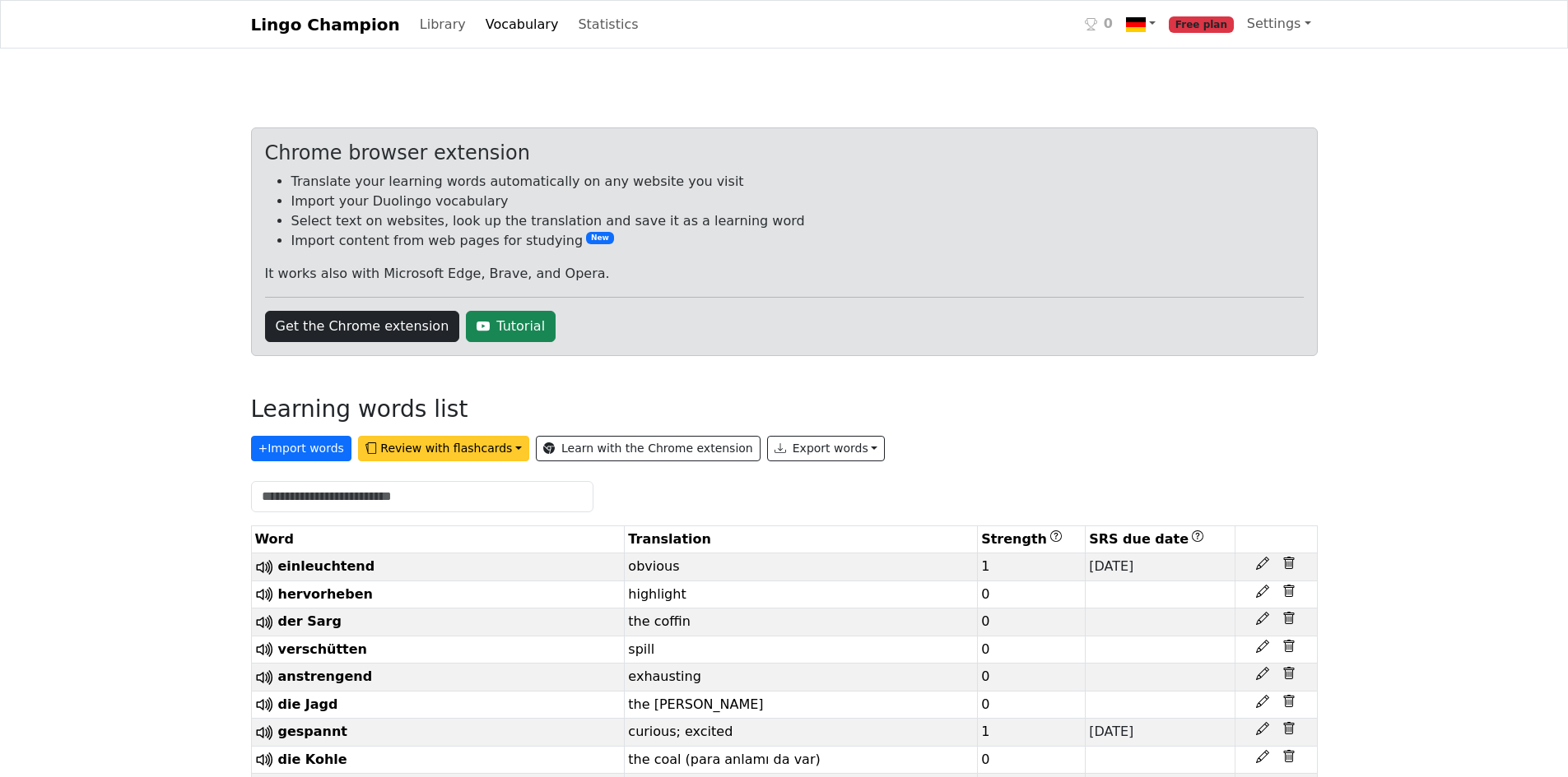
click at [436, 448] on button "Review with flashcards" at bounding box center [443, 448] width 171 height 25
click at [436, 477] on strong "General flashcards (lowest strength first)" at bounding box center [525, 483] width 308 height 16
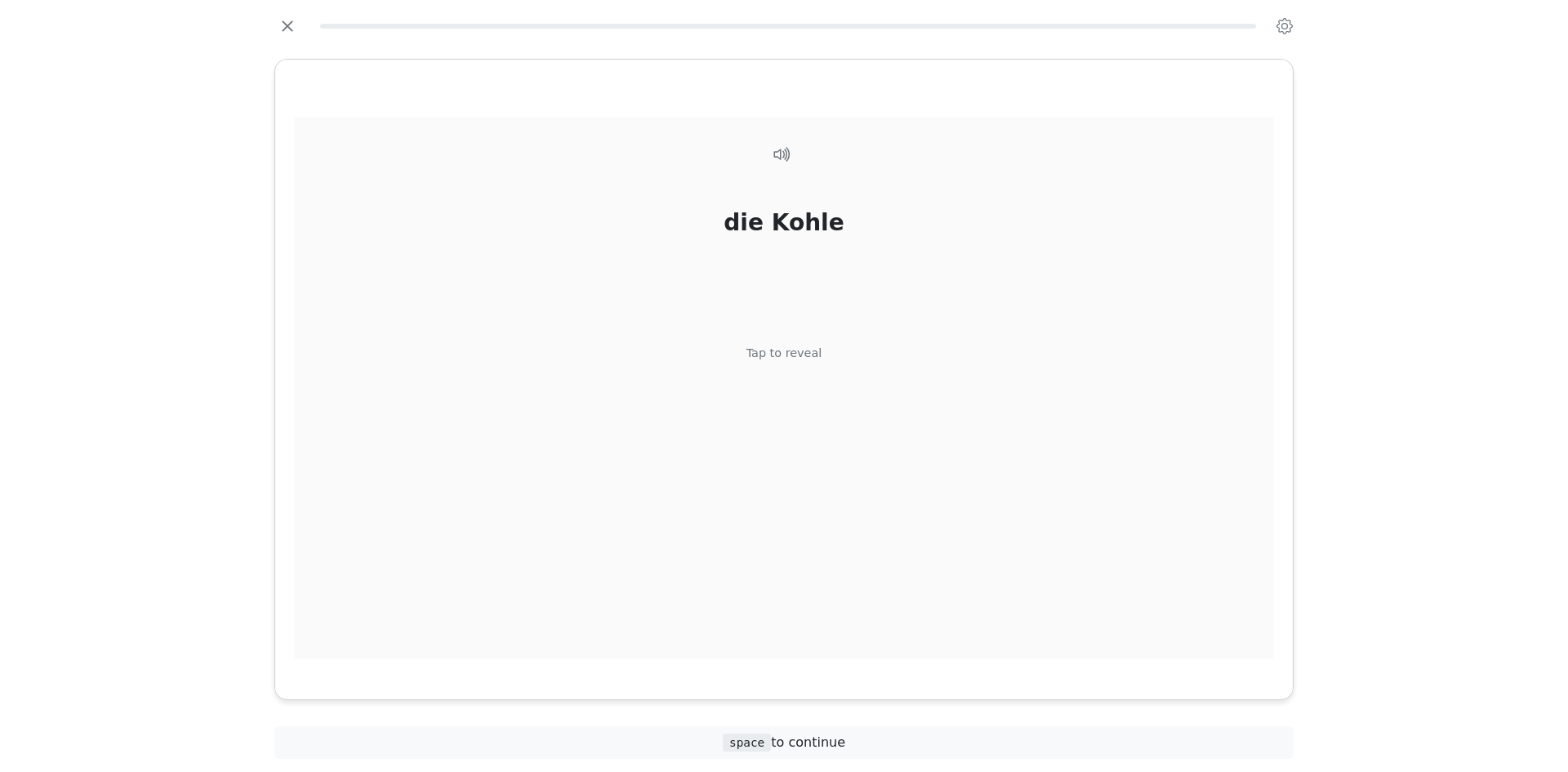
click at [713, 468] on div "die Kohle Tap to reveal" at bounding box center [784, 387] width 978 height 541
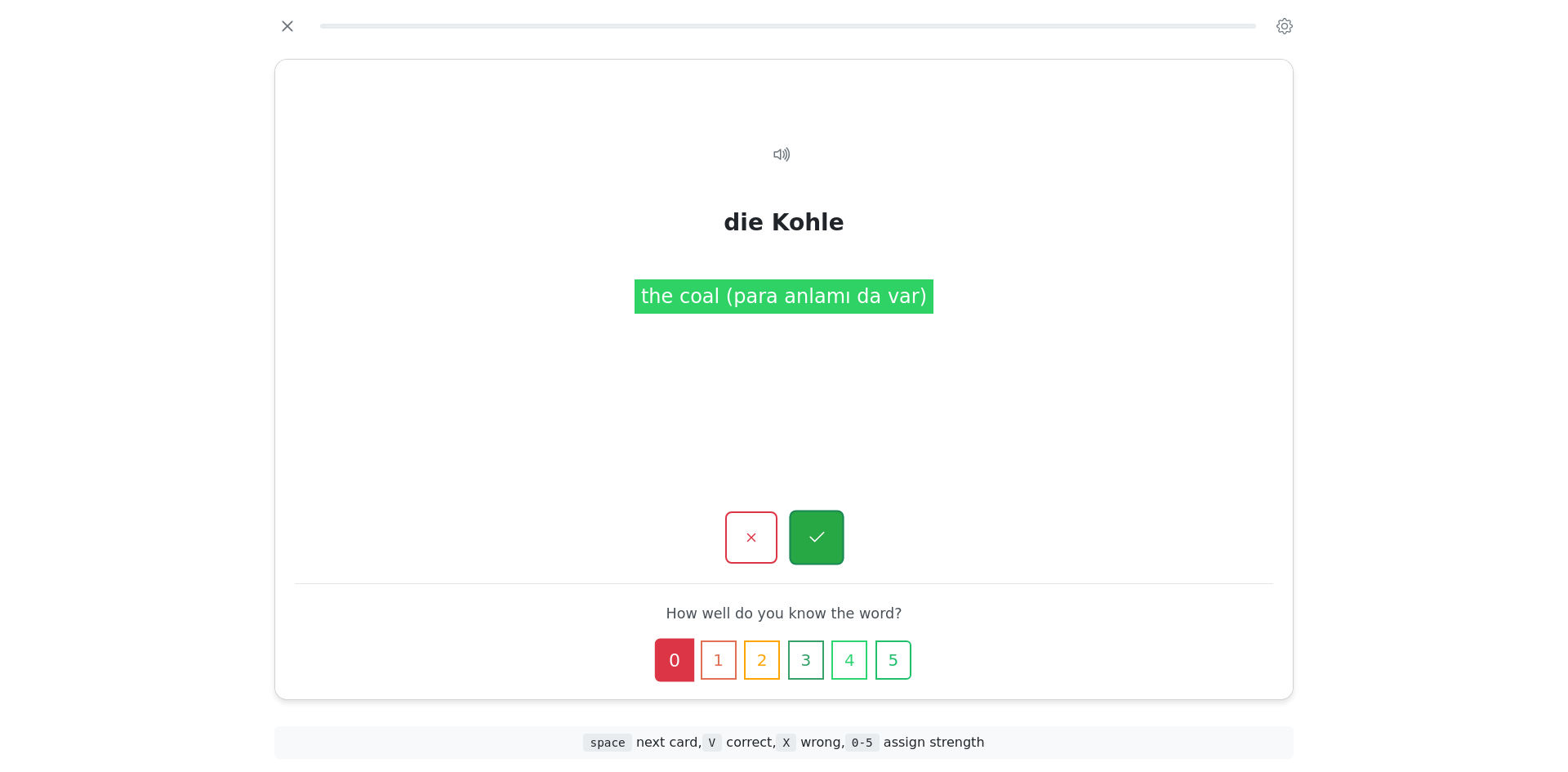
click at [818, 536] on icon "button" at bounding box center [816, 538] width 20 height 20
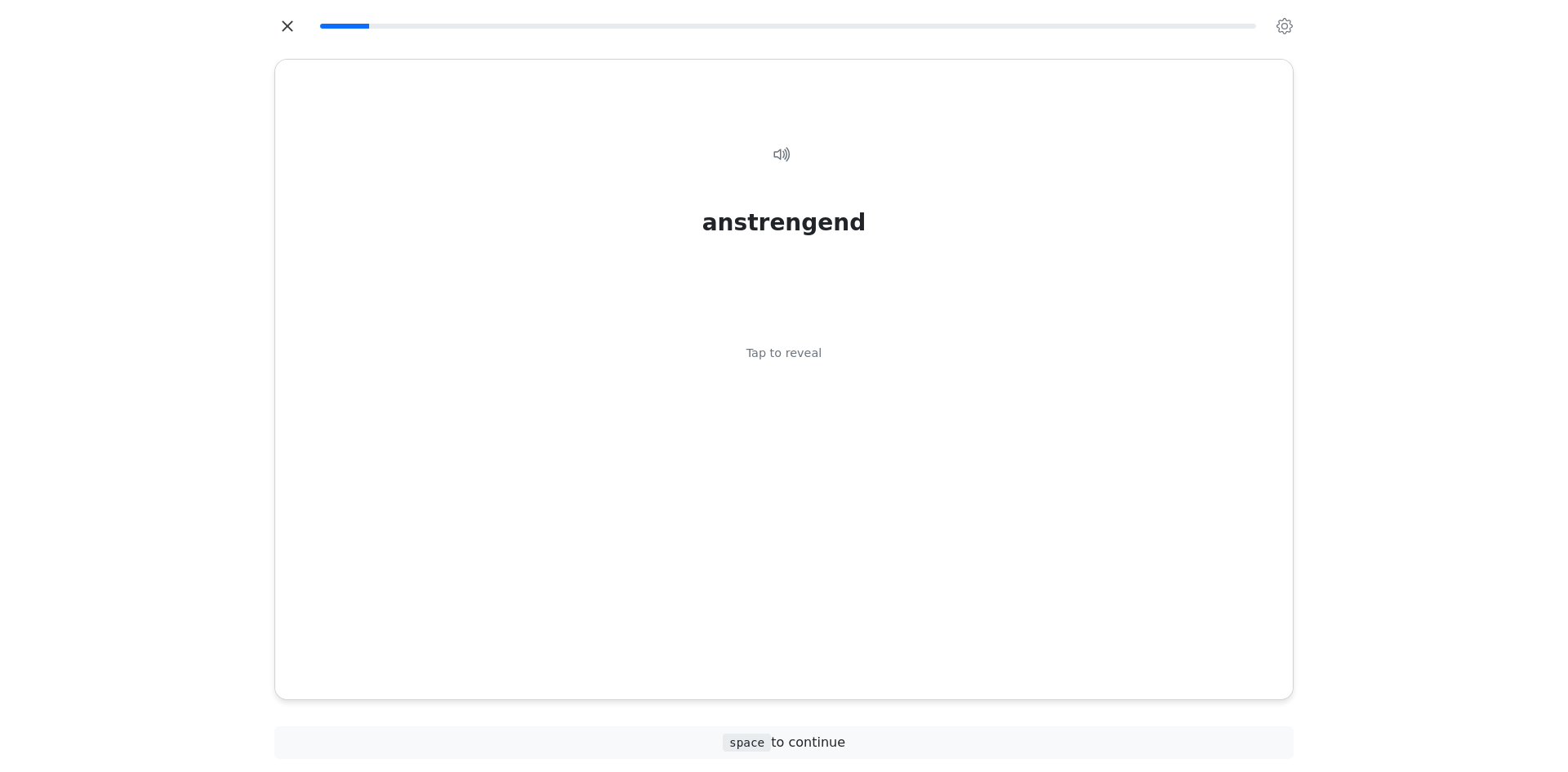
click at [291, 26] on icon "button" at bounding box center [287, 26] width 25 height 25
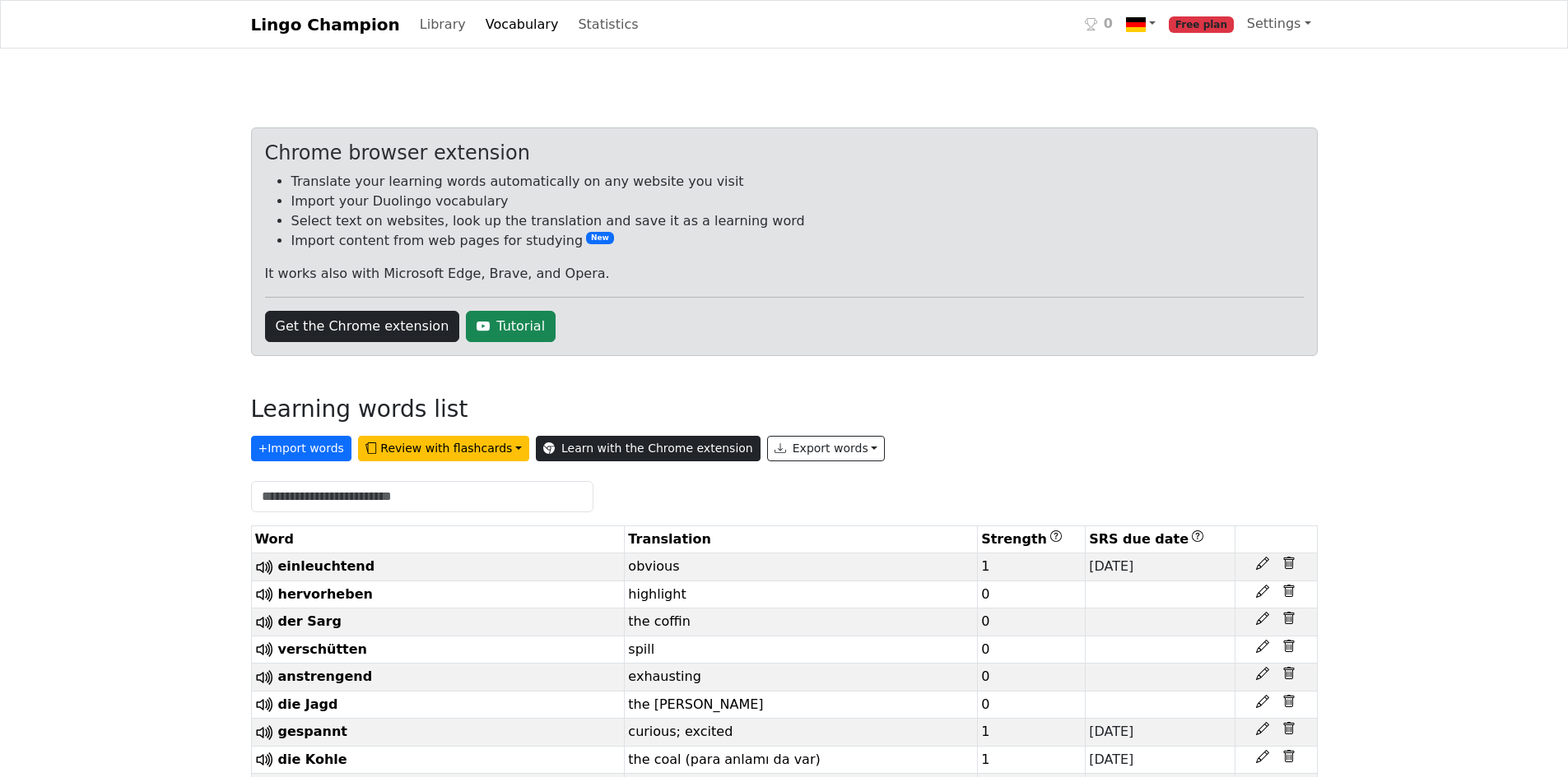
click at [701, 452] on link "Learn with the Chrome extension" at bounding box center [647, 448] width 224 height 25
drag, startPoint x: 1299, startPoint y: 22, endPoint x: 1261, endPoint y: 29, distance: 38.6
click at [1299, 22] on link "Settings" at bounding box center [1278, 23] width 77 height 33
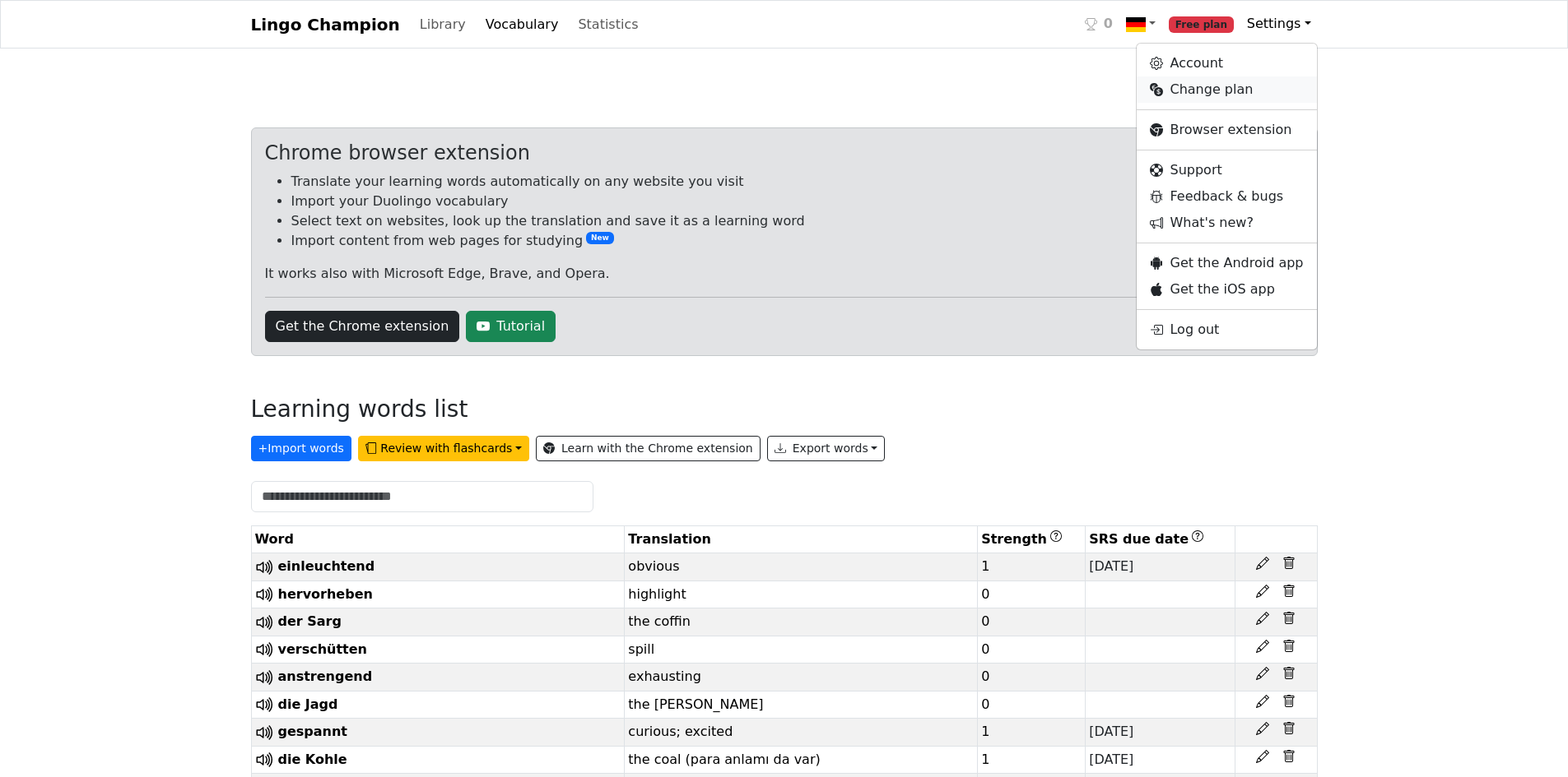
click at [1197, 89] on link "Change plan" at bounding box center [1226, 89] width 180 height 26
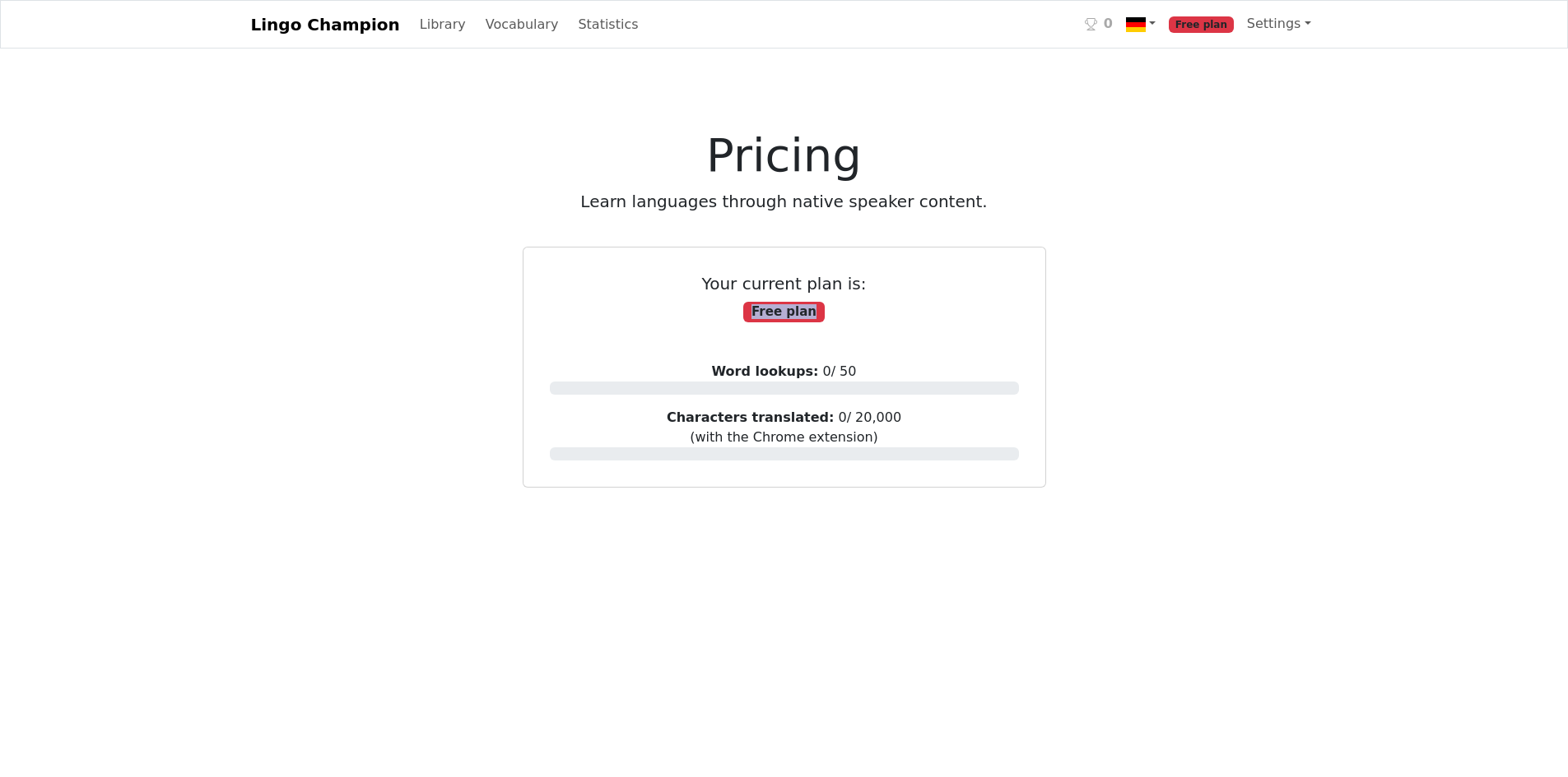
drag, startPoint x: 737, startPoint y: 315, endPoint x: 826, endPoint y: 327, distance: 89.8
click at [826, 327] on div "Your current plan is: Free plan Word lookups: 0 / 50 Characters translated: 0 /…" at bounding box center [784, 367] width 495 height 213
click at [861, 371] on div "Word lookups: 0 / 50" at bounding box center [784, 378] width 469 height 33
click at [789, 377] on strong "Word lookups:" at bounding box center [764, 371] width 107 height 16
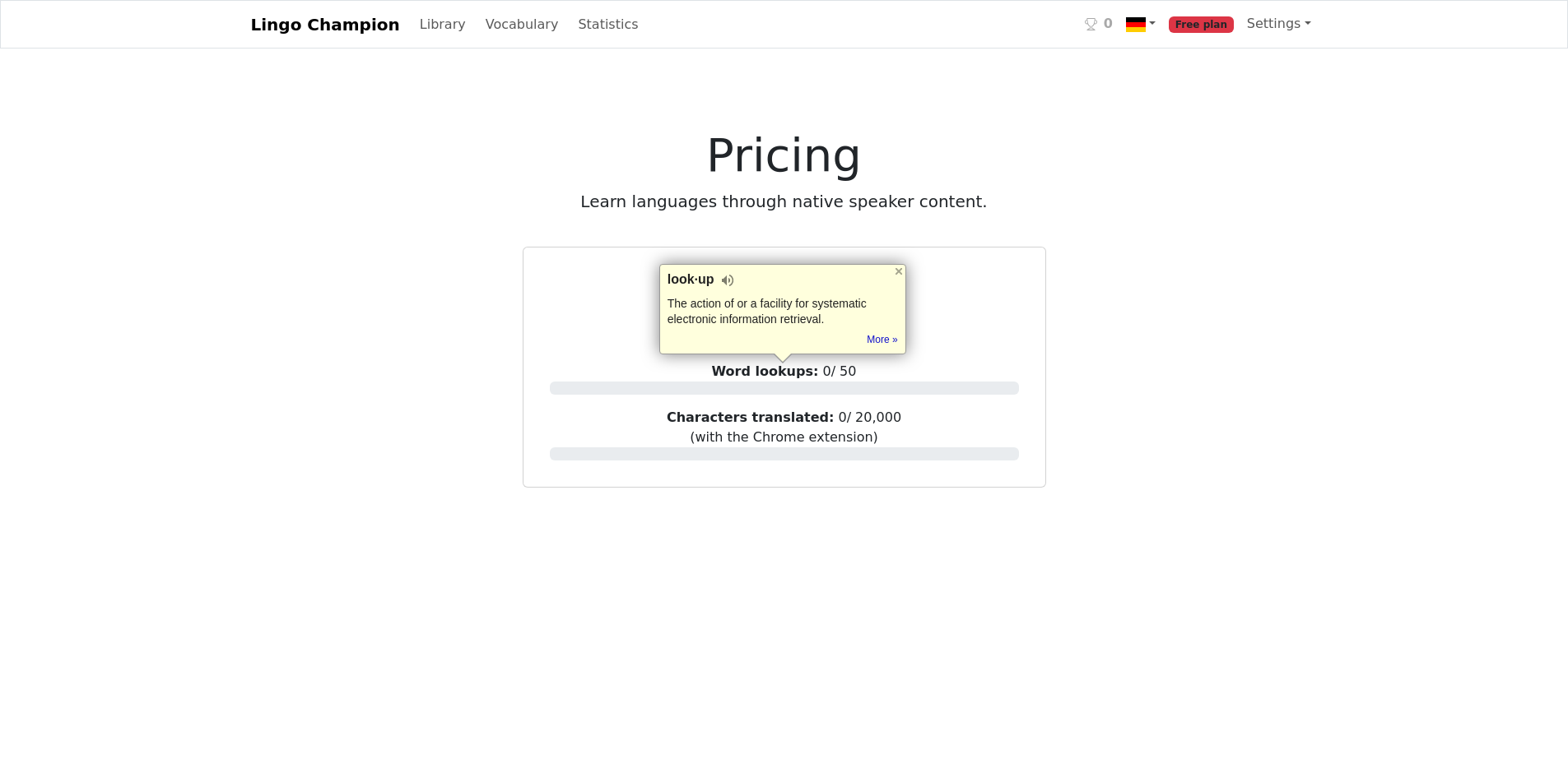
click at [876, 379] on div "Word lookups: 0 / 50" at bounding box center [784, 378] width 469 height 33
